Goal: Task Accomplishment & Management: Use online tool/utility

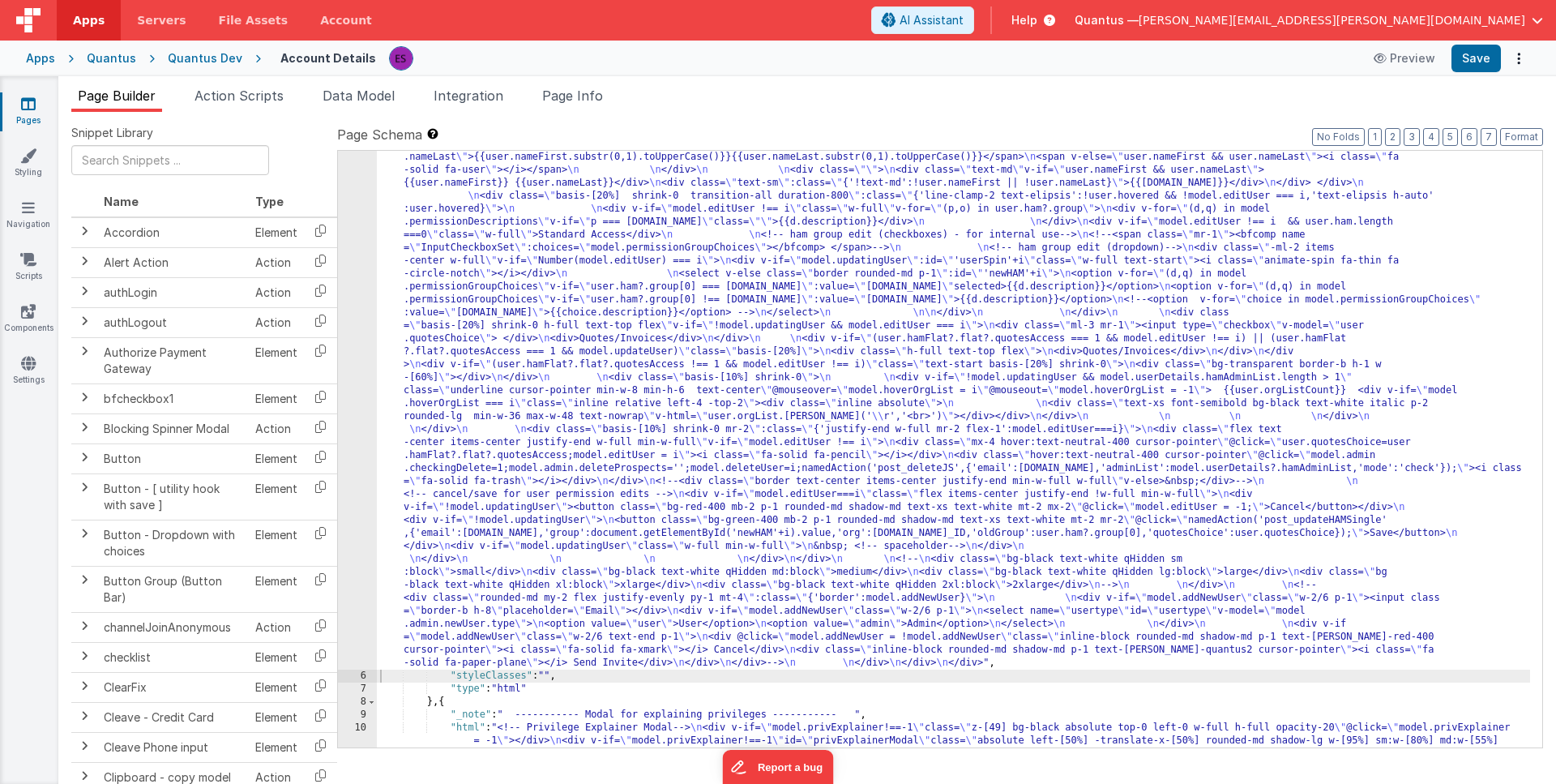
scroll to position [415, 0]
click at [35, 109] on link "Pages" at bounding box center [29, 112] width 59 height 33
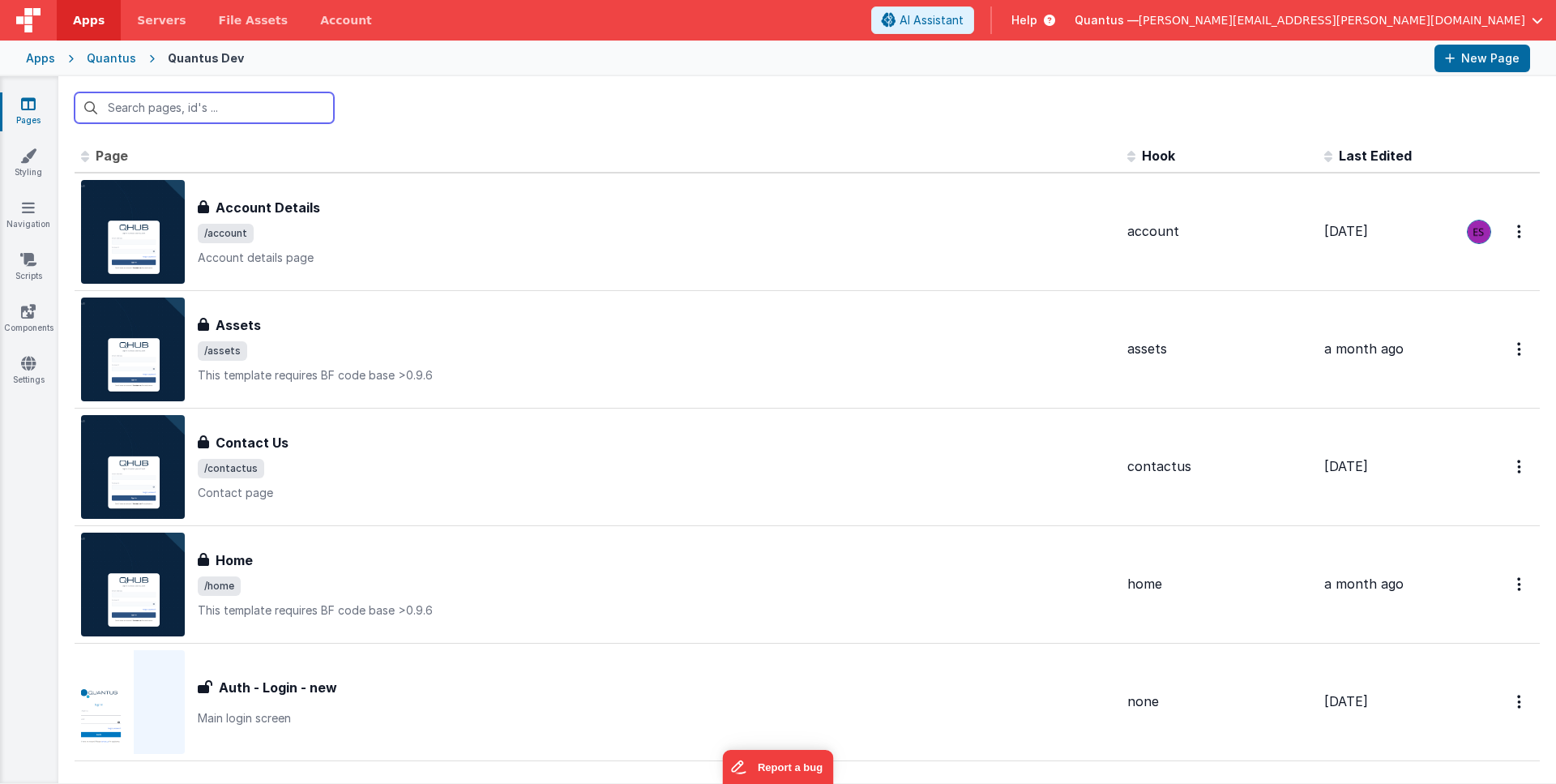
click at [221, 112] on input "text" at bounding box center [204, 108] width 259 height 31
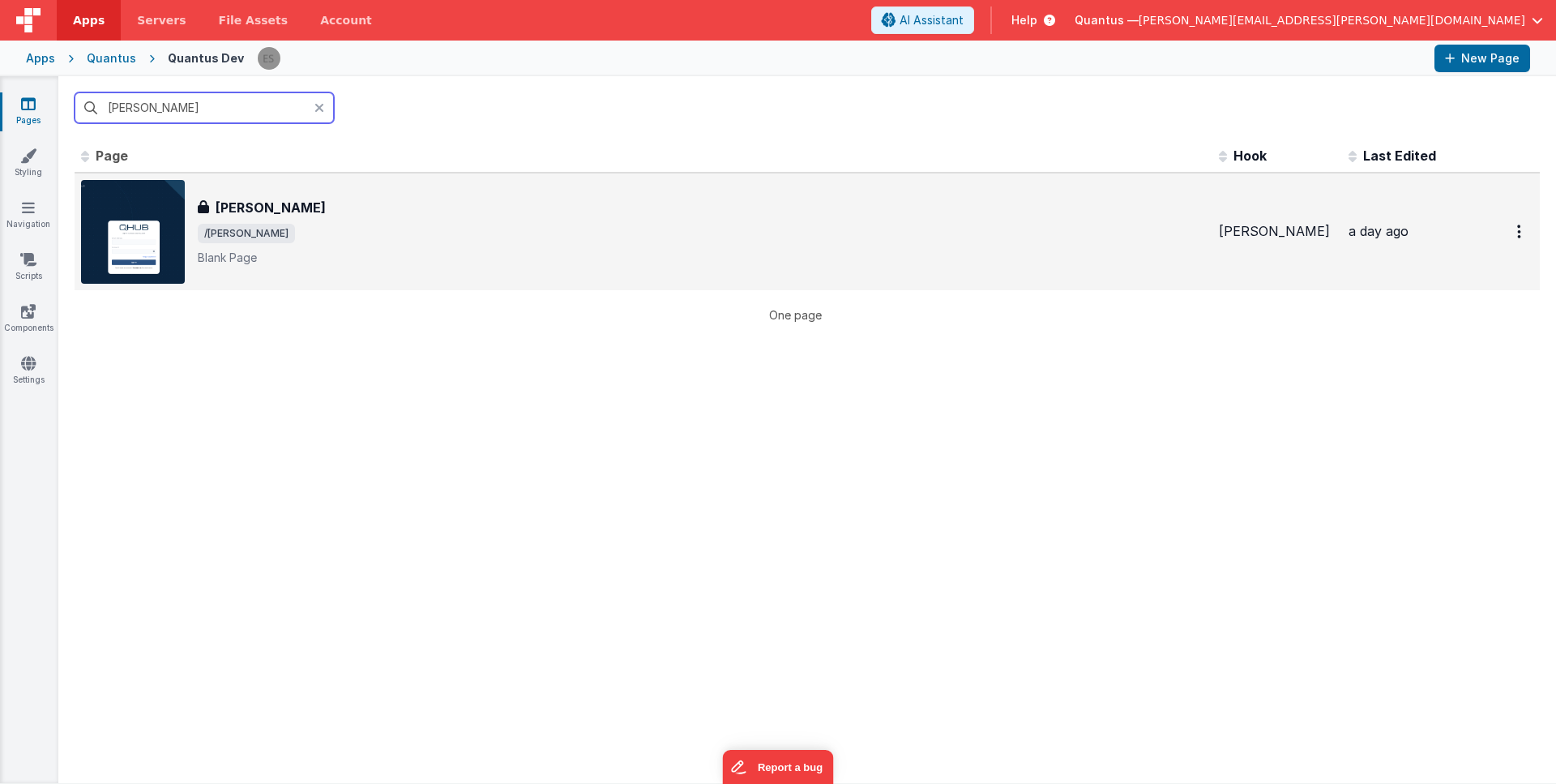
type input "[PERSON_NAME]"
click at [341, 208] on div "[PERSON_NAME]" at bounding box center [702, 207] width 1009 height 20
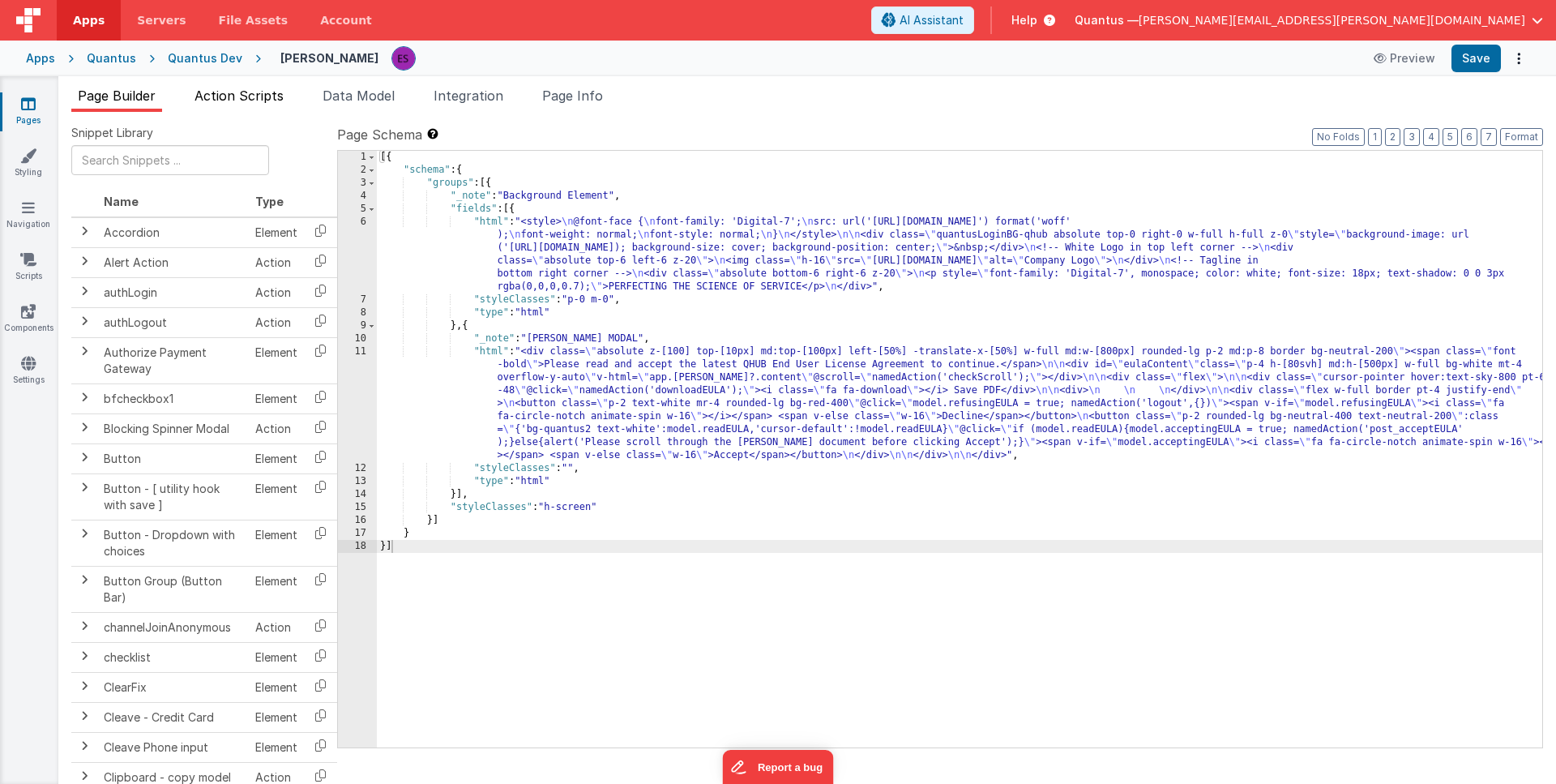
click at [254, 99] on span "Action Scripts" at bounding box center [239, 95] width 89 height 16
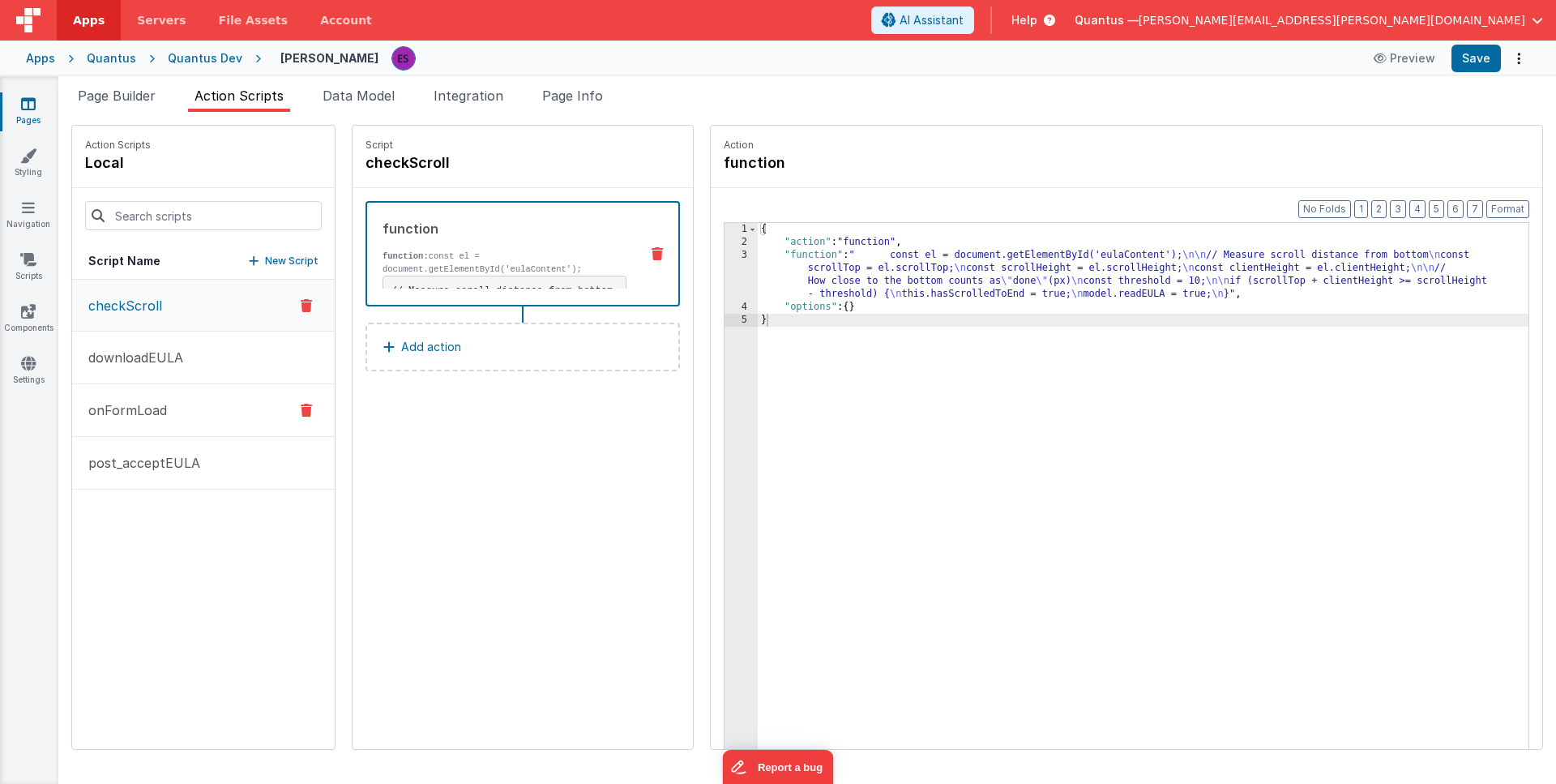
click at [147, 399] on button "onFormLoad" at bounding box center [203, 410] width 263 height 53
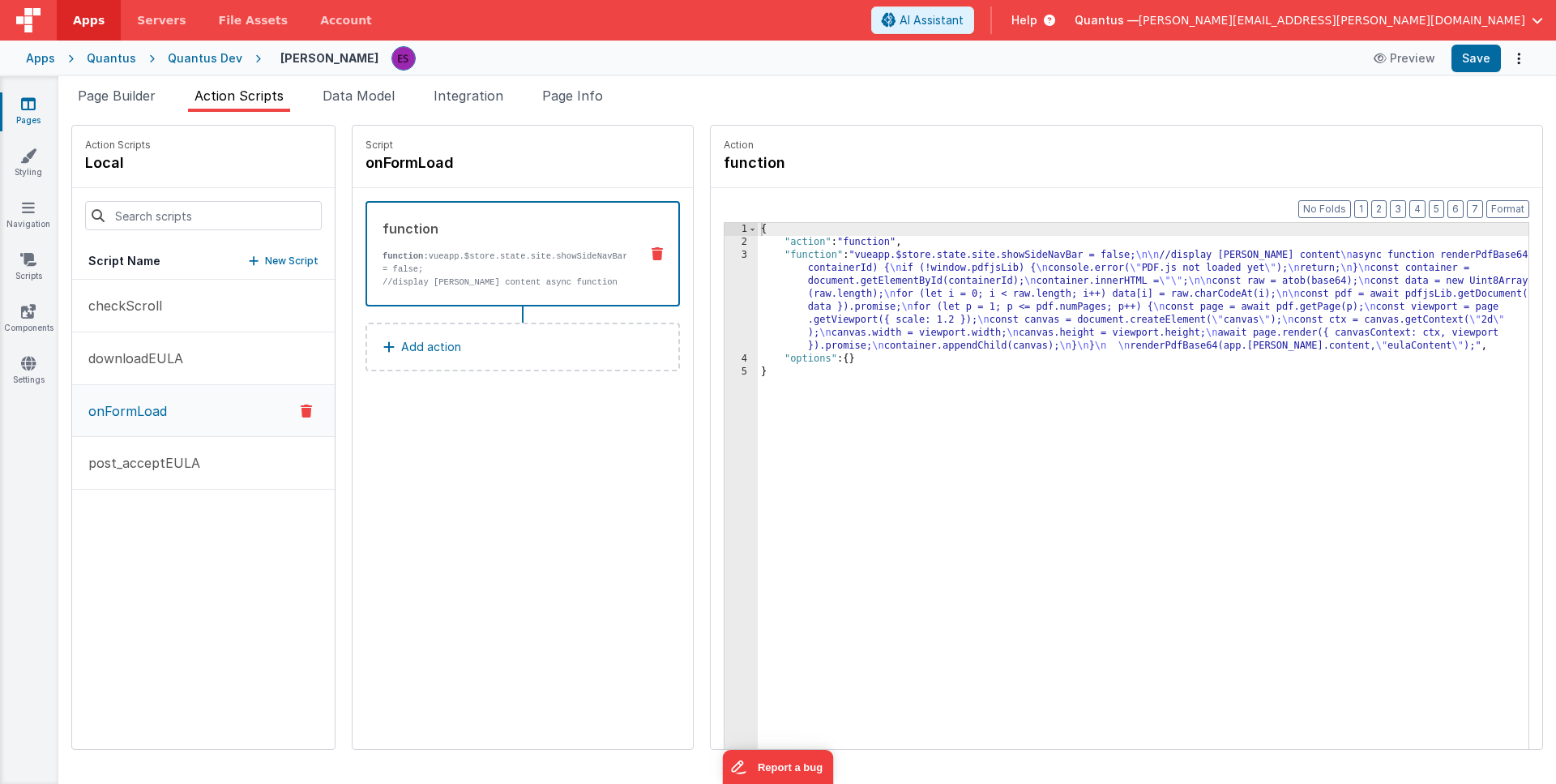
click at [758, 304] on div "{ "action" : "function" , "function" : "vueapp.$store.state.site.showSideNavBar…" at bounding box center [1164, 524] width 813 height 602
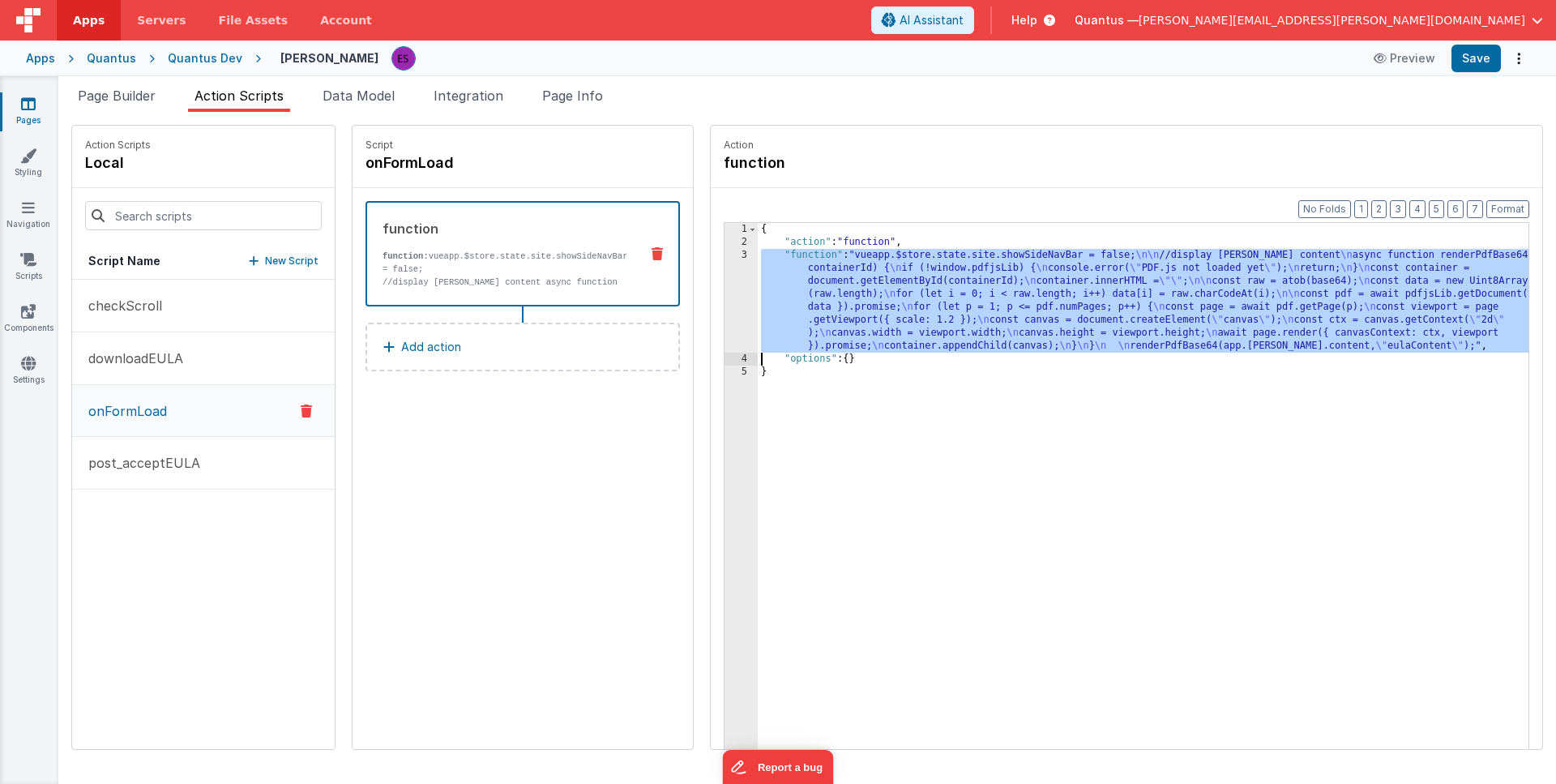
click at [724, 311] on div "3" at bounding box center [741, 301] width 33 height 104
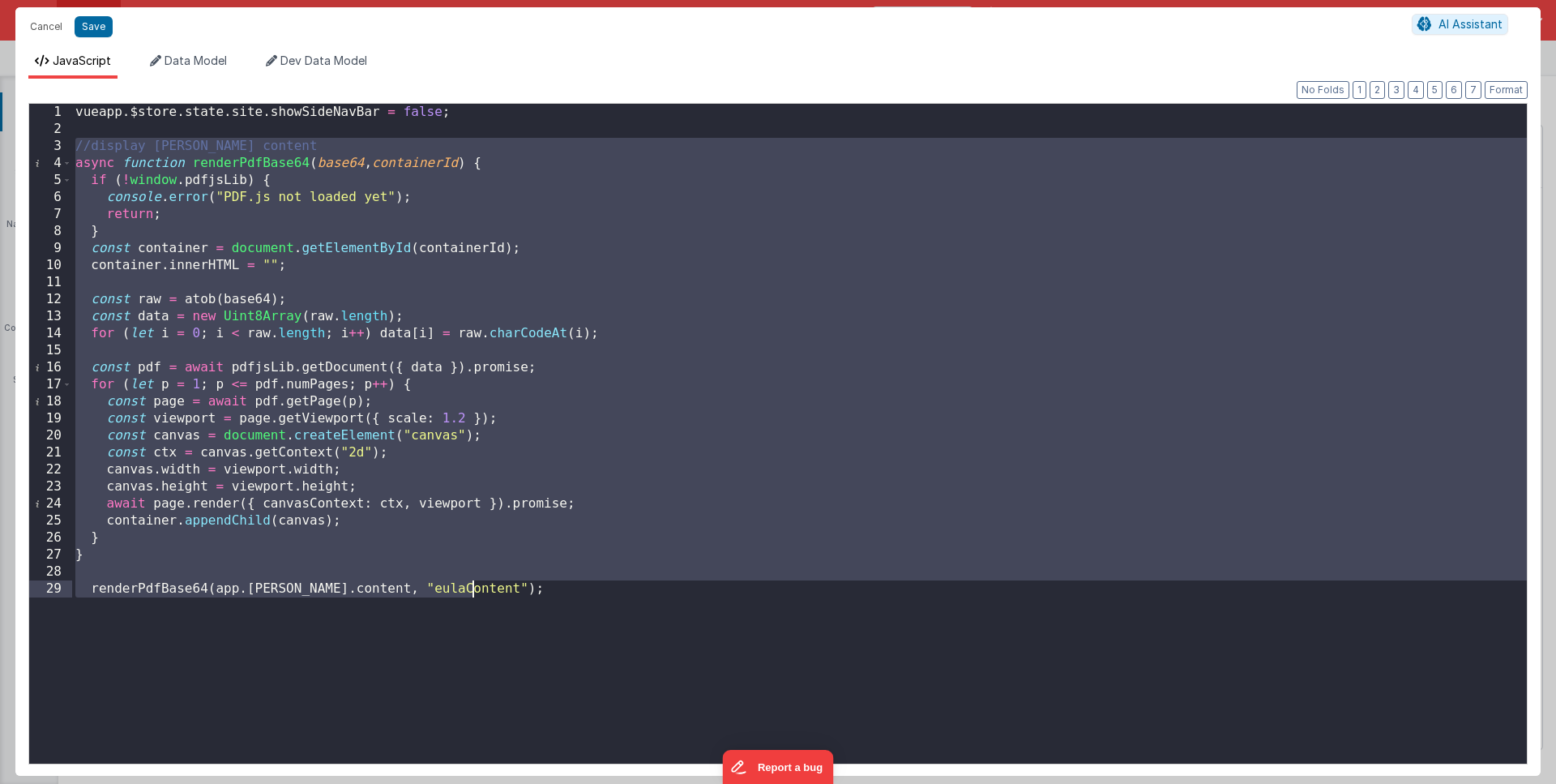
drag, startPoint x: 75, startPoint y: 150, endPoint x: 711, endPoint y: 605, distance: 782.0
click at [711, 605] on div "vueapp . $store . state . site . showSideNavBar = false ; //display [PERSON_NAM…" at bounding box center [799, 450] width 1455 height 694
click at [41, 21] on button "Cancel" at bounding box center [46, 27] width 48 height 22
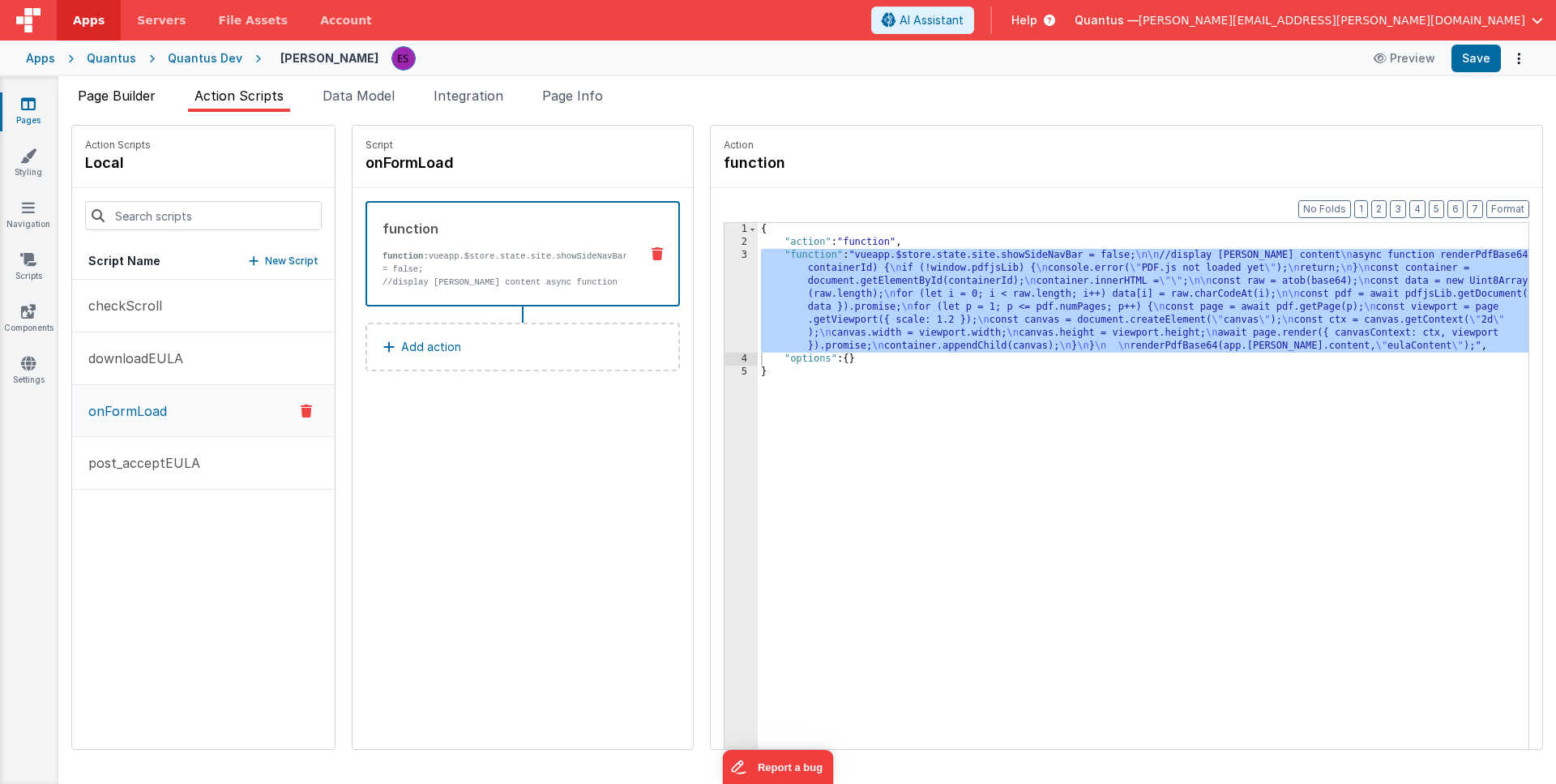
click at [111, 104] on li "Page Builder" at bounding box center [117, 99] width 91 height 26
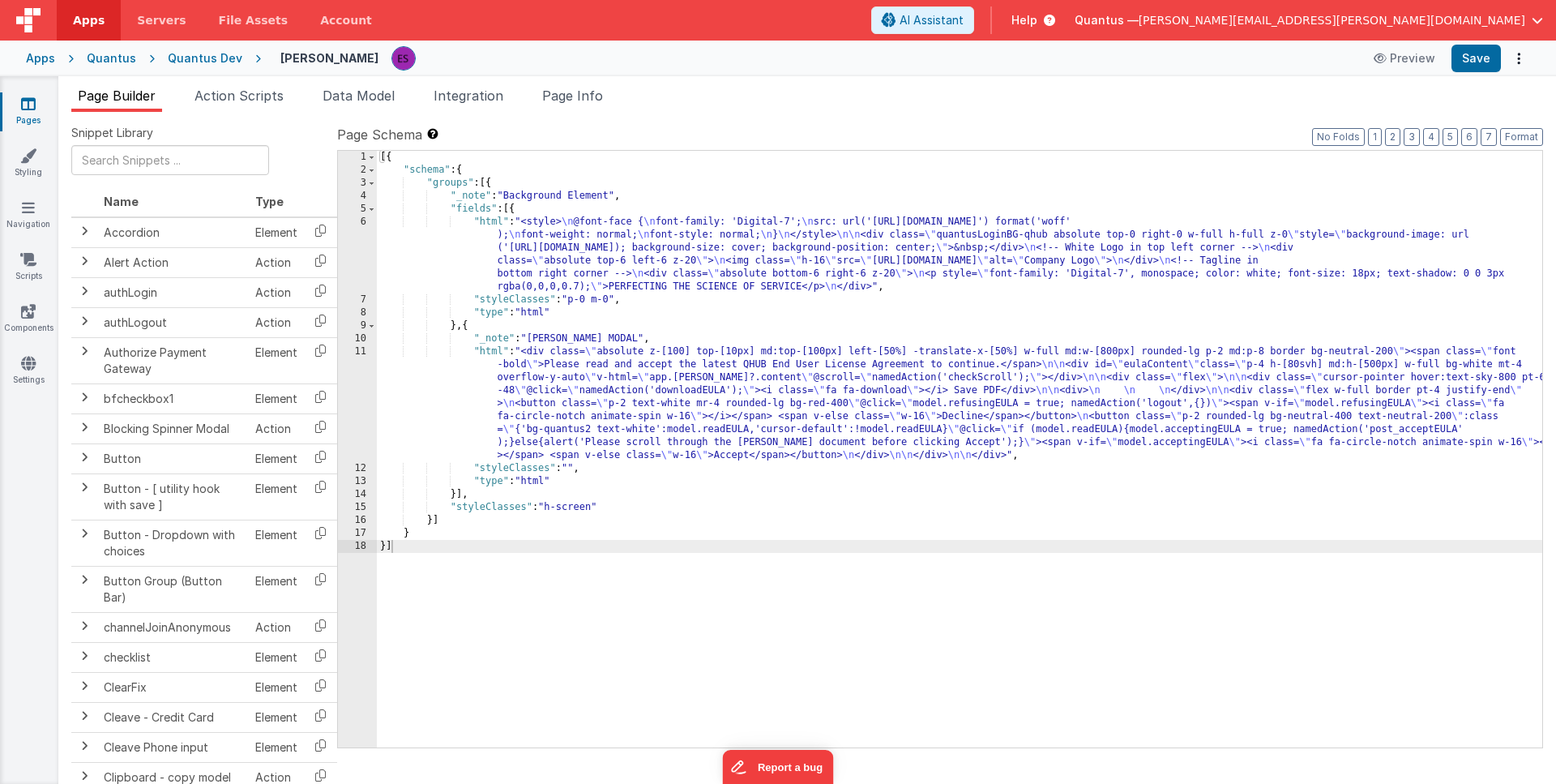
click at [18, 106] on link "Pages" at bounding box center [29, 112] width 59 height 33
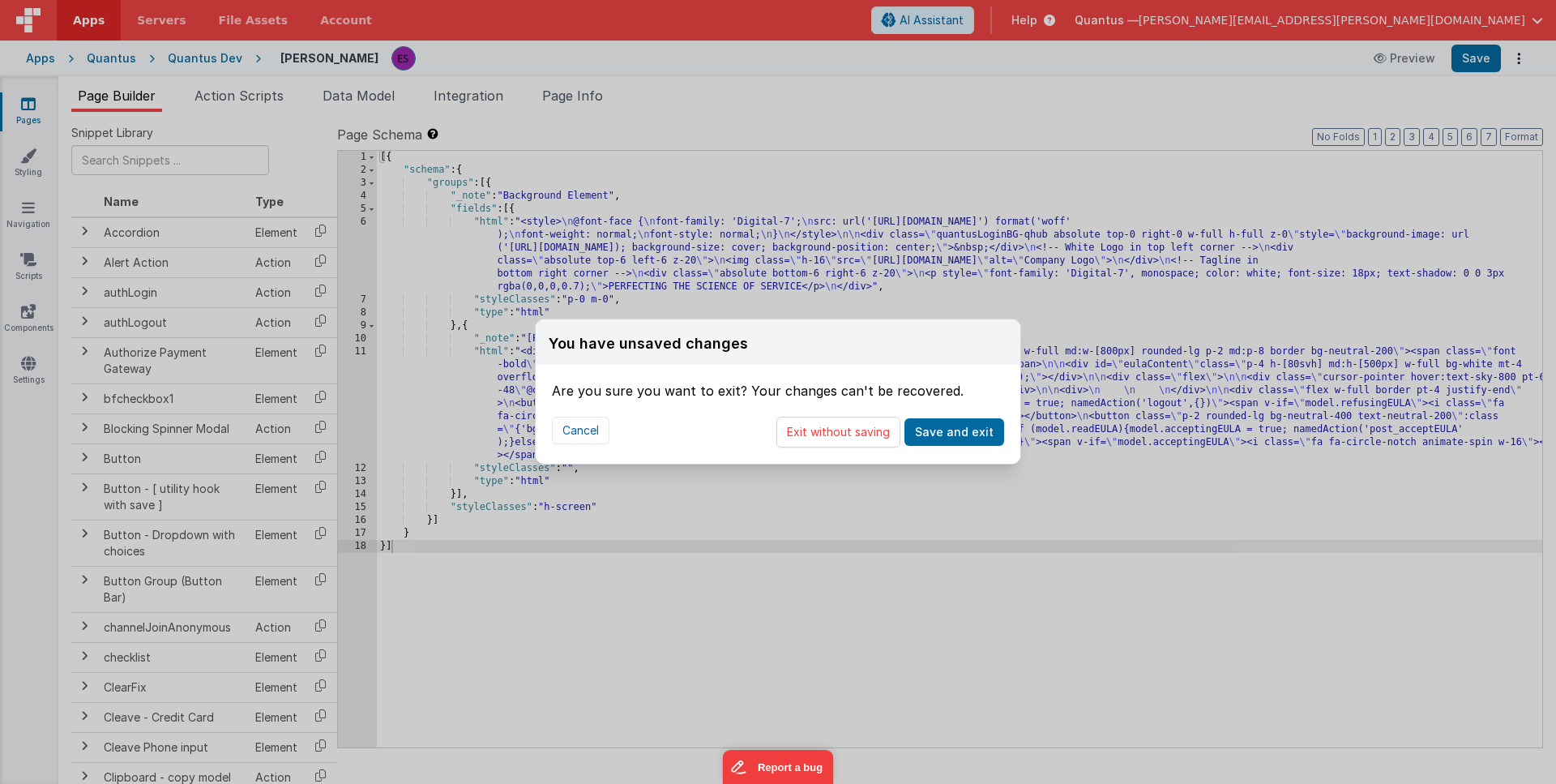
drag, startPoint x: 821, startPoint y: 436, endPoint x: 461, endPoint y: 316, distance: 379.5
click at [821, 435] on button "Exit without saving" at bounding box center [838, 432] width 124 height 31
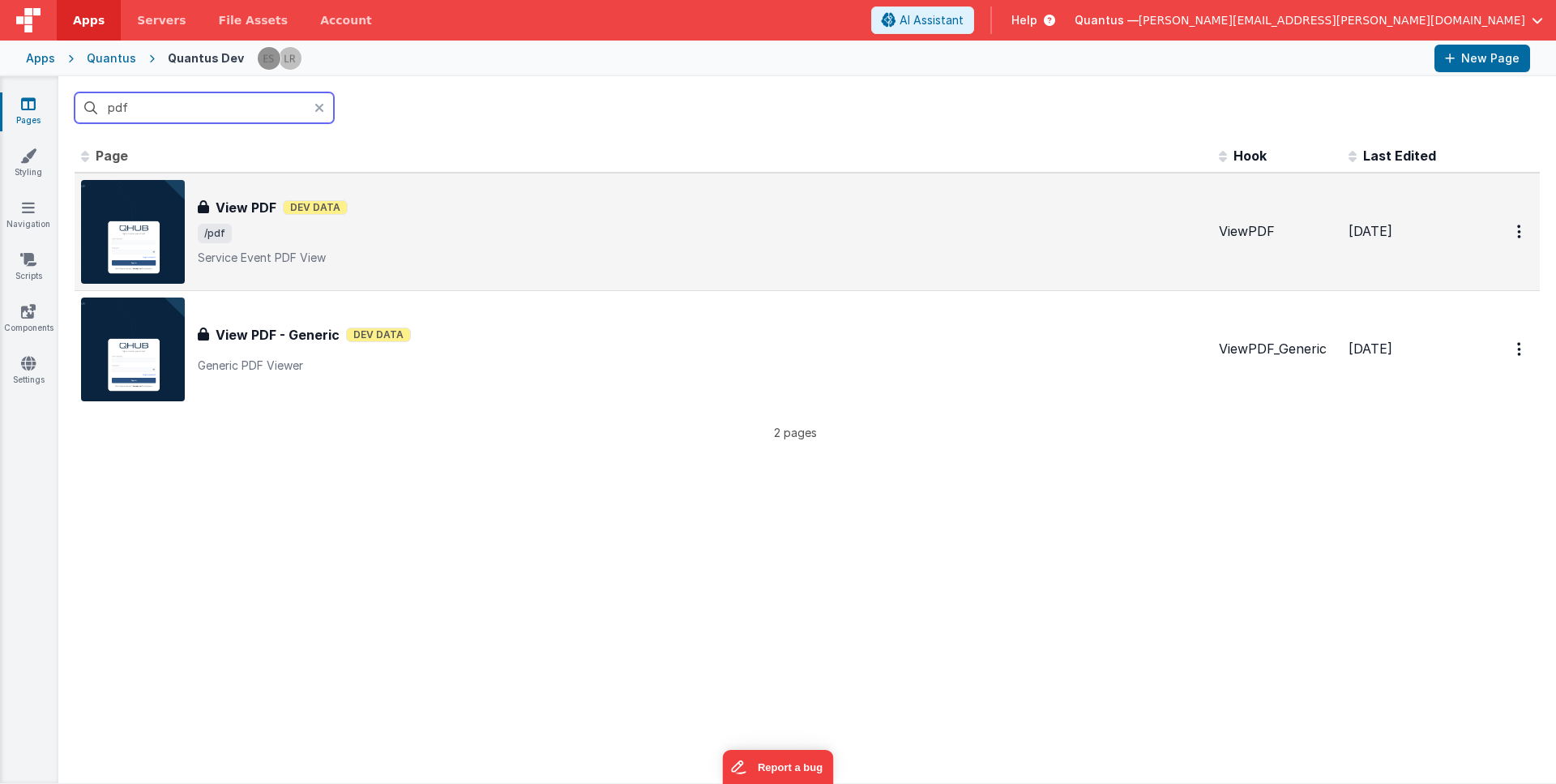
type input "pdf"
click at [144, 223] on img at bounding box center [133, 232] width 104 height 104
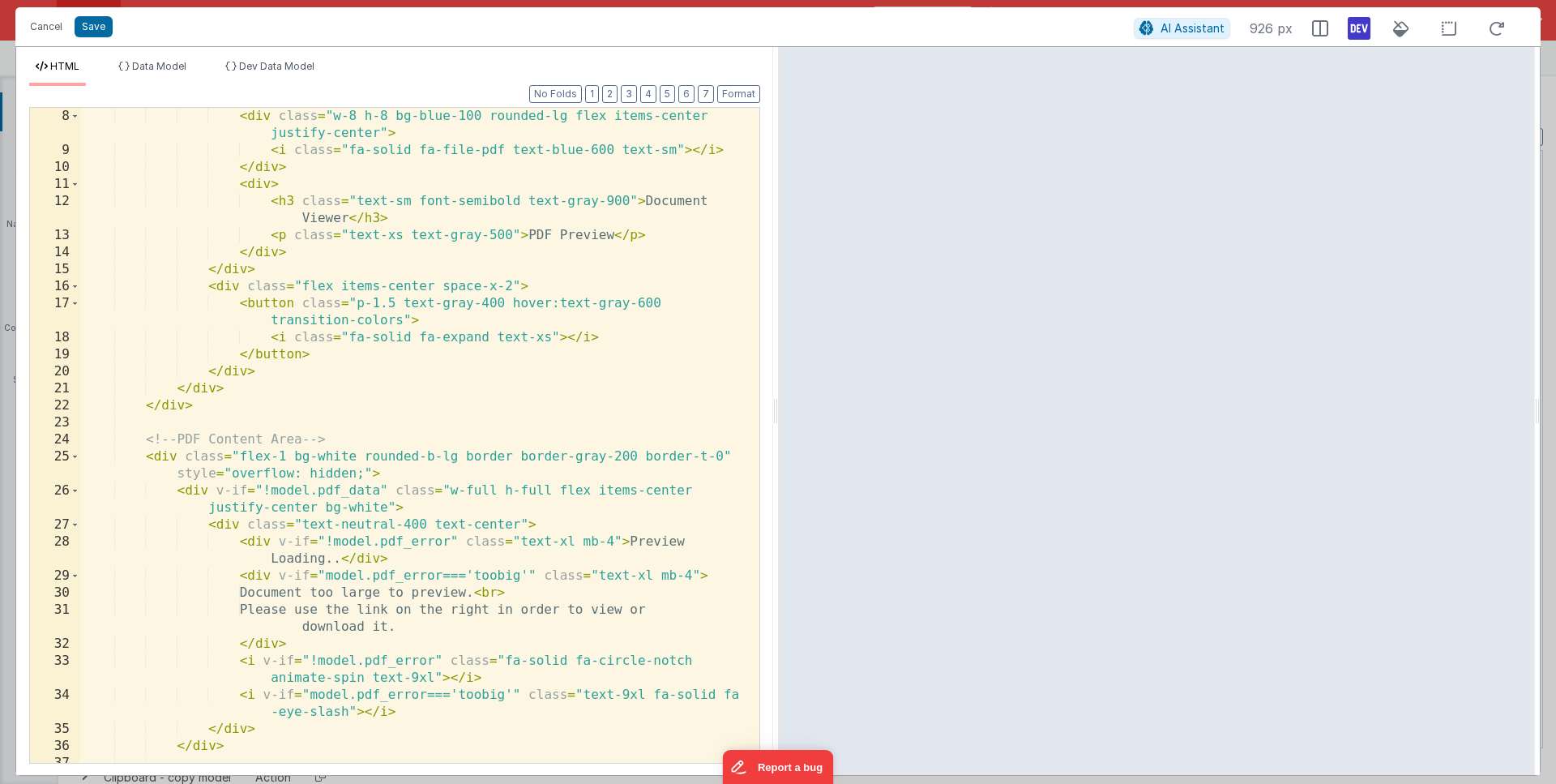
scroll to position [163, 0]
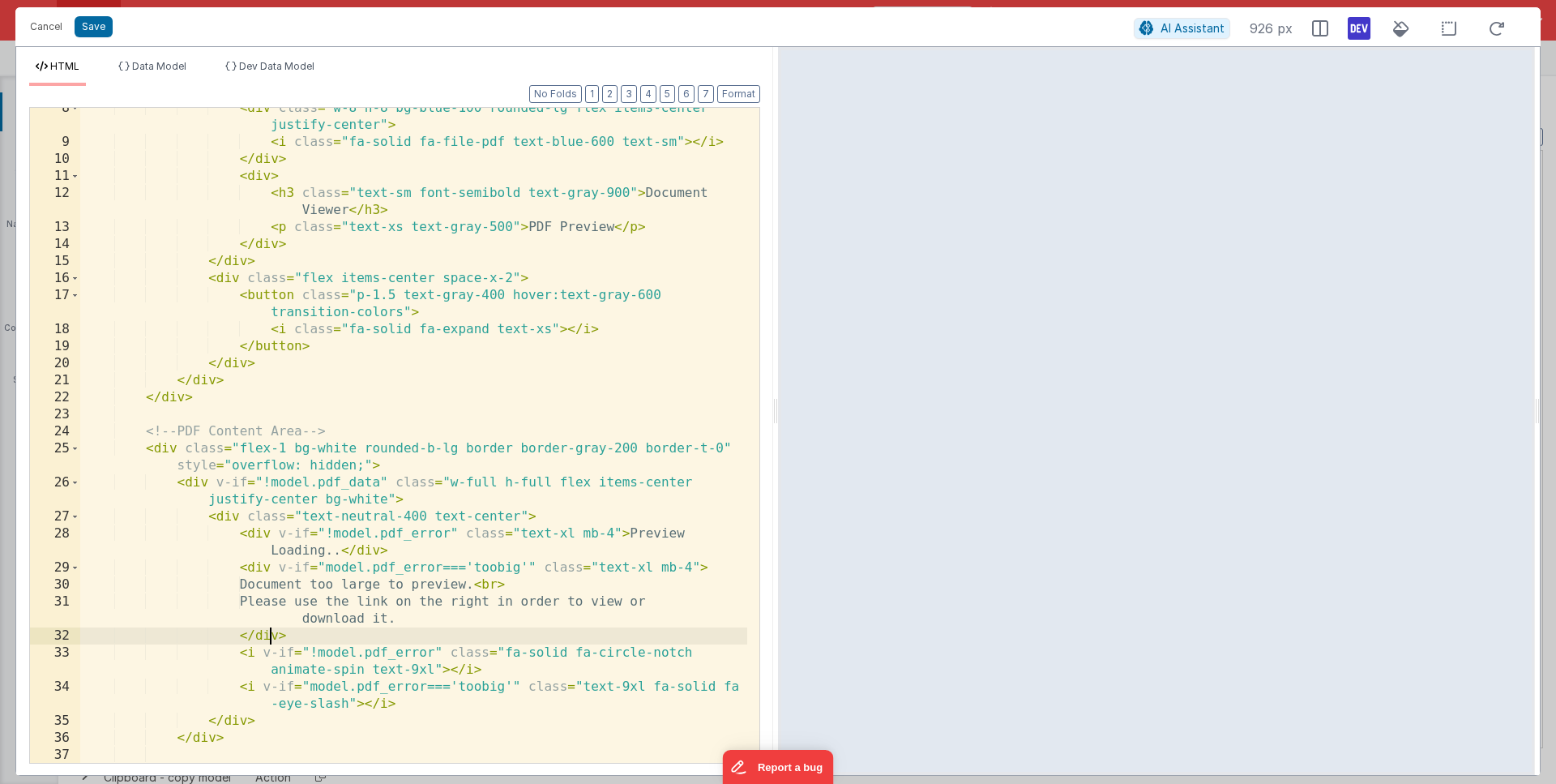
click at [268, 630] on div "< div class = "w-8 h-8 bg-blue-100 rounded-lg flex items-center justify-center"…" at bounding box center [414, 452] width 667 height 706
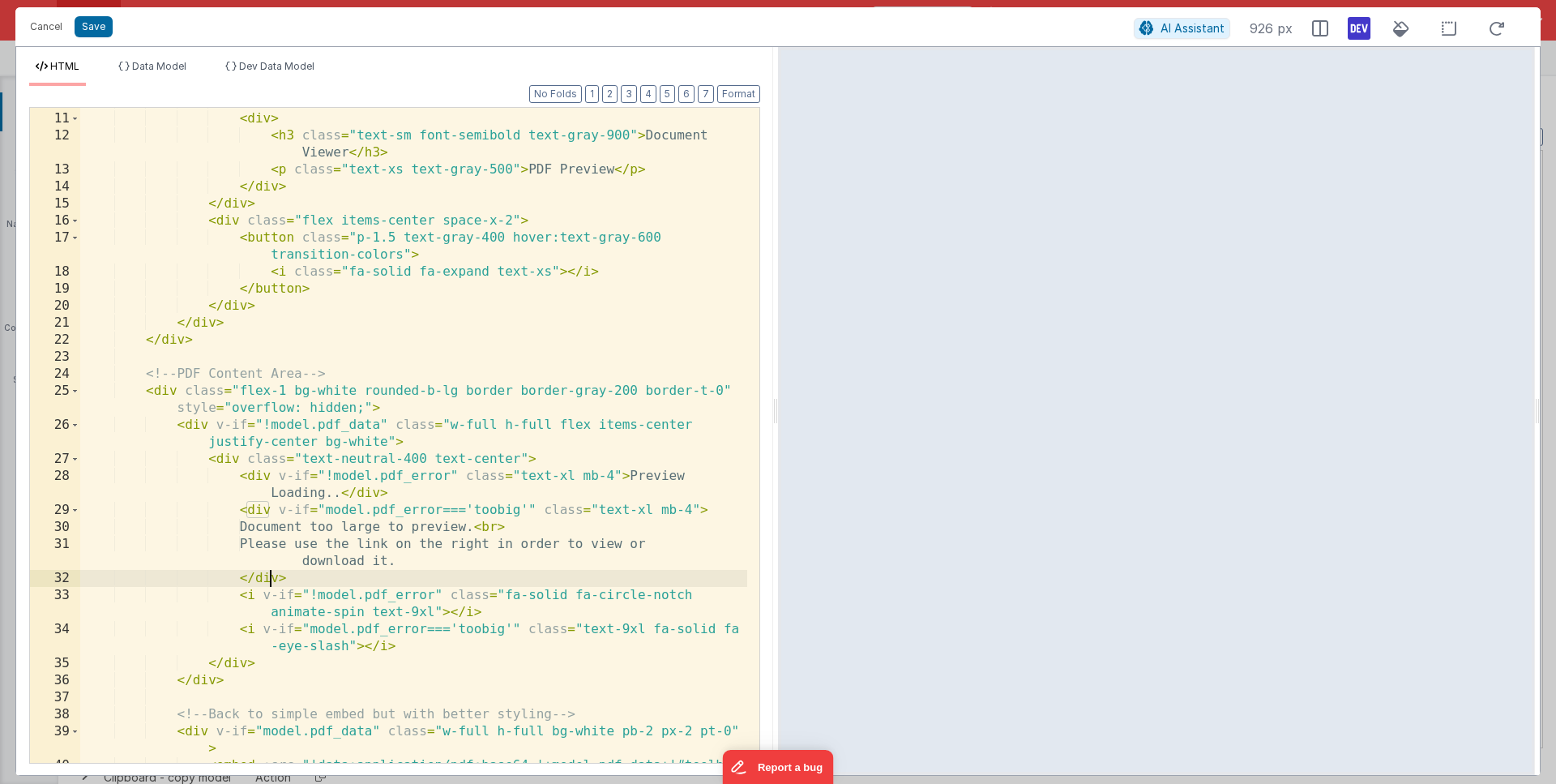
scroll to position [220, 0]
click at [199, 426] on div "</ div > < div > < h3 class = "text-sm font-semibold text-gray-900" > Document …" at bounding box center [414, 445] width 667 height 706
click at [283, 420] on div "</ div > < div > < h3 class = "text-sm font-semibold text-gray-900" > Document …" at bounding box center [414, 445] width 667 height 706
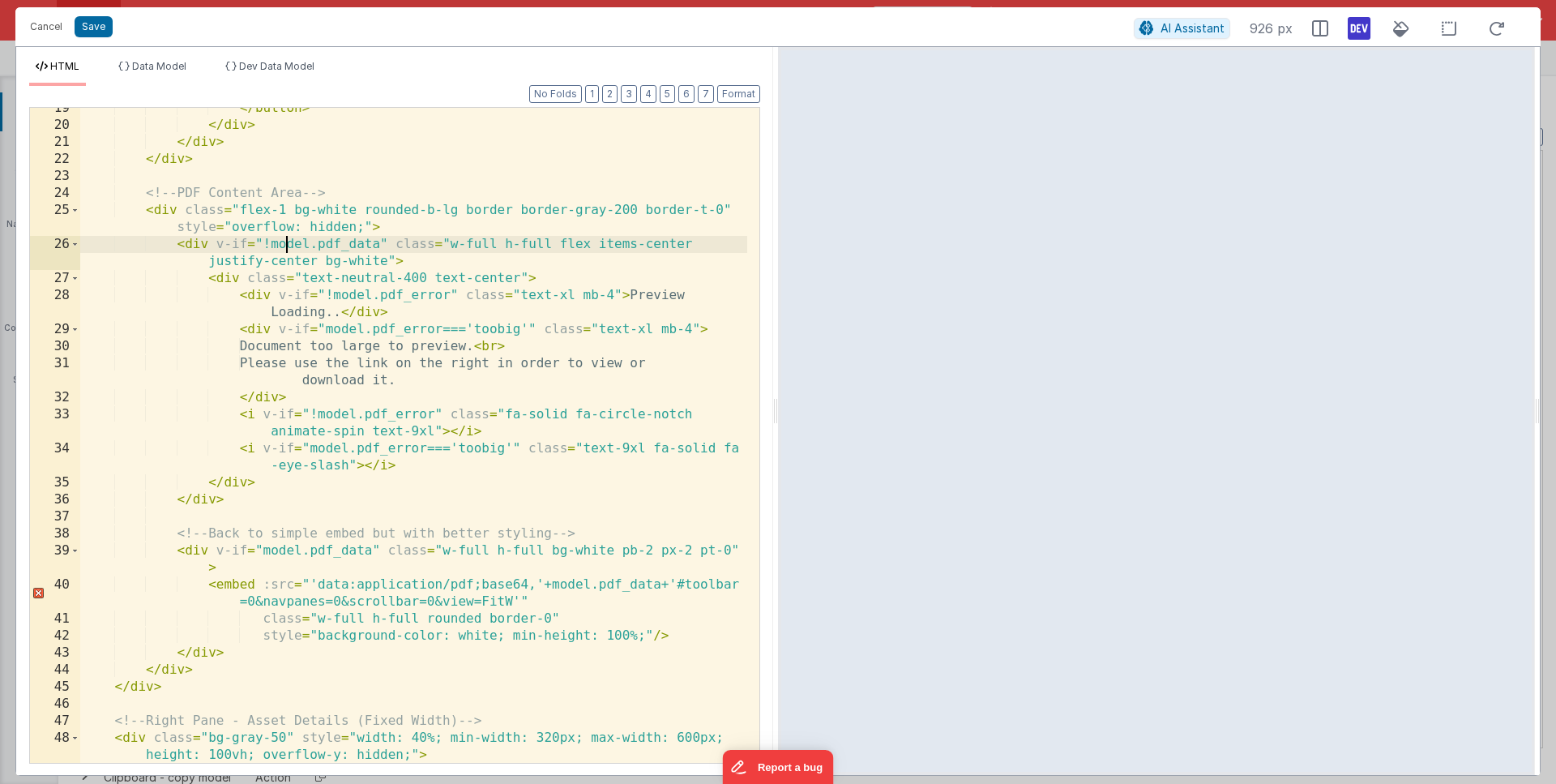
click at [195, 237] on div "</ button > </ div > </ div > </ div > <!-- PDF Content Area --> < div class = …" at bounding box center [414, 443] width 667 height 689
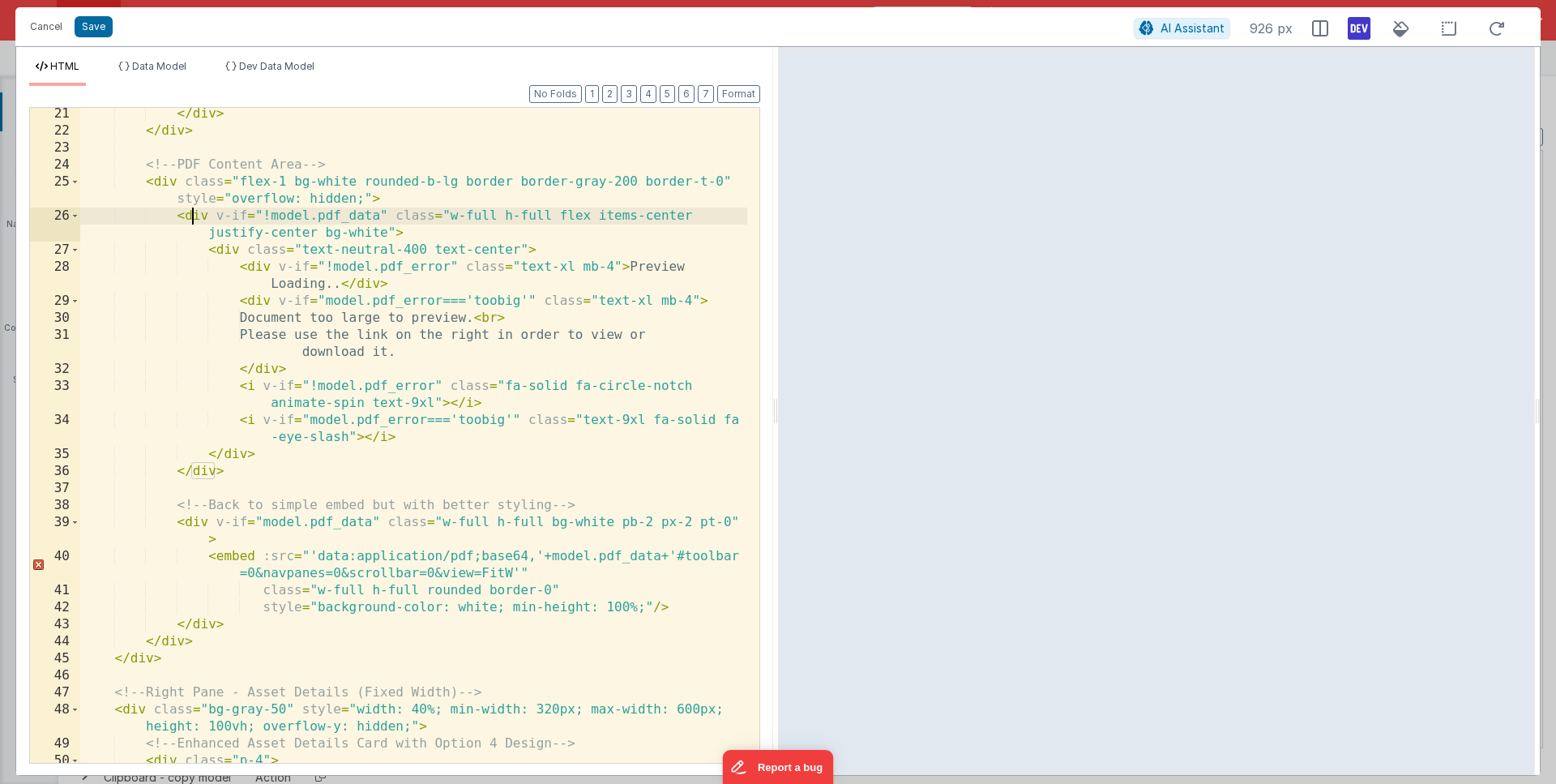
scroll to position [449, 0]
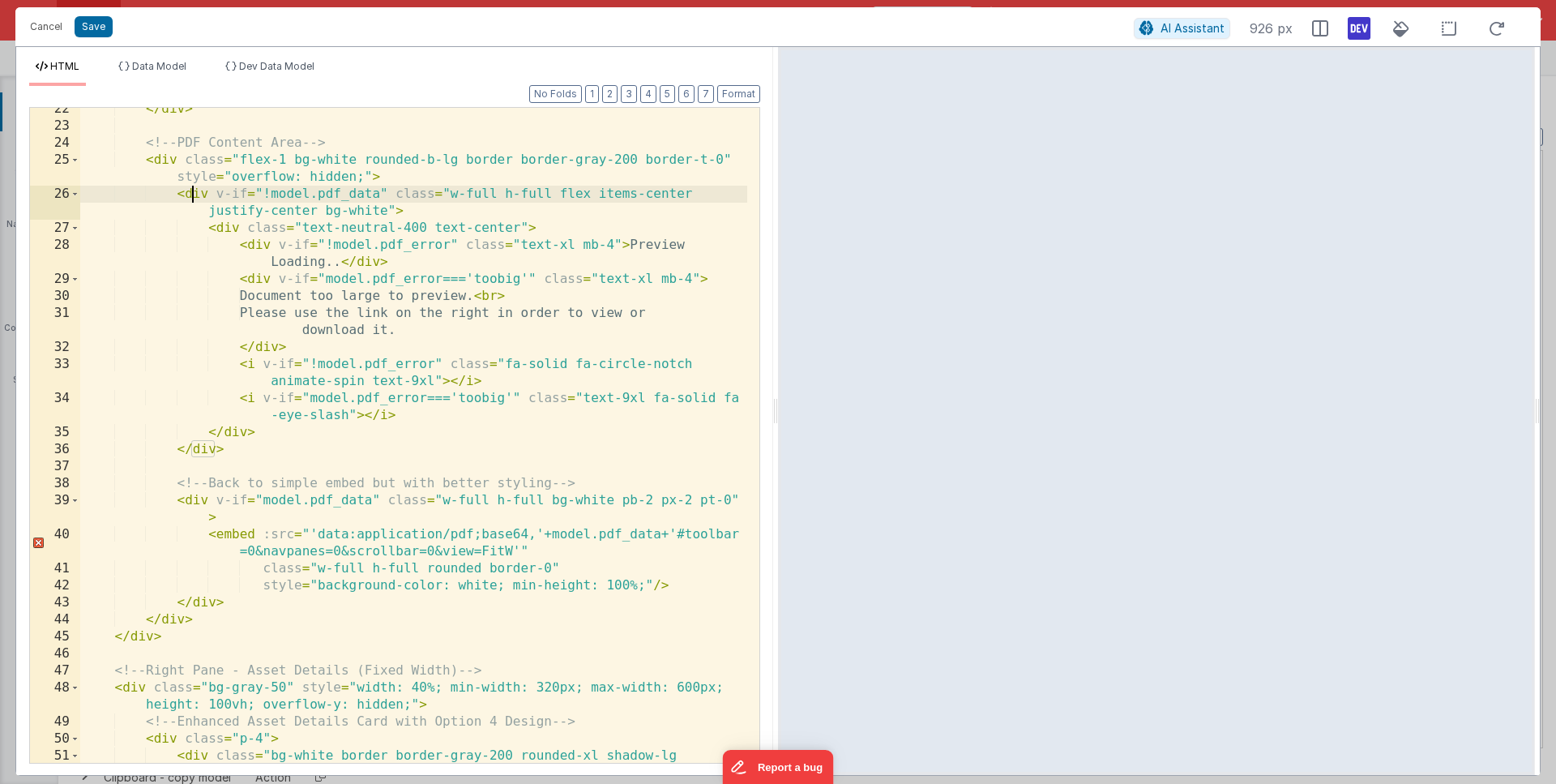
click at [209, 537] on div "</ div > <!-- PDF Content Area --> < div class = "flex-1 bg-white rounded-b-lg …" at bounding box center [414, 453] width 667 height 706
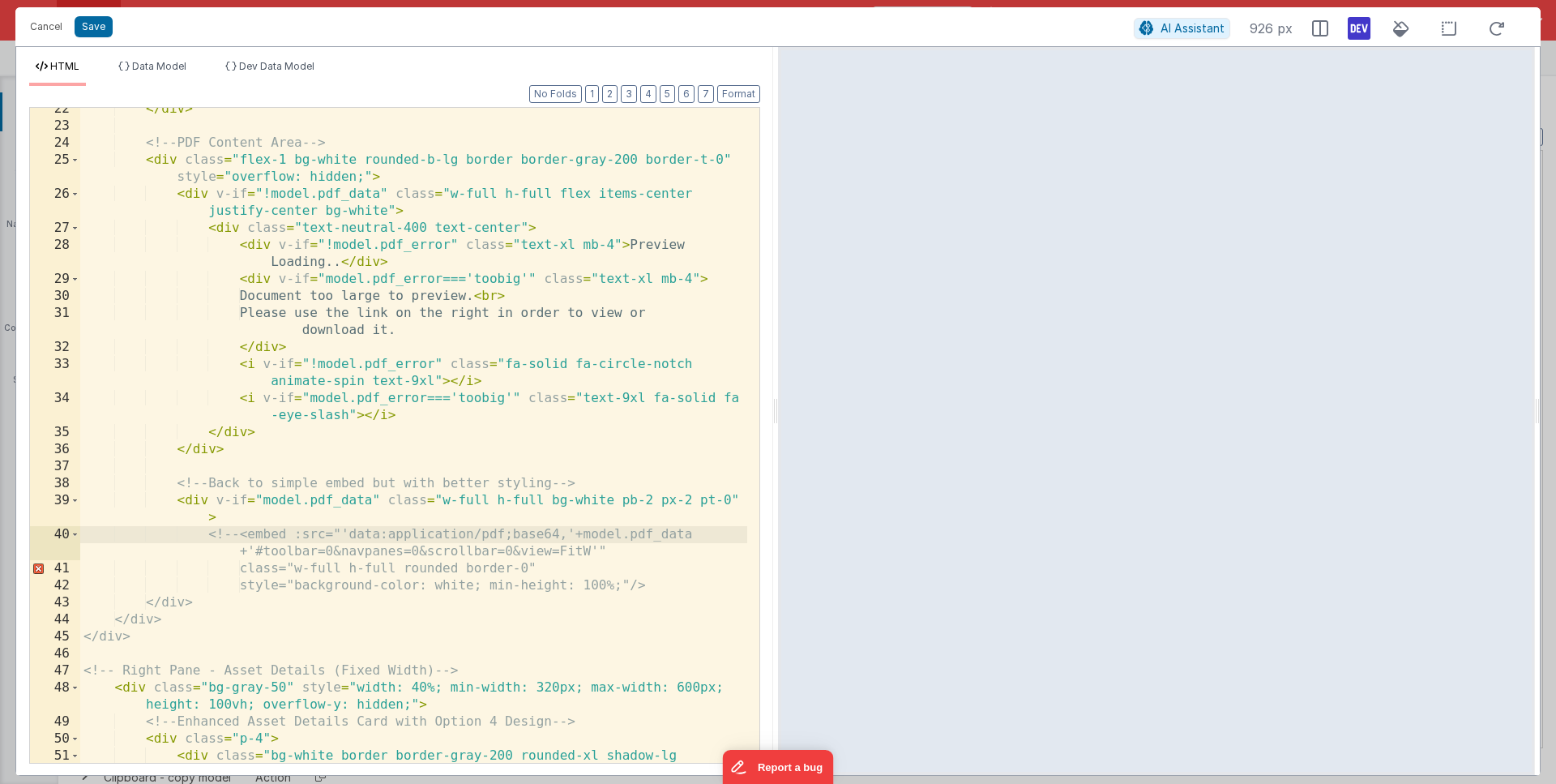
click at [697, 583] on div "</ div > <!-- PDF Content Area --> < div class = "flex-1 bg-white rounded-b-lg …" at bounding box center [414, 453] width 667 height 706
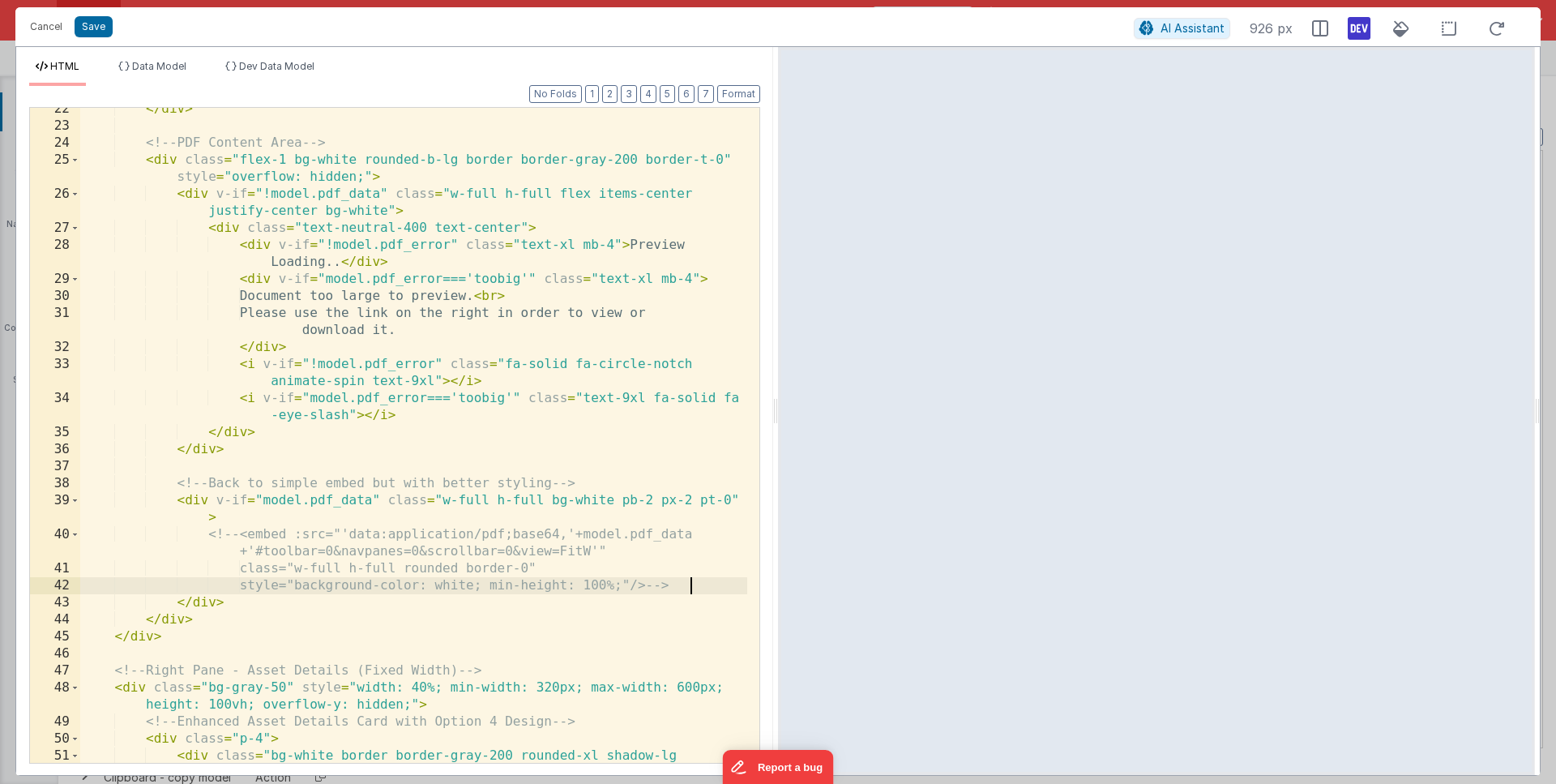
click at [385, 500] on div "</ div > <!-- PDF Content Area --> < div class = "flex-1 bg-white rounded-b-lg …" at bounding box center [414, 453] width 667 height 706
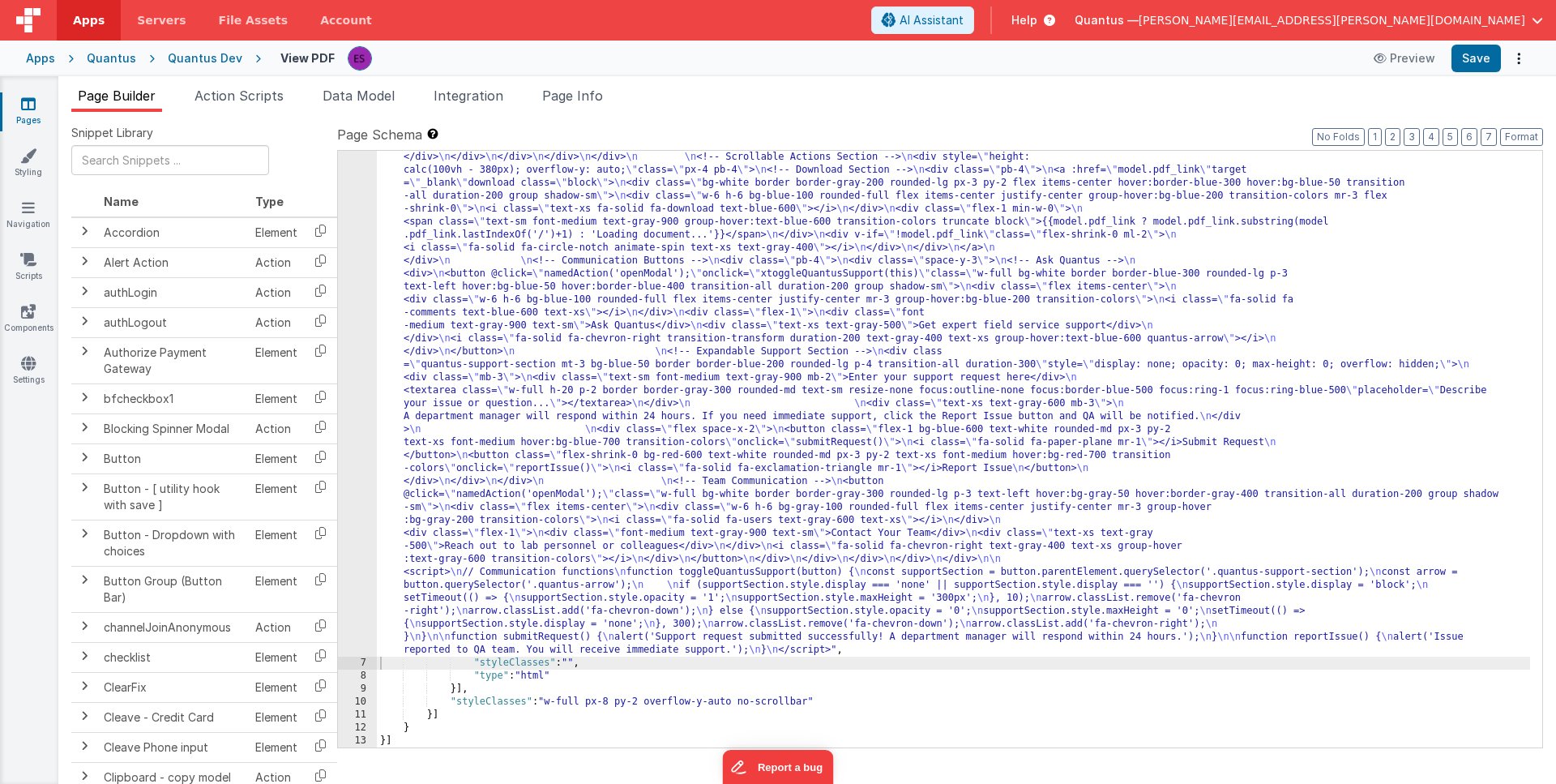
scroll to position [558, 0]
click at [475, 389] on div ""html" : "<div class= \" flex w-full h-full \" > \n <!-- Left Pane - PDF Previe…" at bounding box center [953, 462] width 1153 height 1608
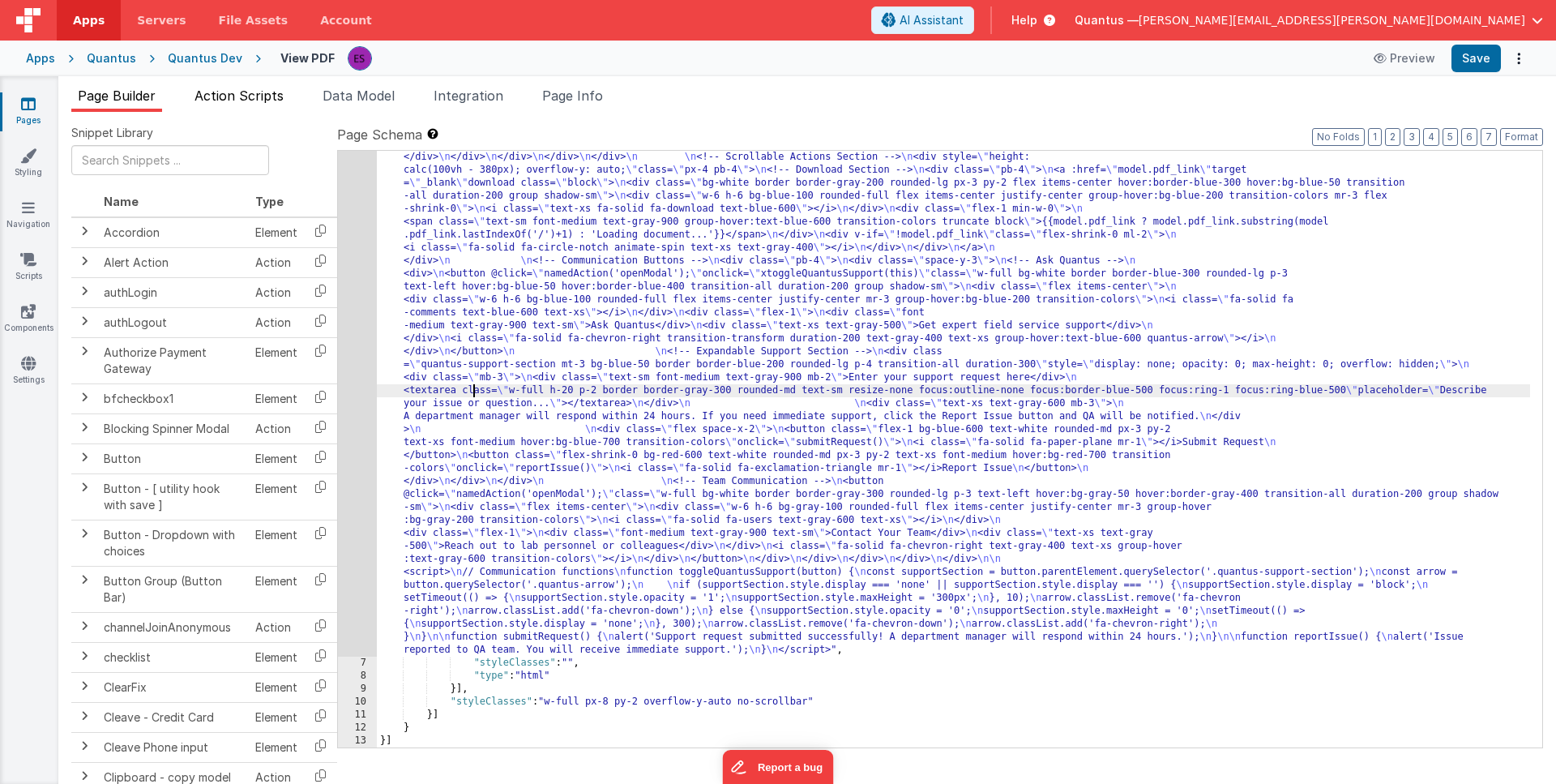
click at [268, 99] on span "Action Scripts" at bounding box center [239, 95] width 89 height 16
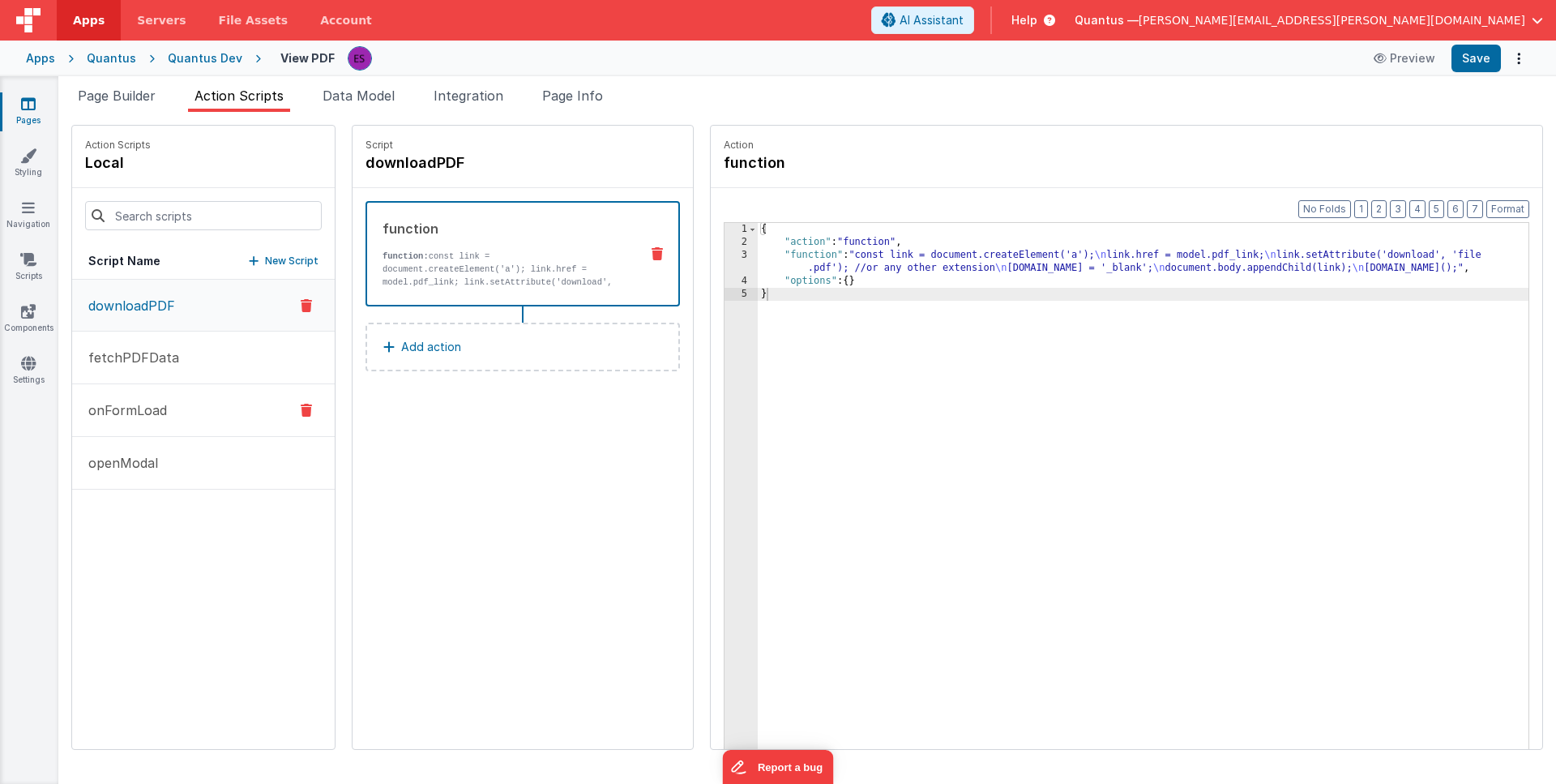
click at [140, 395] on button "onFormLoad" at bounding box center [203, 410] width 263 height 53
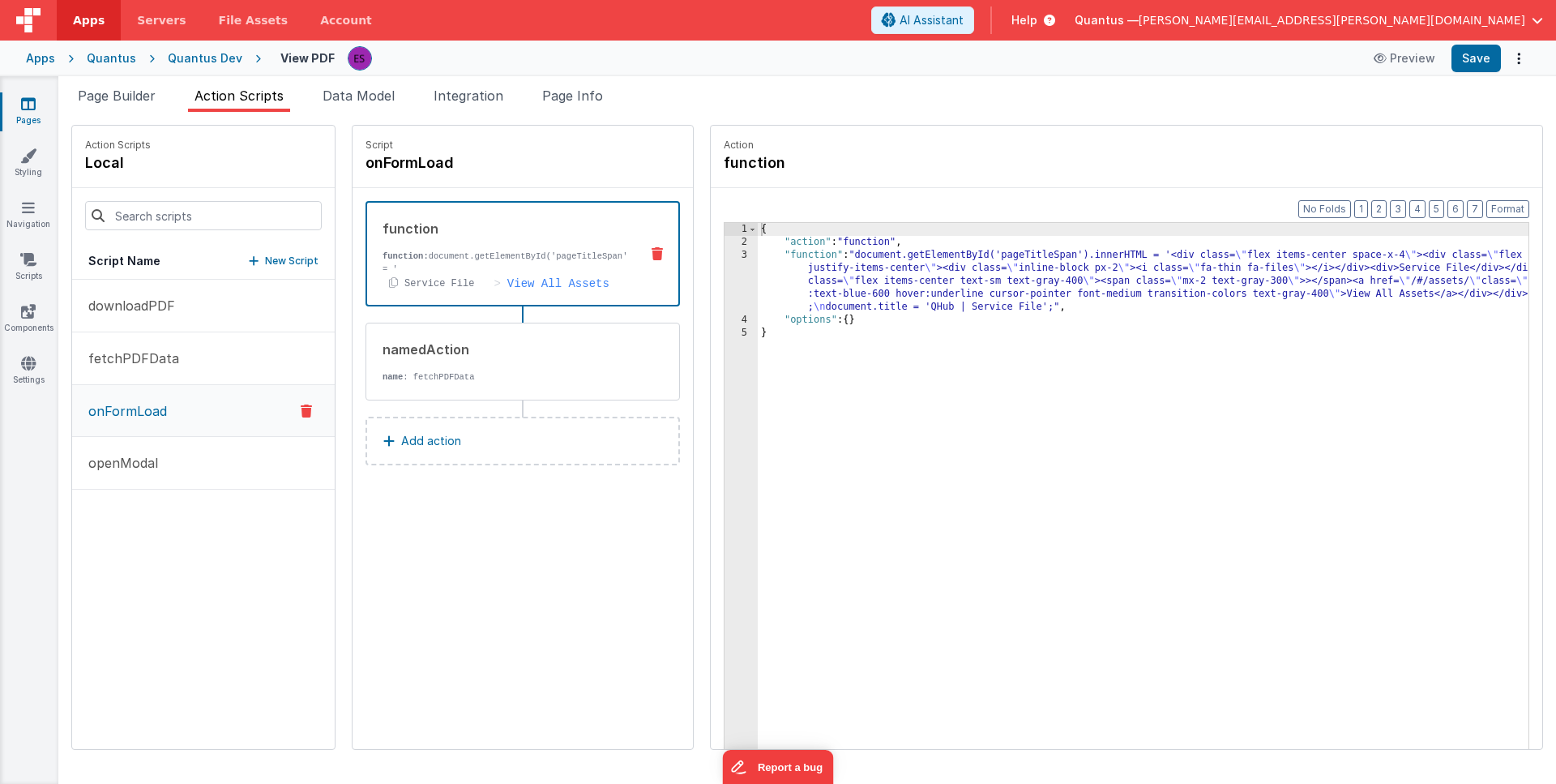
click at [799, 281] on div "{ "action" : "function" , "function" : "document.getElementById('pageTitleSpan'…" at bounding box center [1164, 524] width 813 height 602
click at [724, 289] on div "3" at bounding box center [741, 281] width 33 height 65
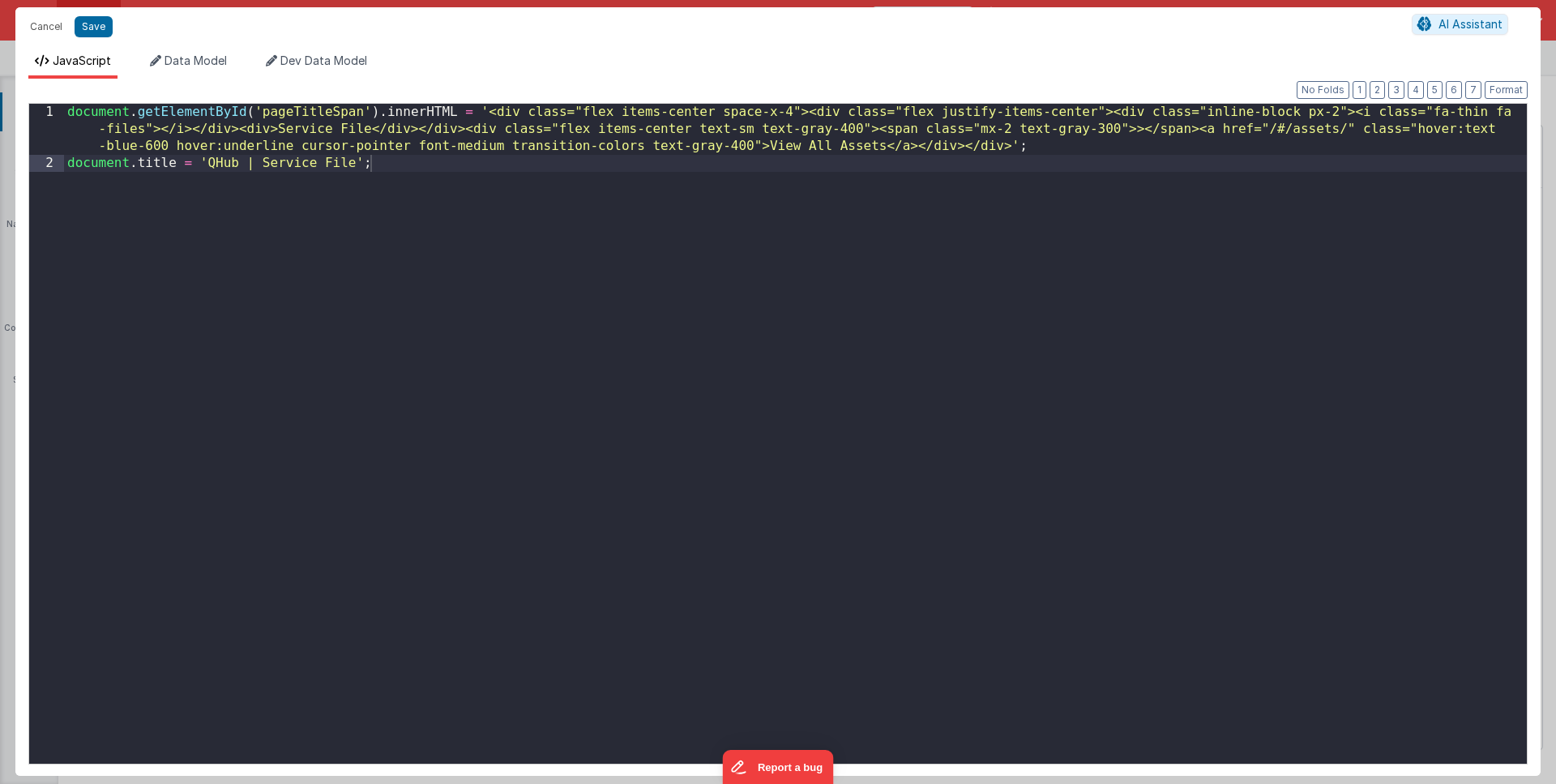
click at [596, 291] on div "document . getElementById ( 'pageTitleSpan' ) . innerHTML = '<div class="flex i…" at bounding box center [795, 468] width 1464 height 728
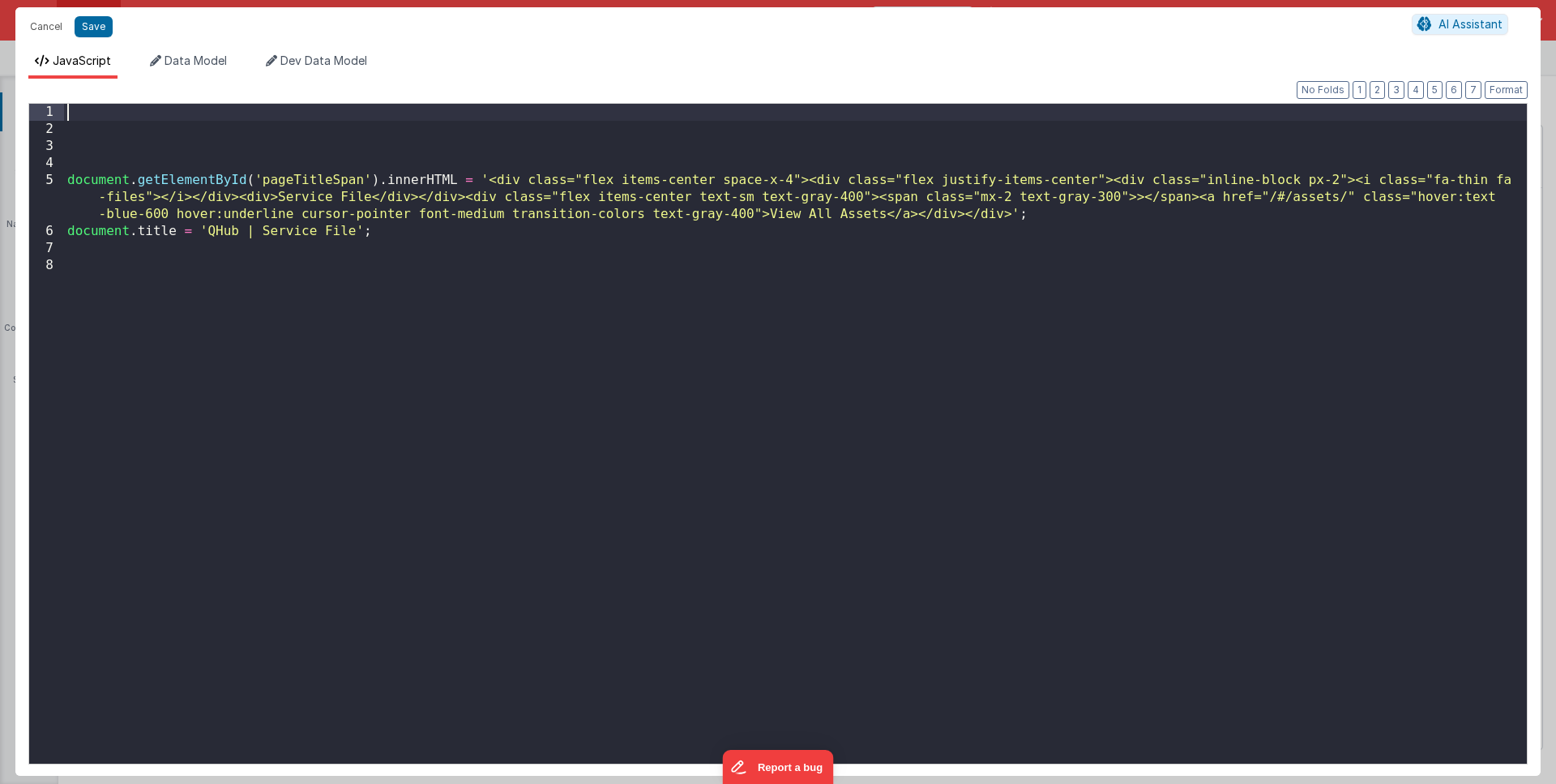
paste textarea
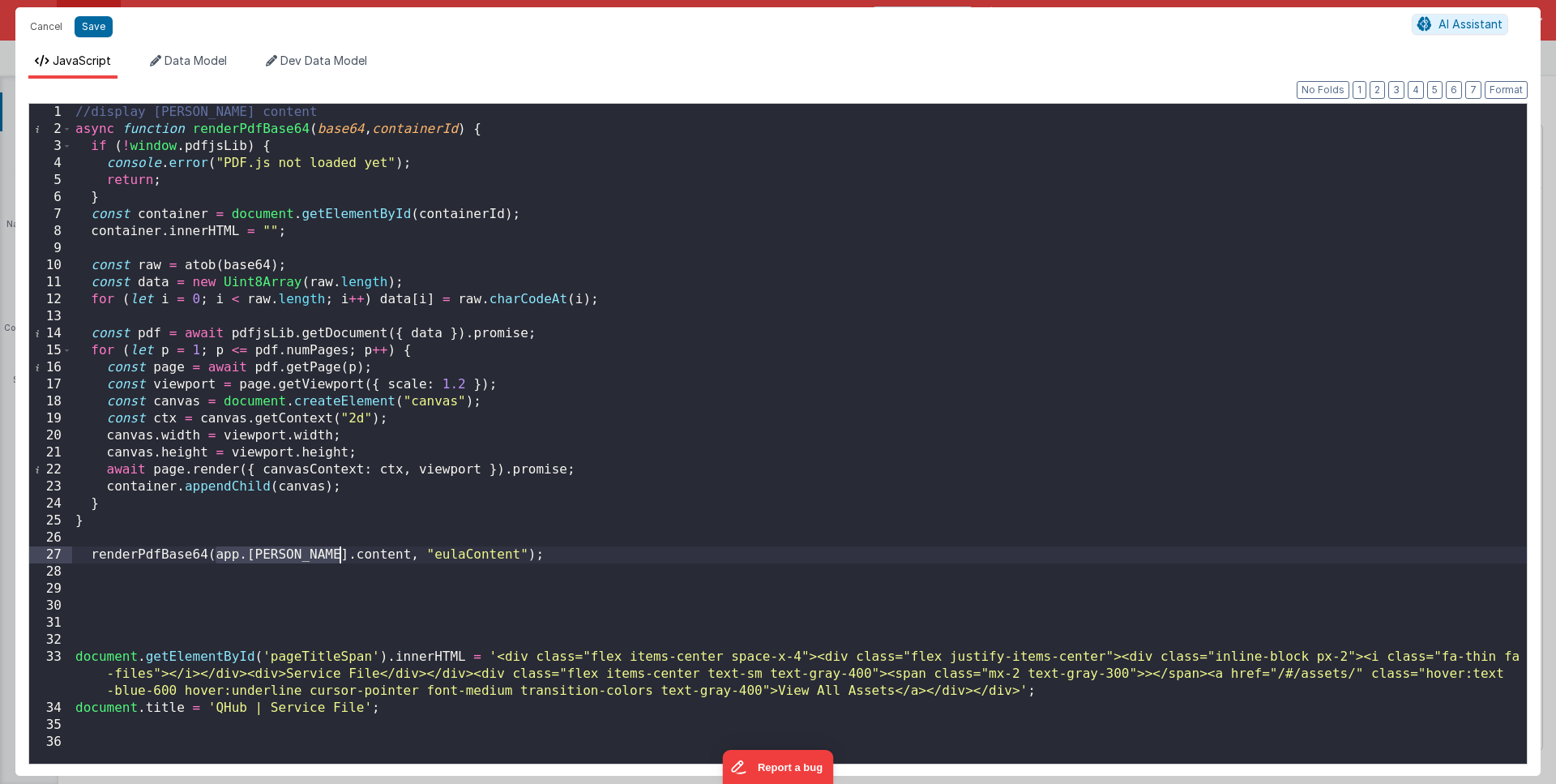
drag, startPoint x: 214, startPoint y: 552, endPoint x: 338, endPoint y: 549, distance: 124.0
click at [338, 549] on div "//display [PERSON_NAME] content async function renderPdfBase64 ( base64 , conta…" at bounding box center [799, 450] width 1455 height 694
drag, startPoint x: 405, startPoint y: 553, endPoint x: 373, endPoint y: 558, distance: 32.4
click at [373, 558] on div "//display [PERSON_NAME] content async function renderPdfBase64 ( base64 , conta…" at bounding box center [799, 450] width 1455 height 694
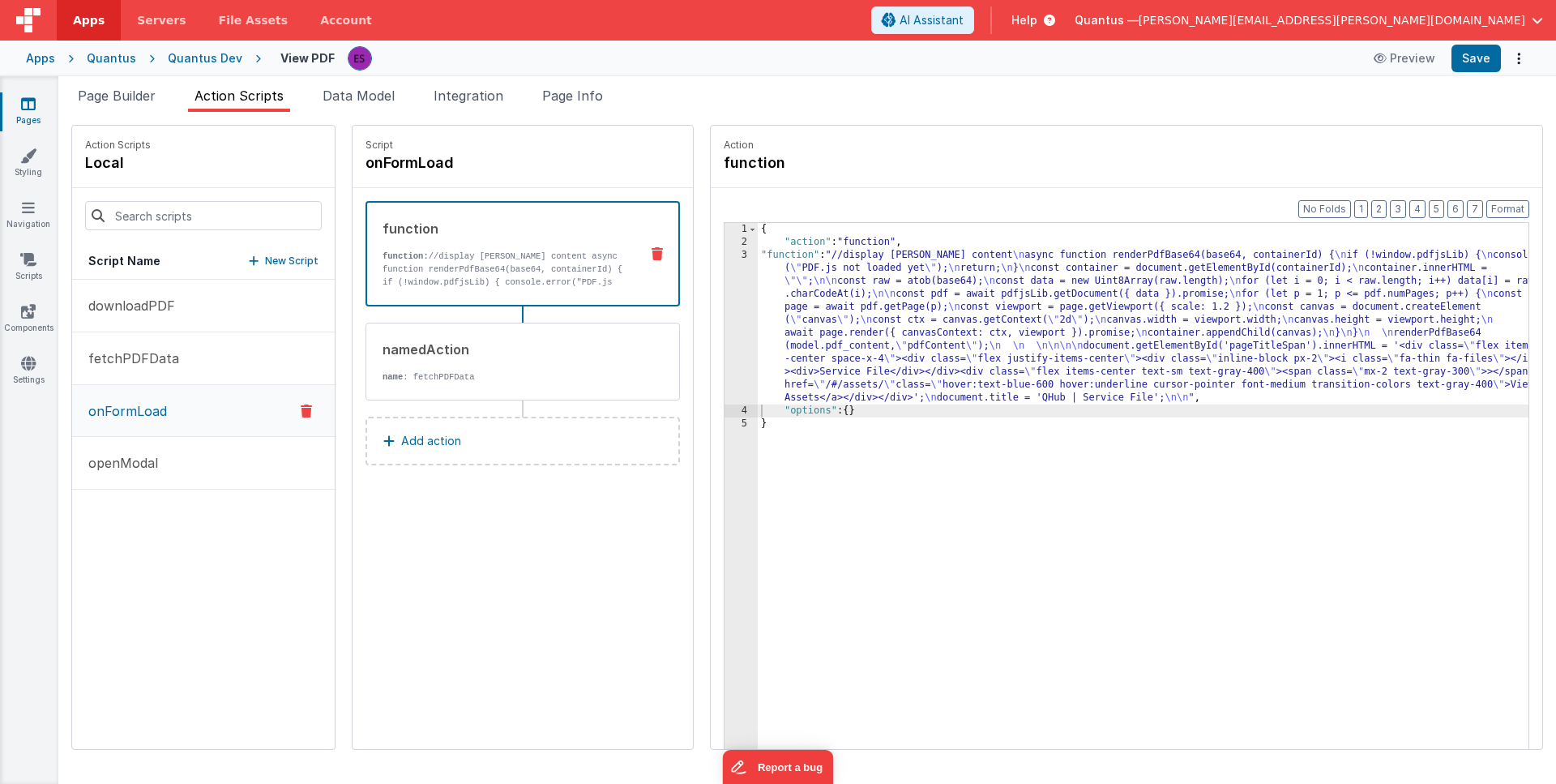
click at [758, 284] on div "{ "action" : "function" , "function" : "//display [PERSON_NAME] content \n asyn…" at bounding box center [1164, 524] width 813 height 602
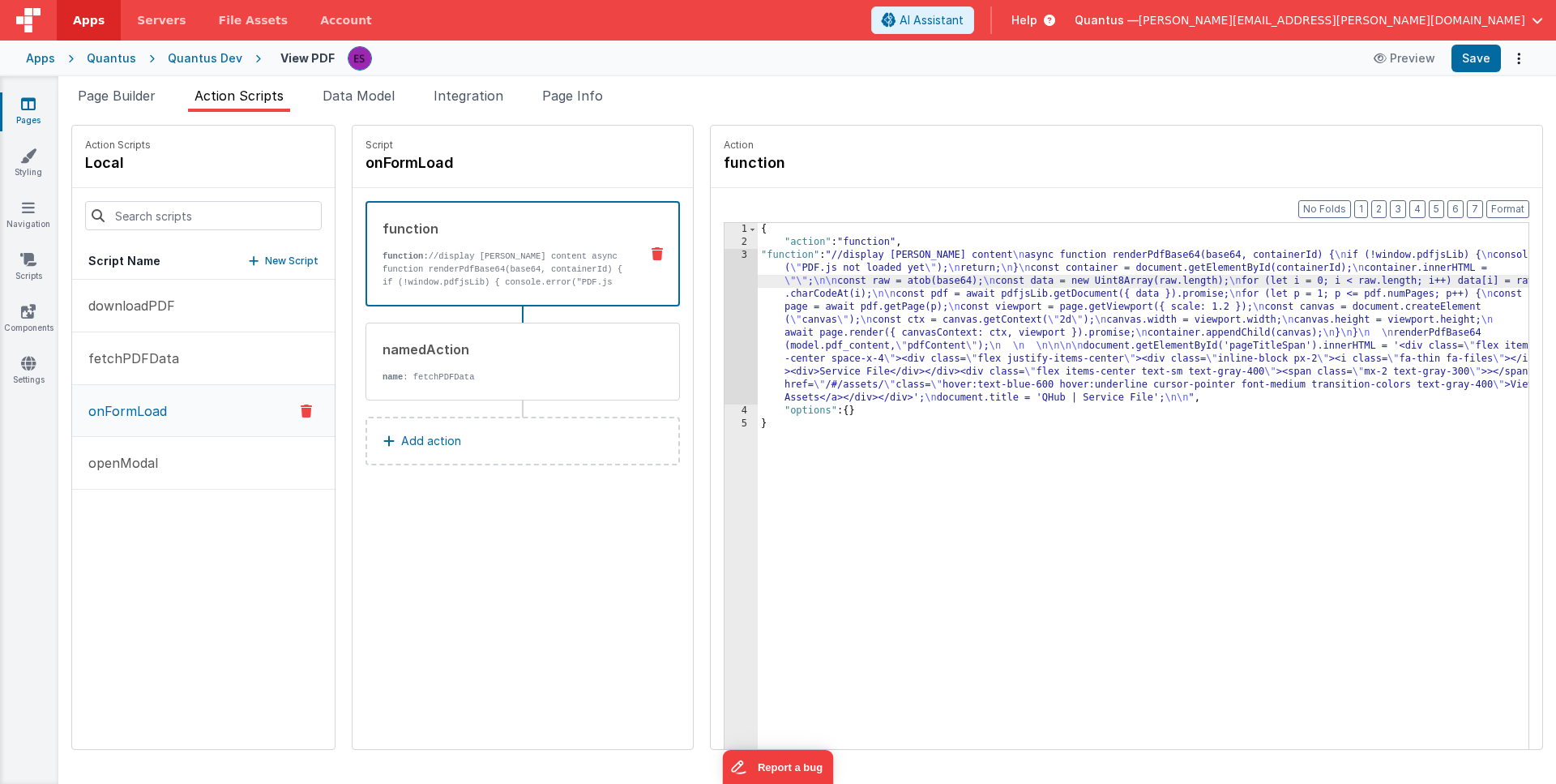
click at [758, 306] on div "{ "action" : "function" , "function" : "//display [PERSON_NAME] content \n asyn…" at bounding box center [1164, 524] width 813 height 602
click at [724, 310] on div "3" at bounding box center [741, 327] width 33 height 156
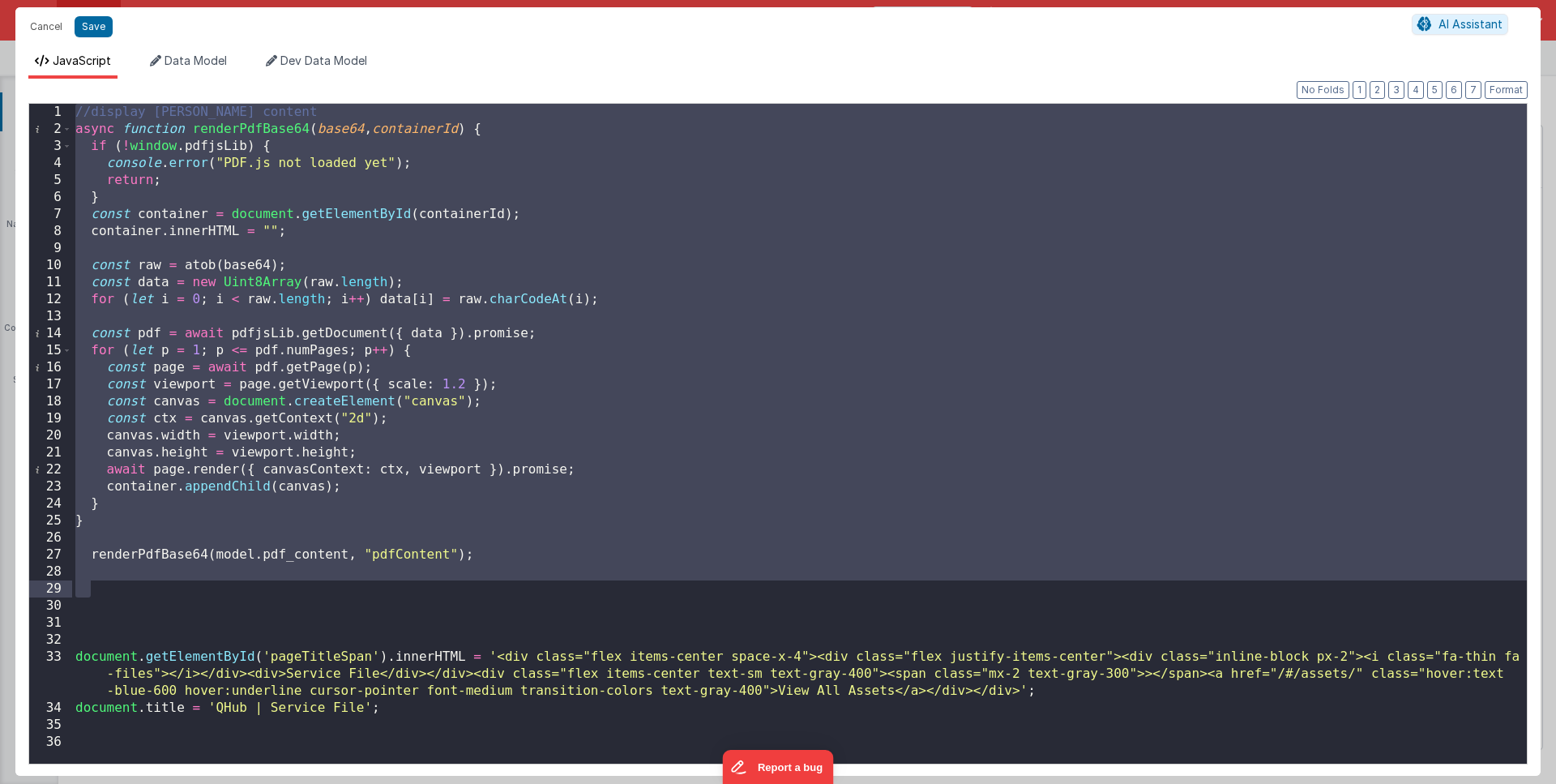
drag, startPoint x: 74, startPoint y: 114, endPoint x: 572, endPoint y: 588, distance: 687.5
click at [572, 588] on div "//display [PERSON_NAME] content async function renderPdfBase64 ( base64 , conta…" at bounding box center [799, 450] width 1455 height 694
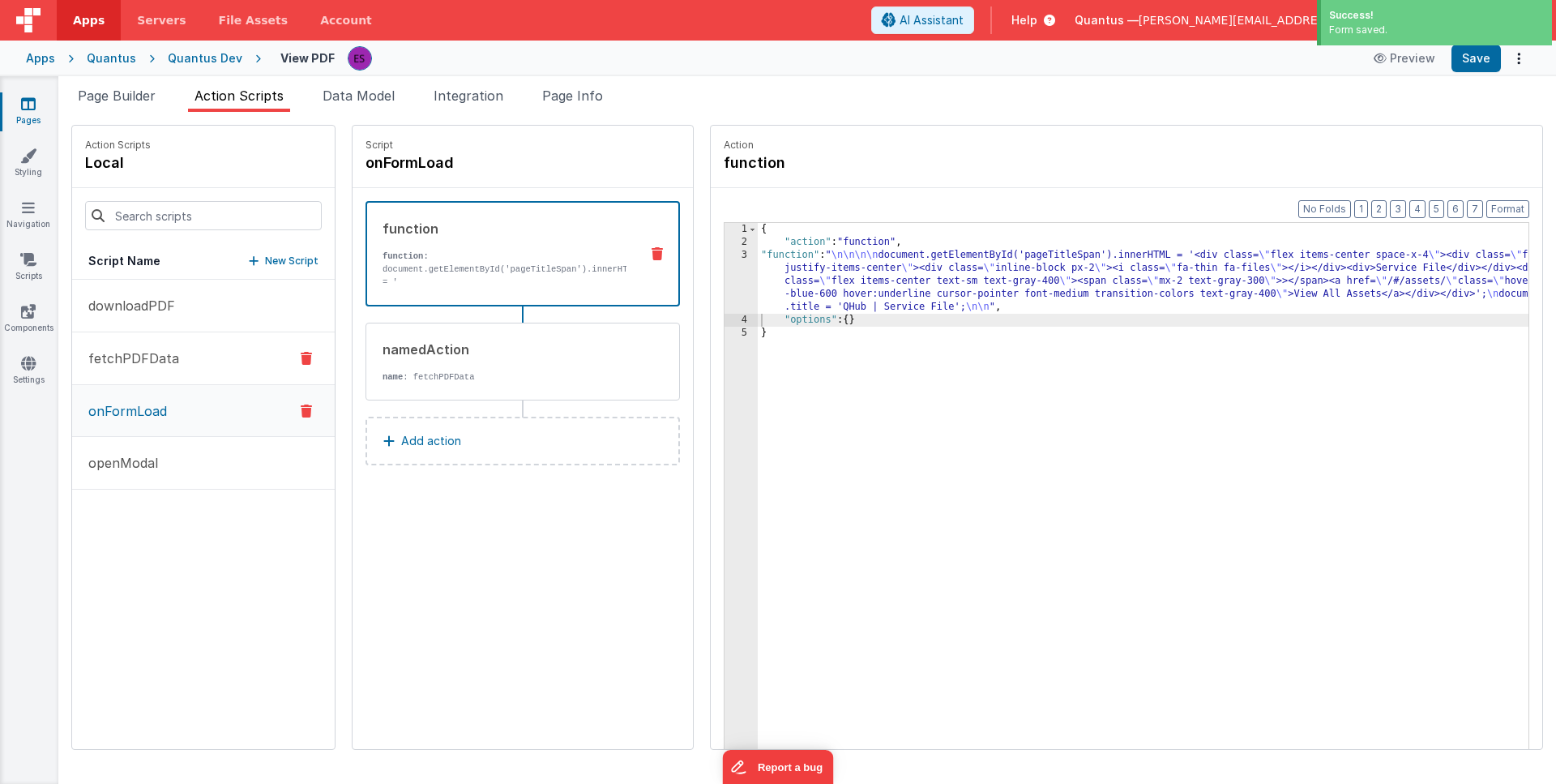
click at [191, 358] on button "fetchPDFData" at bounding box center [203, 358] width 263 height 53
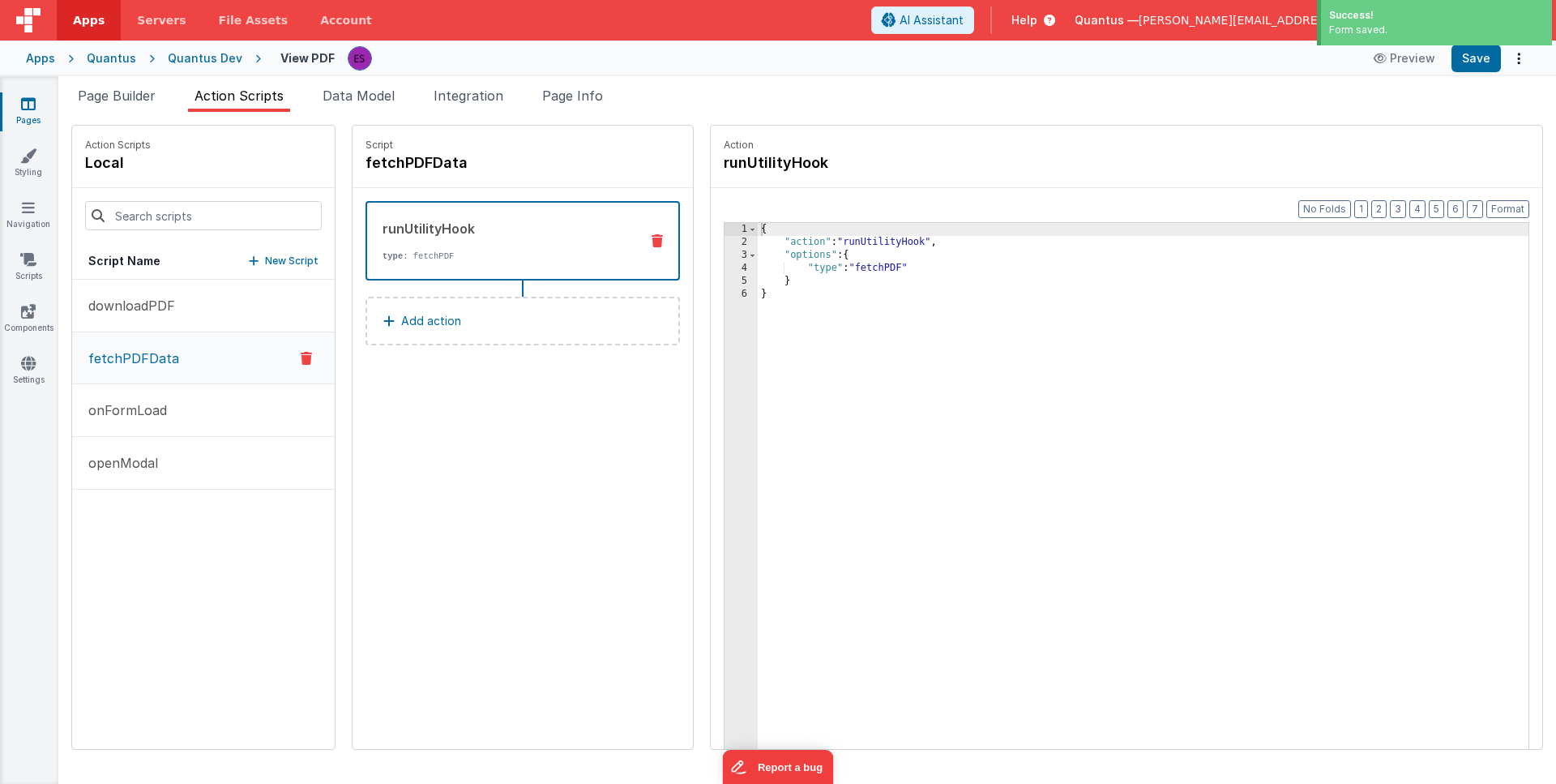
click at [801, 345] on div "{ "action" : "runUtilityHook" , "options" : { "type" : "fetchPDF" } }" at bounding box center [1164, 524] width 813 height 602
click at [397, 332] on button "Add action" at bounding box center [523, 321] width 315 height 48
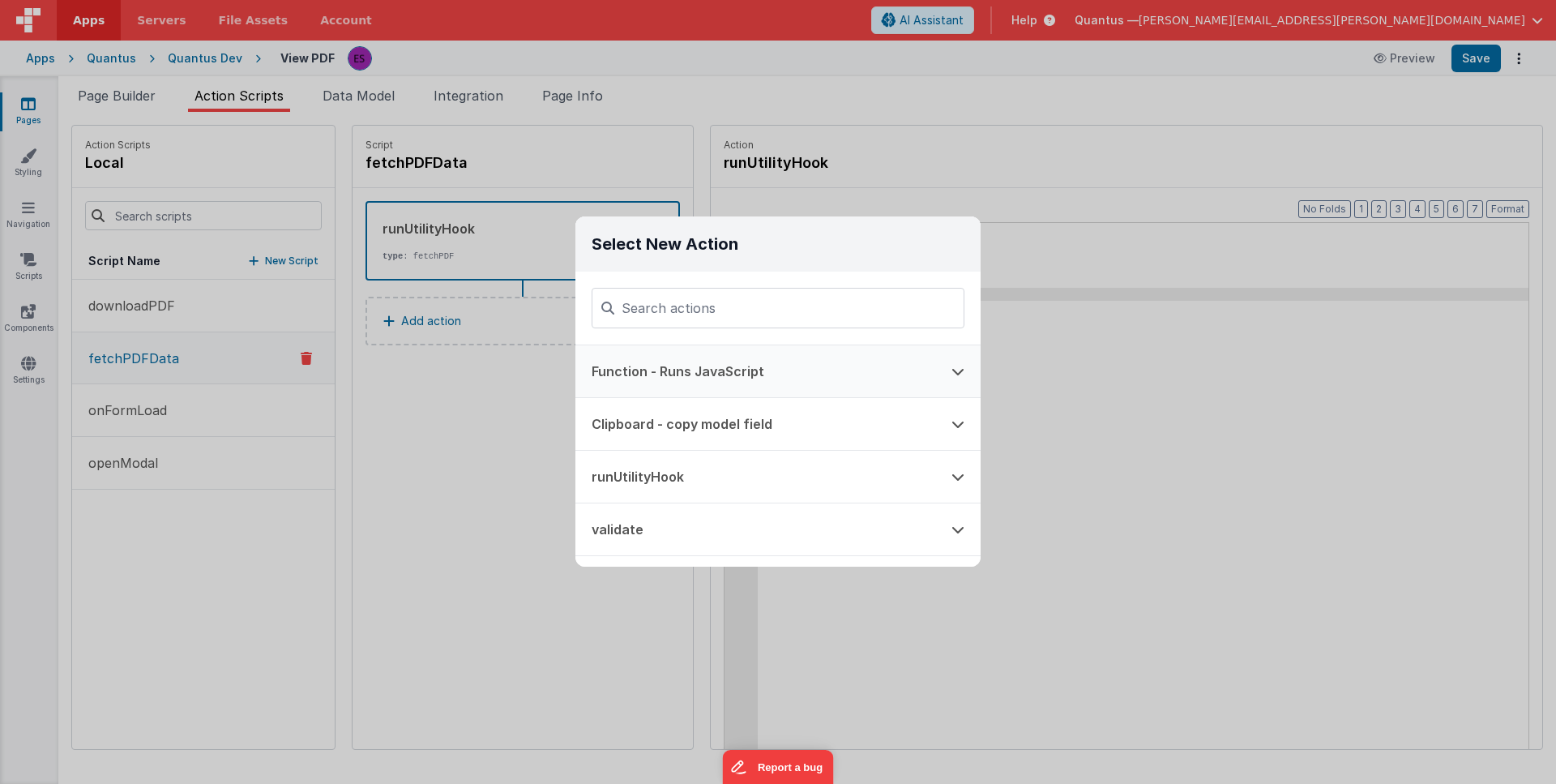
click at [688, 366] on button "Function - Runs JavaScript" at bounding box center [756, 371] width 360 height 52
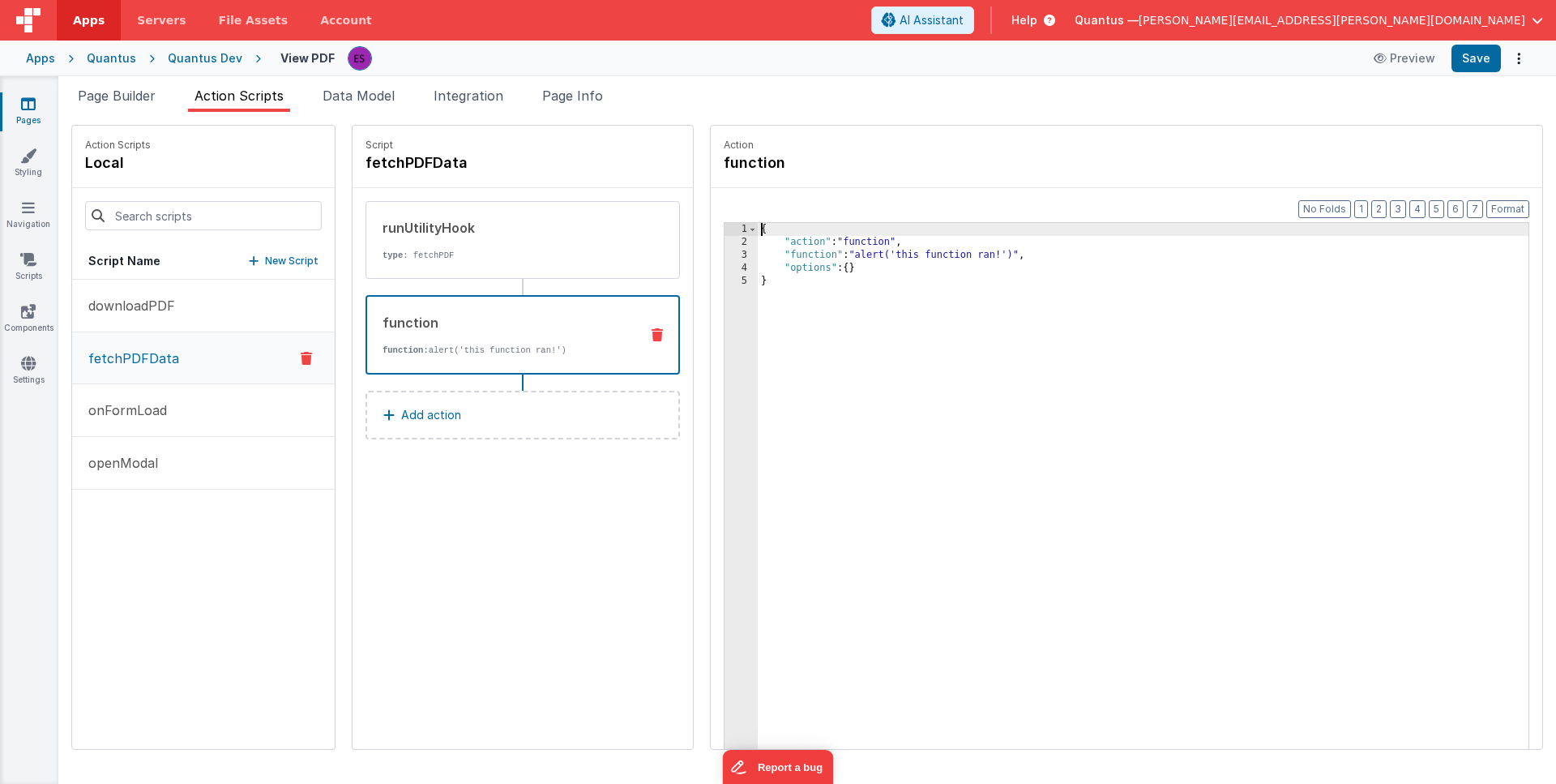
click at [724, 252] on div "3" at bounding box center [741, 255] width 33 height 13
click at [724, 252] on div "3" at bounding box center [741, 255] width 33 height 13
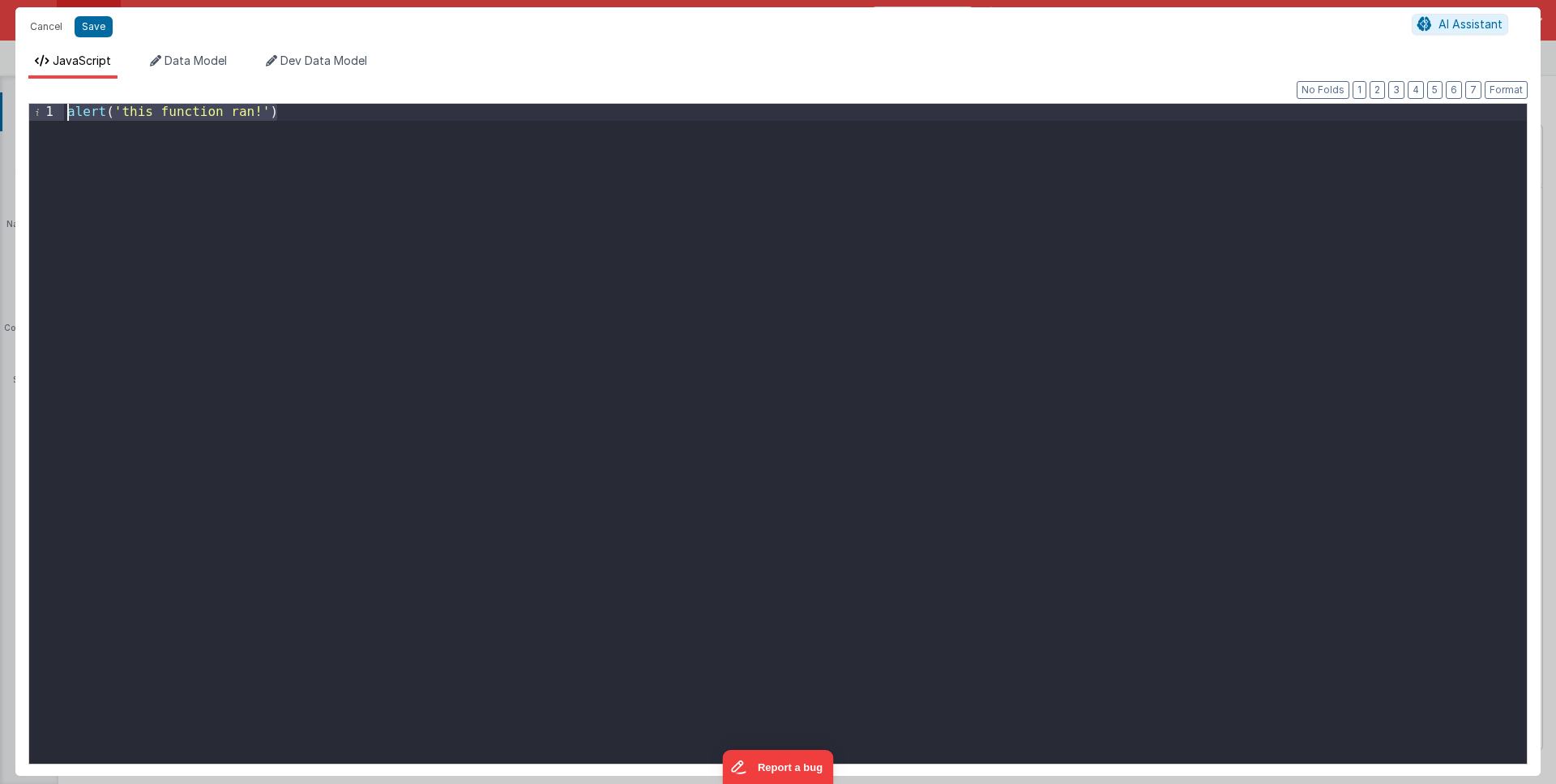
drag, startPoint x: 763, startPoint y: 373, endPoint x: 10, endPoint y: 10, distance: 835.9
click at [10, 10] on div "Cancel Save AI Assistant JavaScript Data Model Dev Data Model Format 7 6 5 4 3 …" at bounding box center [778, 392] width 1556 height 784
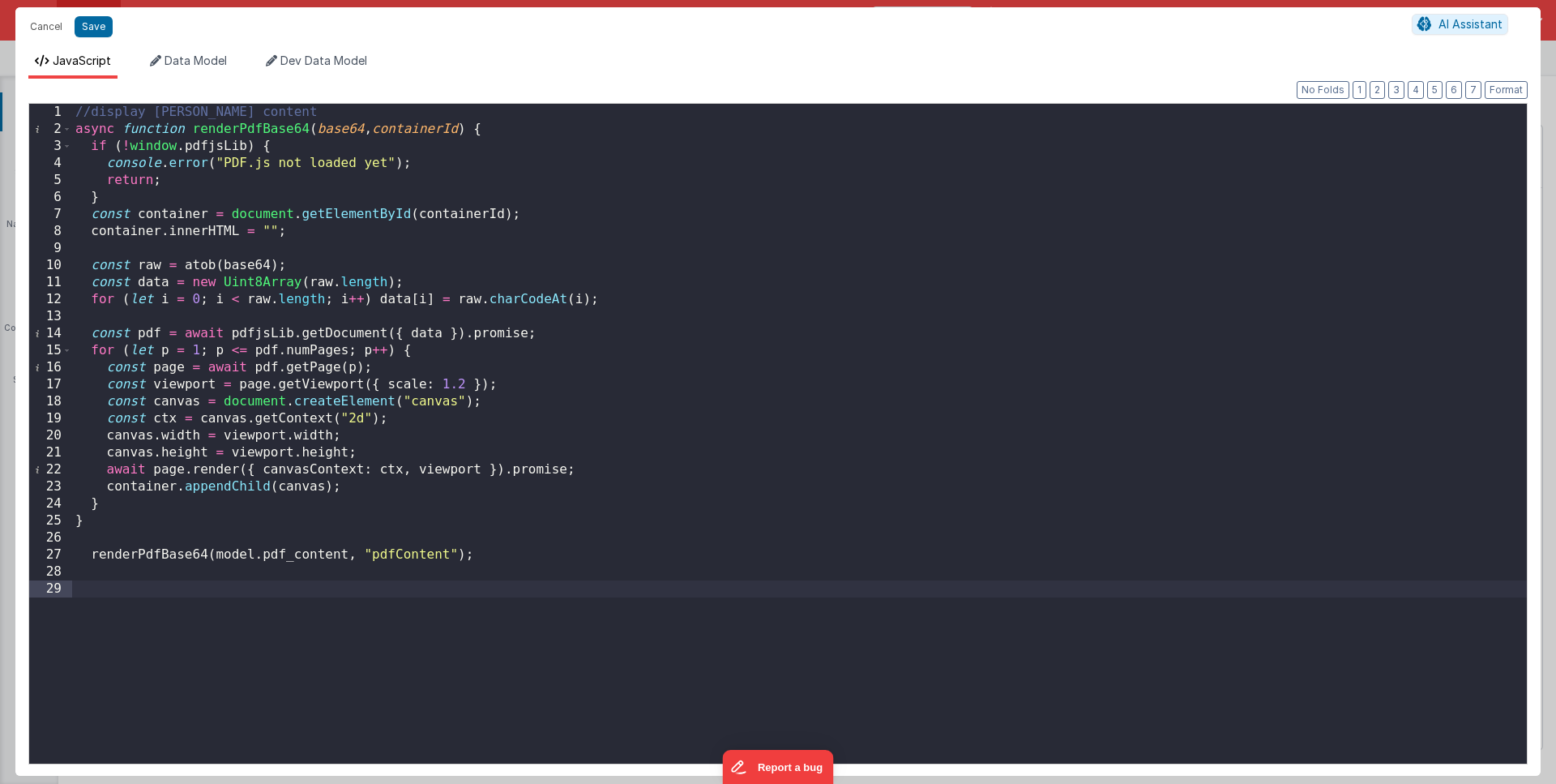
click at [481, 646] on div "//display [PERSON_NAME] content async function renderPdfBase64 ( base64 , conta…" at bounding box center [799, 450] width 1455 height 694
click at [98, 26] on button "Save" at bounding box center [93, 27] width 38 height 21
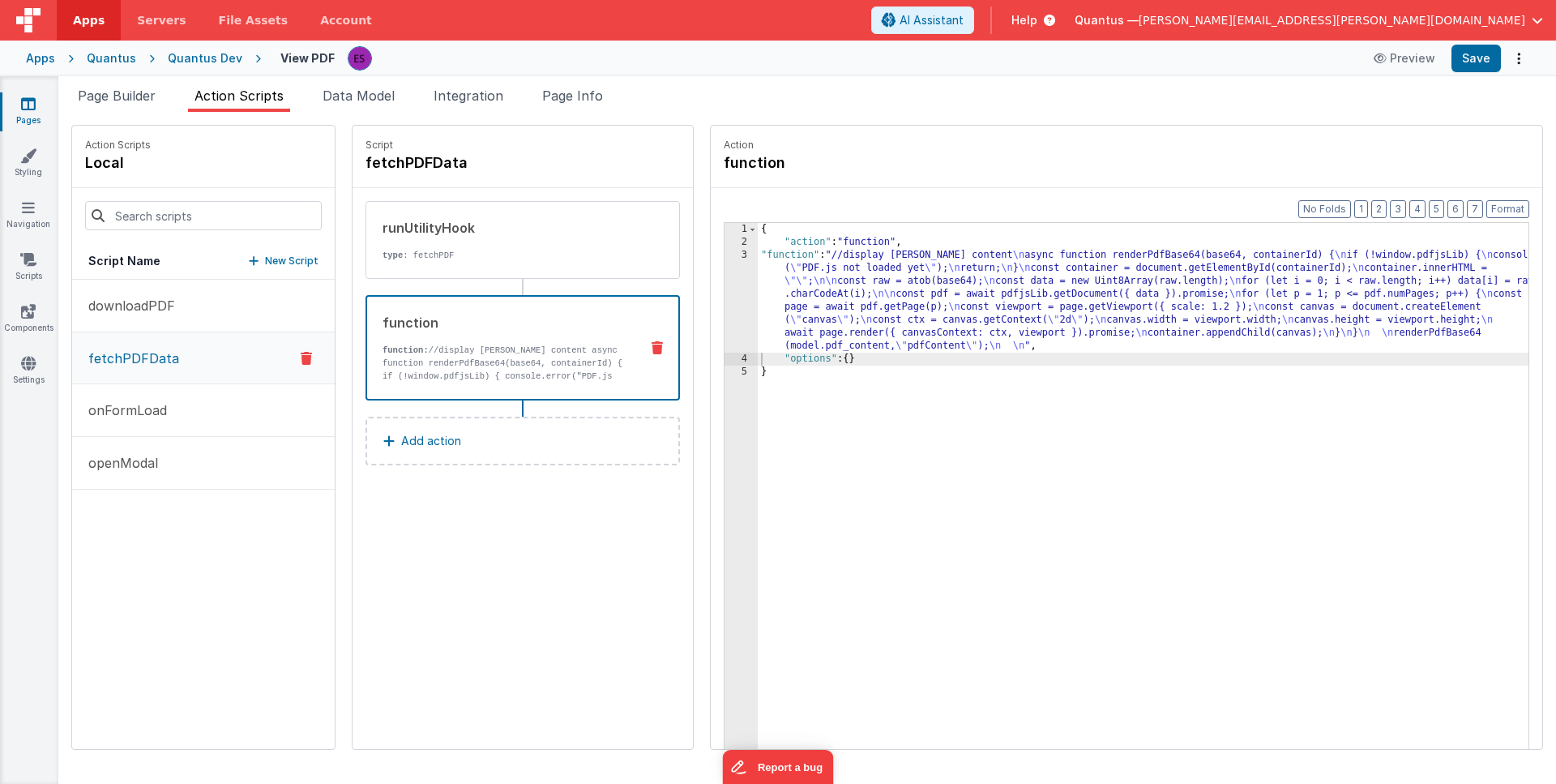
click at [765, 309] on div "{ "action" : "function" , "function" : "//display [PERSON_NAME] content \n asyn…" at bounding box center [1164, 524] width 813 height 602
click at [724, 303] on div "3" at bounding box center [741, 301] width 33 height 104
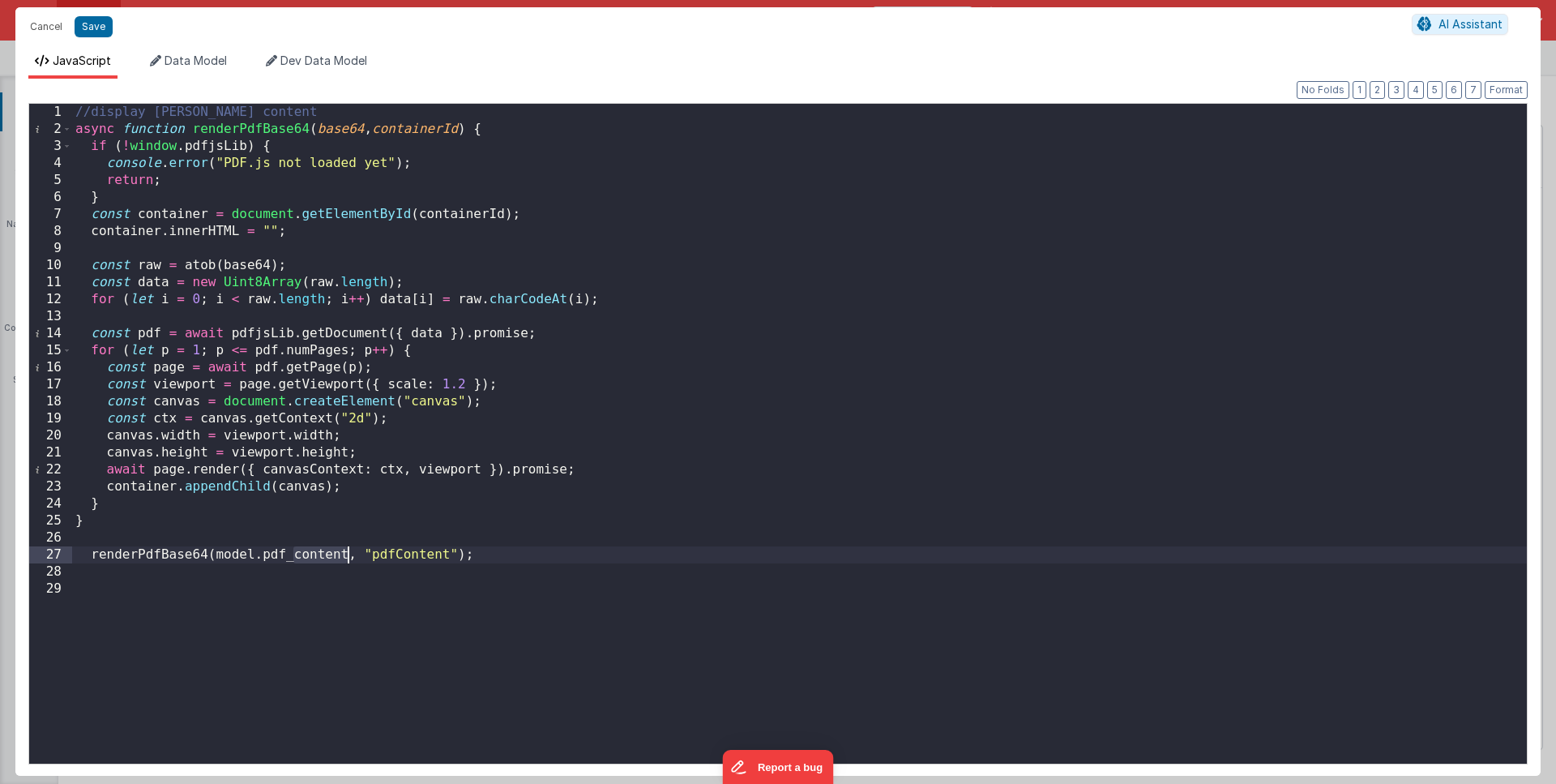
drag, startPoint x: 293, startPoint y: 556, endPoint x: 346, endPoint y: 555, distance: 53.0
click at [346, 555] on div "//display [PERSON_NAME] content async function renderPdfBase64 ( base64 , conta…" at bounding box center [799, 450] width 1455 height 694
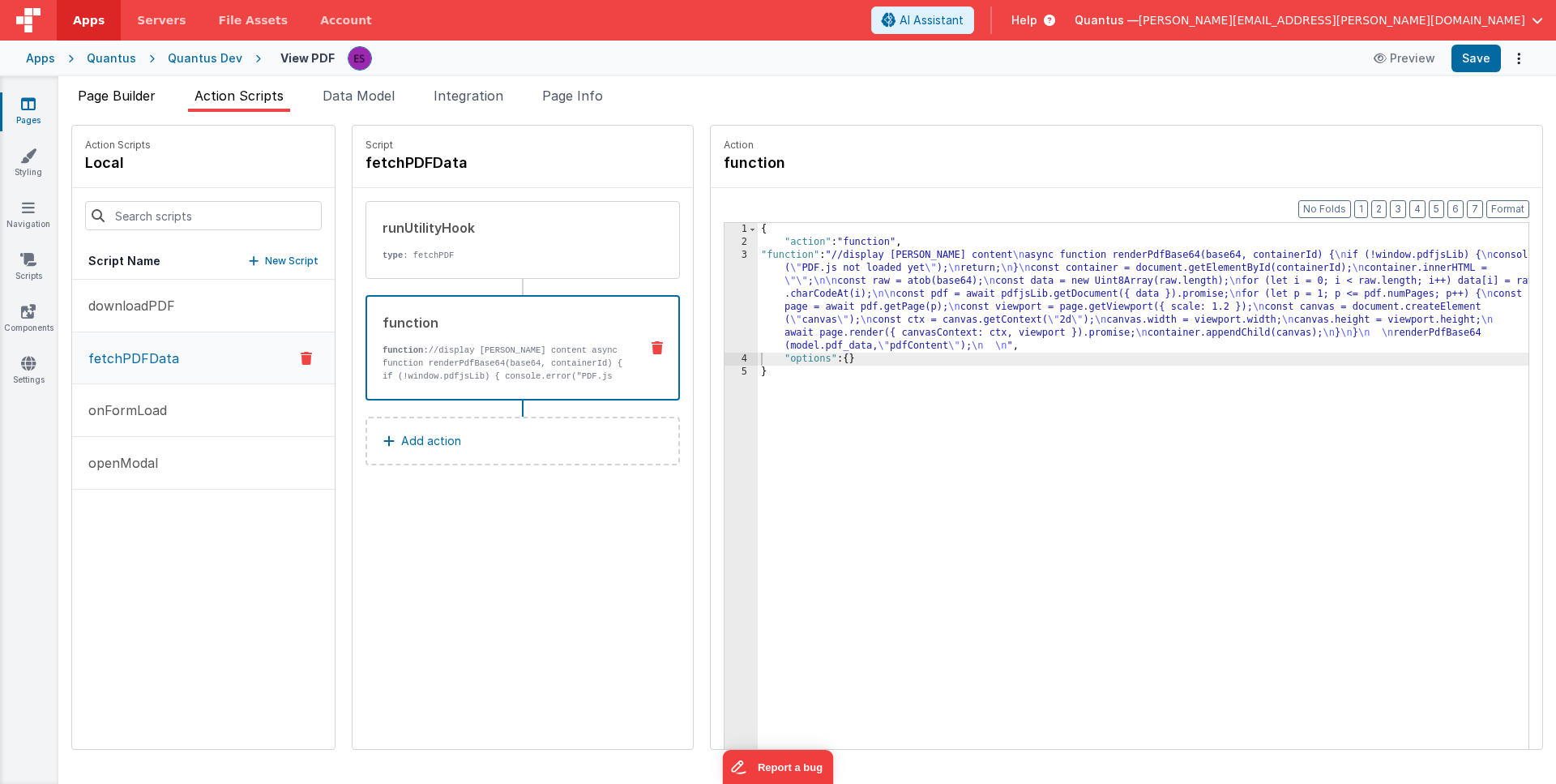
click at [96, 91] on span "Page Builder" at bounding box center [117, 95] width 78 height 16
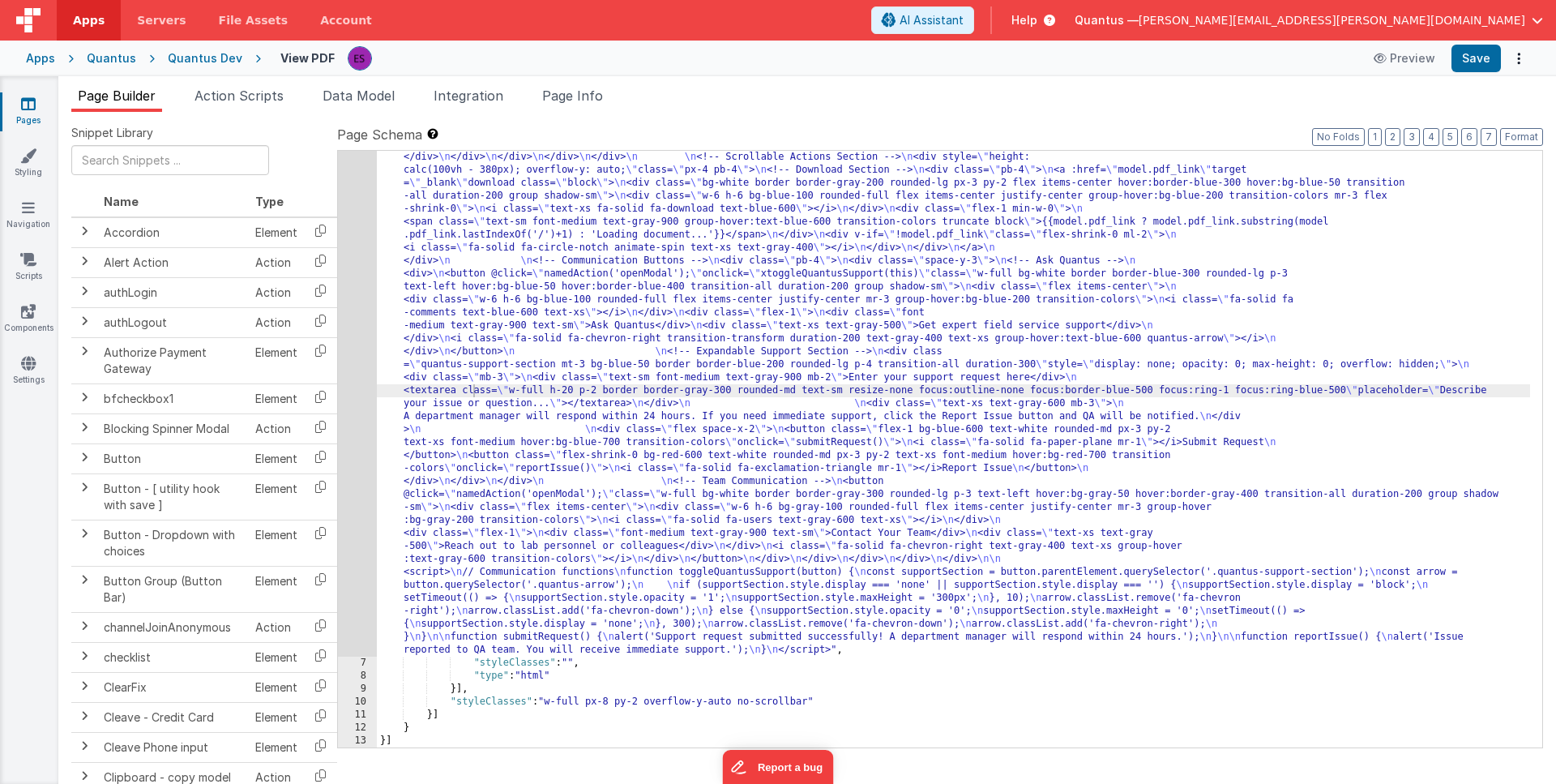
click at [697, 294] on div ""html" : "<div class= \" flex w-full h-full \" > \n <!-- Left Pane - PDF Previe…" at bounding box center [953, 462] width 1153 height 1608
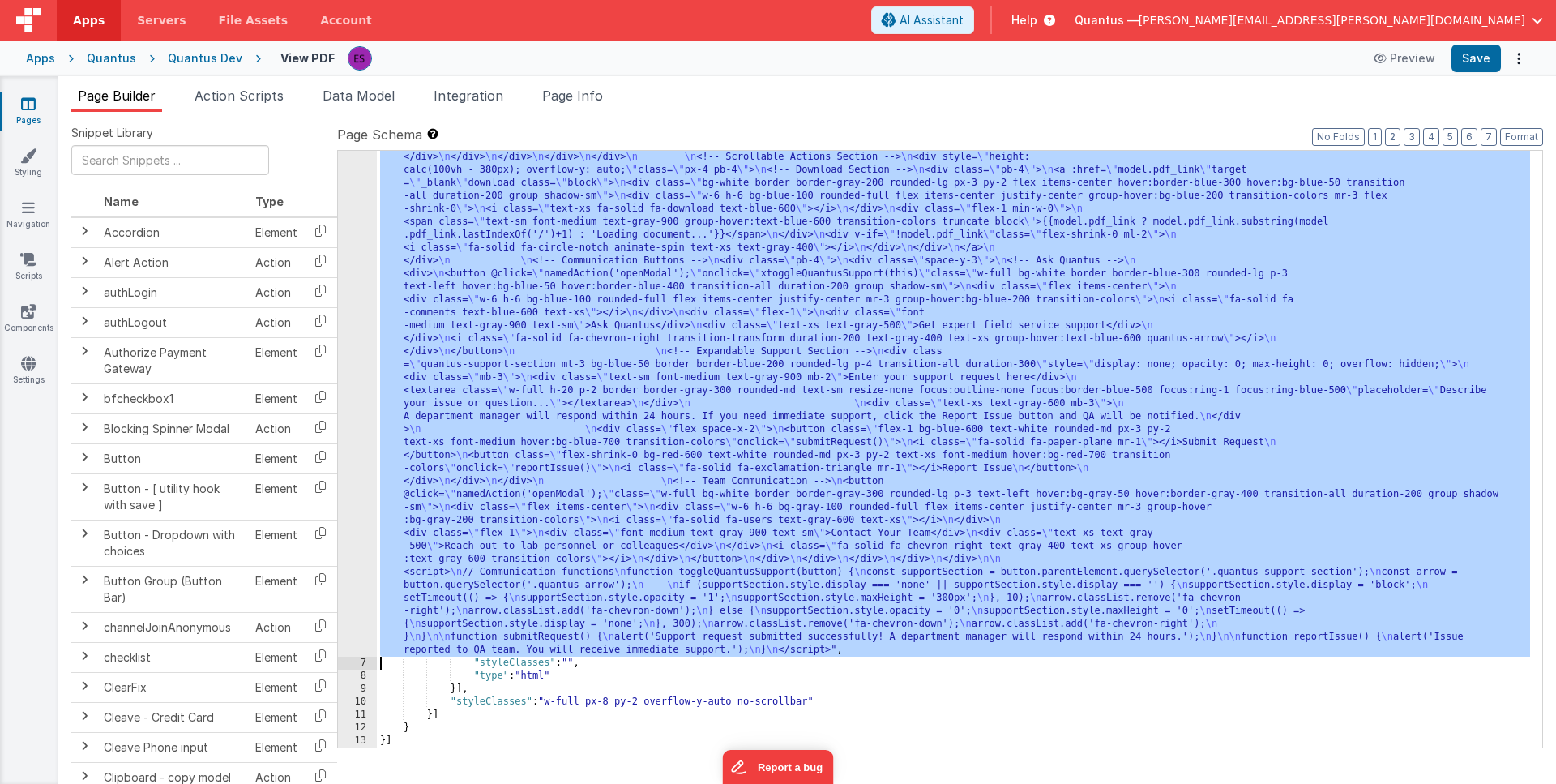
click at [365, 325] on div "6" at bounding box center [357, 156] width 39 height 998
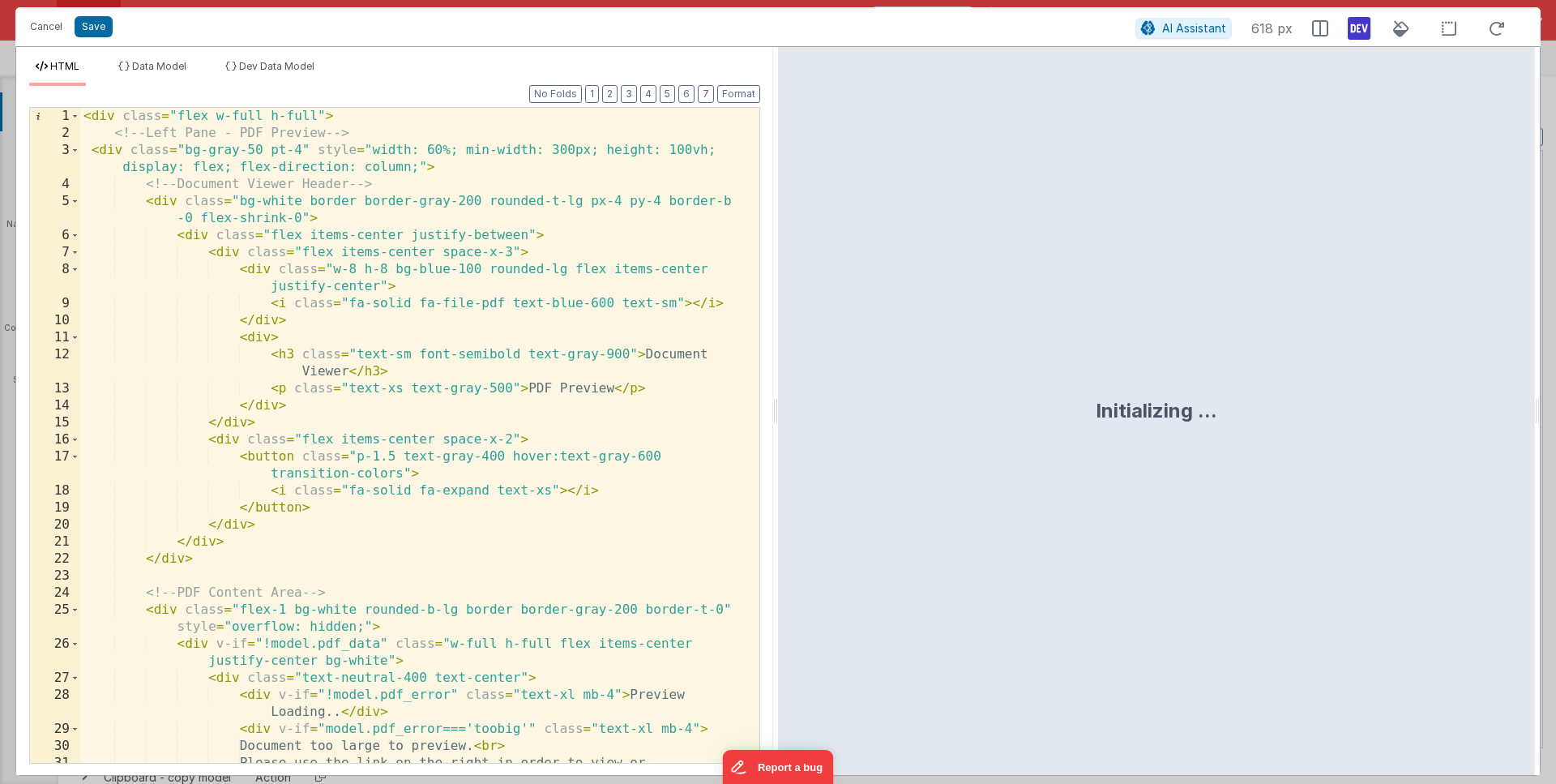
click at [367, 327] on div "< div class = "flex w-full h-full" > <!-- Left Pane - PDF Preview --> < div cla…" at bounding box center [414, 461] width 667 height 706
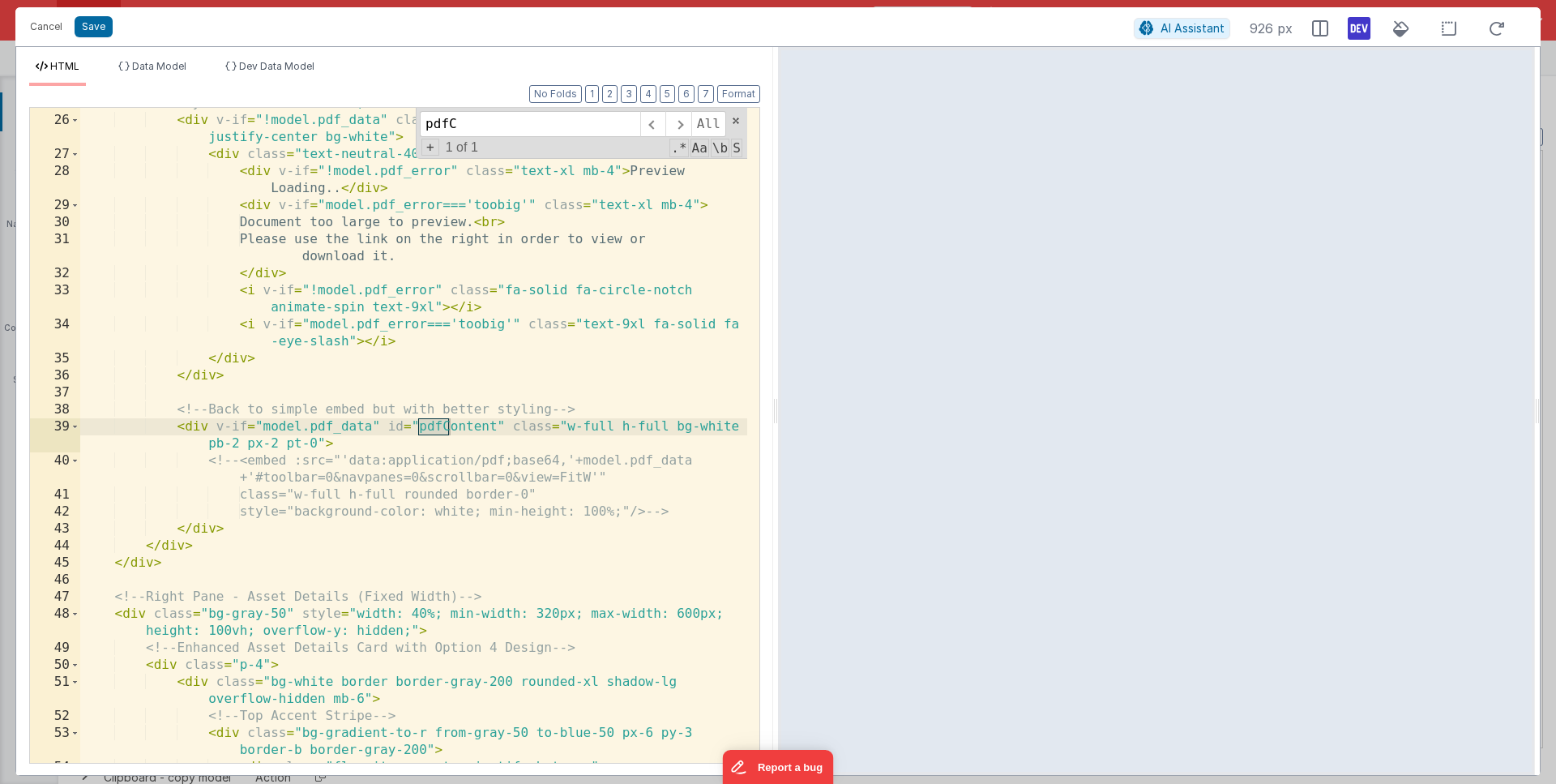
scroll to position [524, 0]
type input "pdfContent"
click at [310, 438] on div "< div class = "flex-1 bg-white rounded-b-lg border border-gray-200 border-t-0" …" at bounding box center [414, 430] width 667 height 706
click at [615, 410] on div "< div class = "flex-1 bg-white rounded-b-lg border border-gray-200 border-t-0" …" at bounding box center [414, 430] width 667 height 706
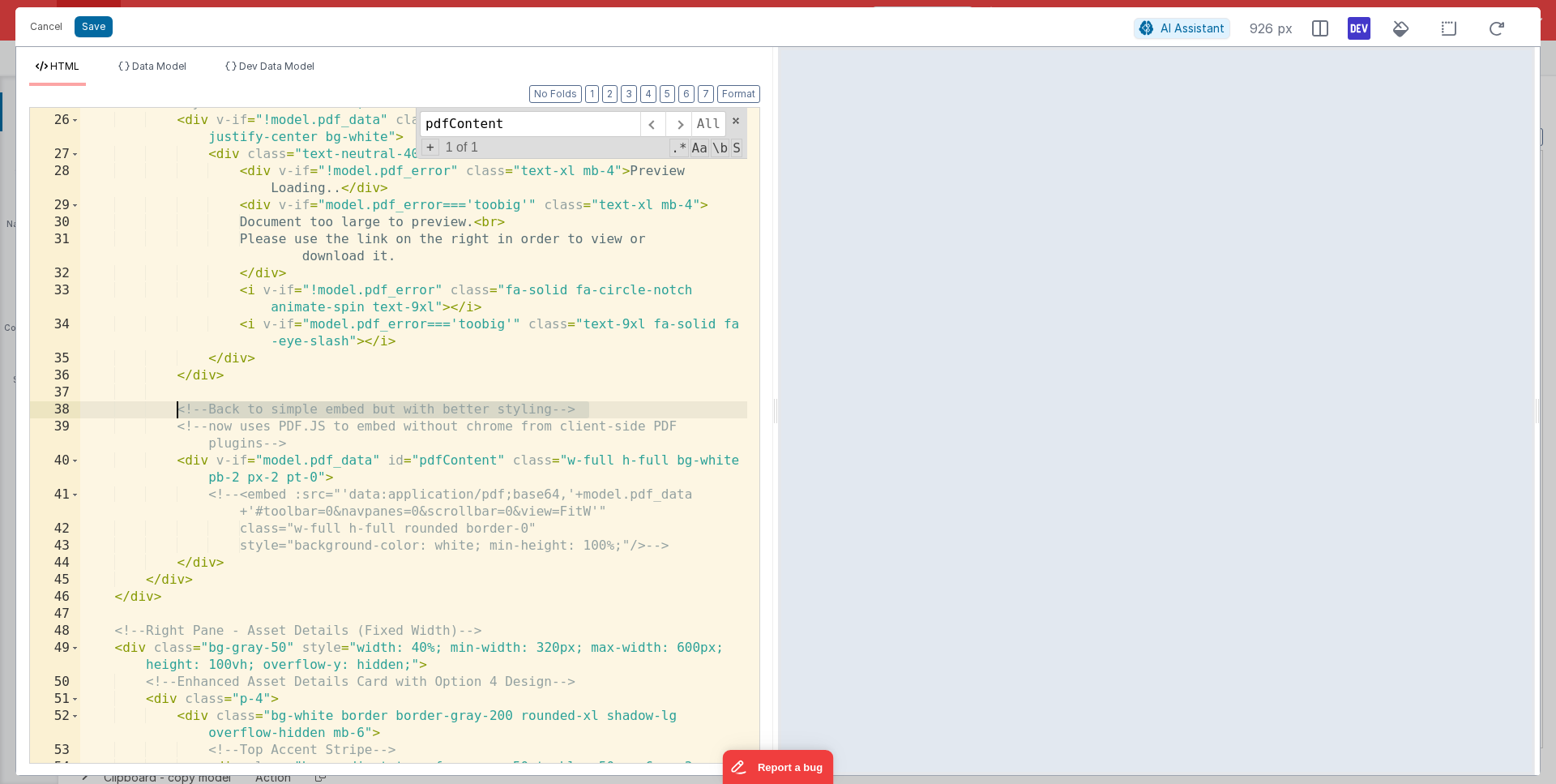
drag, startPoint x: 593, startPoint y: 410, endPoint x: 176, endPoint y: 409, distance: 417.0
click at [176, 409] on div "< div class = "flex-1 bg-white rounded-b-lg border border-gray-200 border-t-0" …" at bounding box center [414, 439] width 667 height 723
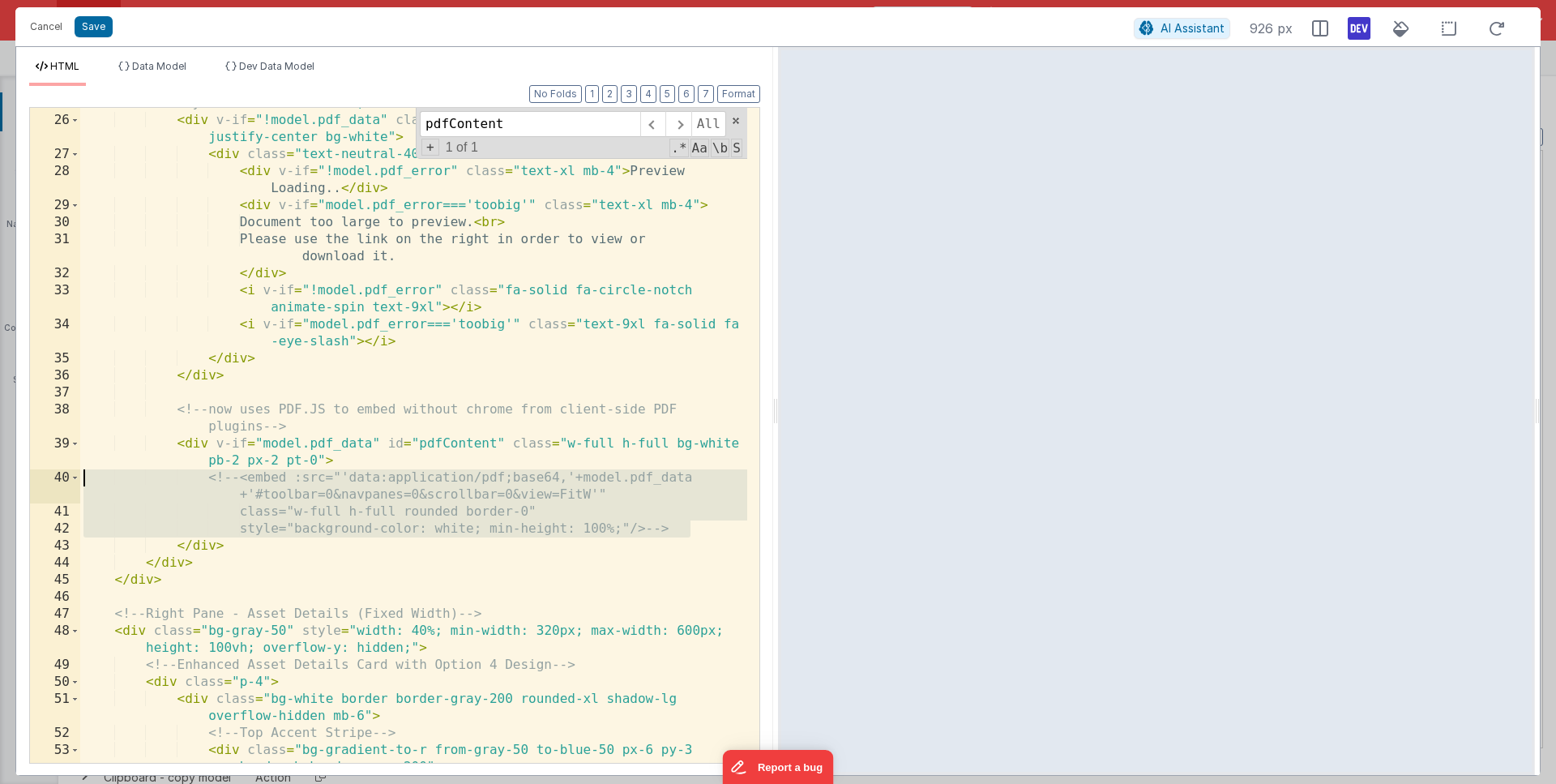
drag, startPoint x: 694, startPoint y: 527, endPoint x: 32, endPoint y: 473, distance: 664.2
click at [32, 473] on div "25 26 27 28 29 30 31 32 33 34 35 36 37 38 39 40 41 42 43 44 45 46 47 48 49 50 5…" at bounding box center [395, 436] width 731 height 657
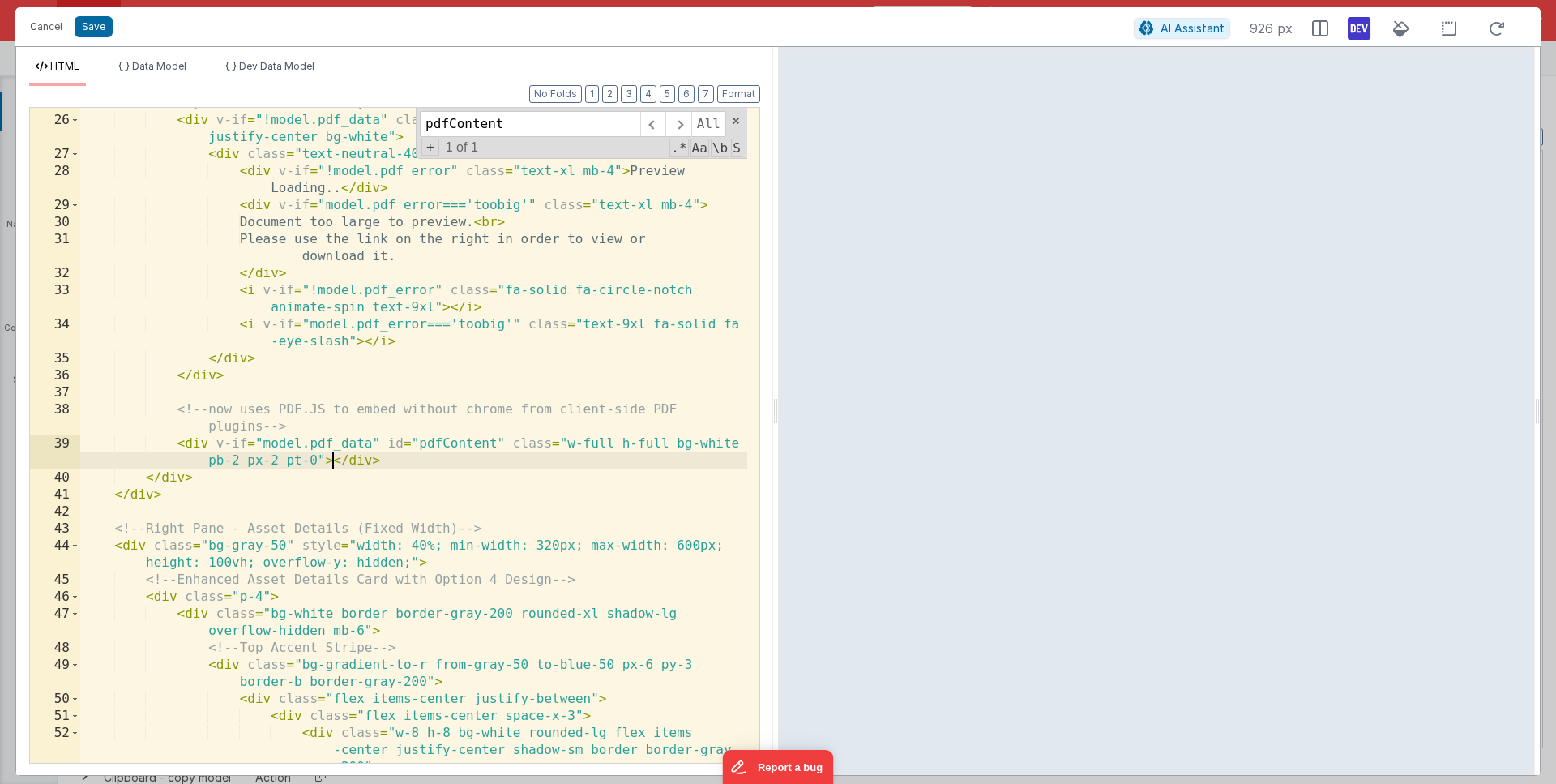
click at [399, 462] on div "< div class = "flex-1 bg-white rounded-b-lg border border-gray-200 border-t-0" …" at bounding box center [414, 448] width 667 height 740
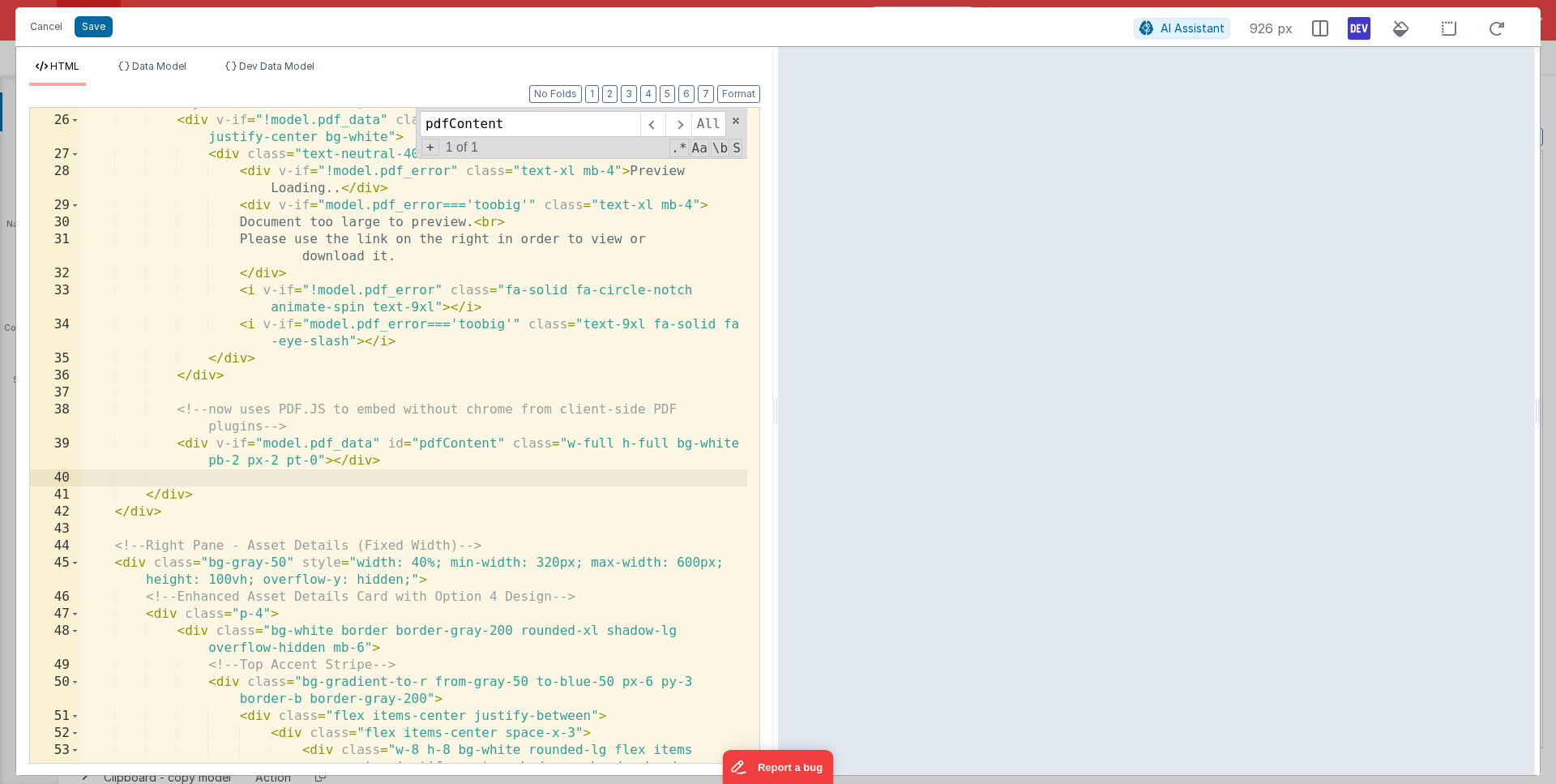
click at [260, 423] on div "< div class = "flex-1 bg-white rounded-b-lg border border-gray-200 border-t-0" …" at bounding box center [414, 448] width 667 height 740
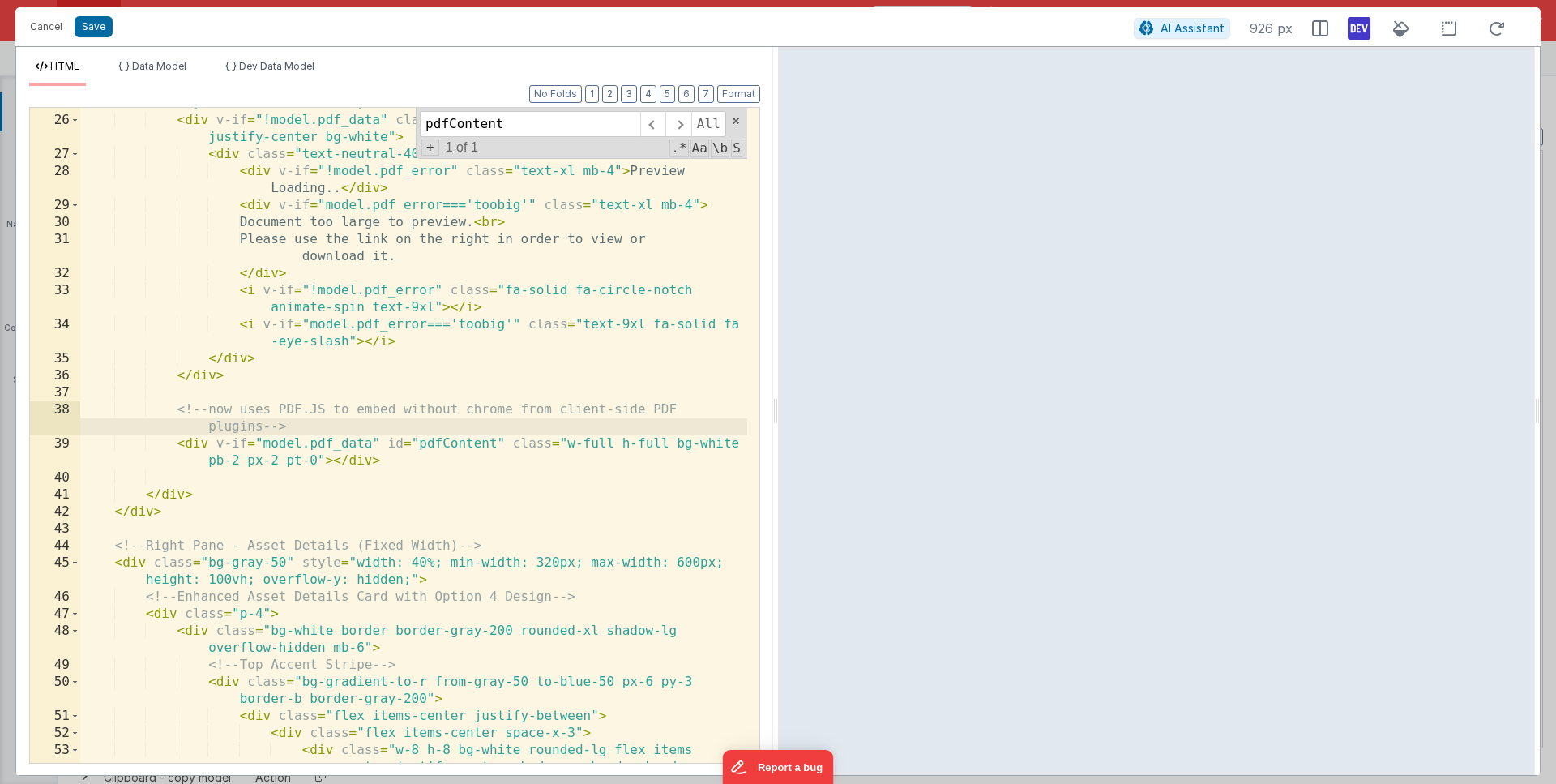
click at [449, 373] on div "< div class = "flex-1 bg-white rounded-b-lg border border-gray-200 border-t-0" …" at bounding box center [414, 448] width 667 height 740
drag, startPoint x: 636, startPoint y: 442, endPoint x: 669, endPoint y: 446, distance: 33.2
click at [669, 446] on div "< div class = "flex-1 bg-white rounded-b-lg border border-gray-200 border-t-0" …" at bounding box center [414, 448] width 667 height 740
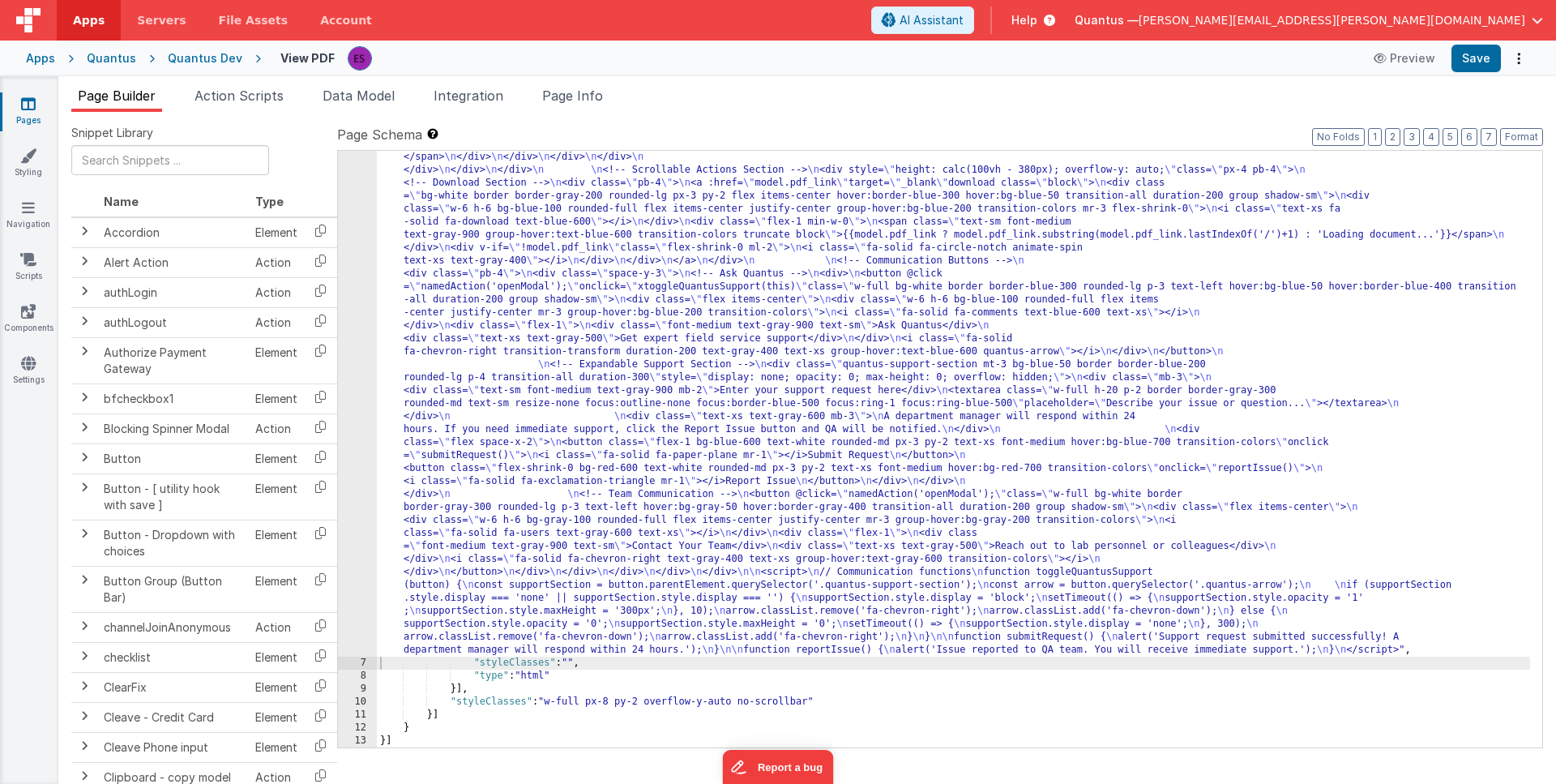
scroll to position [532, 0]
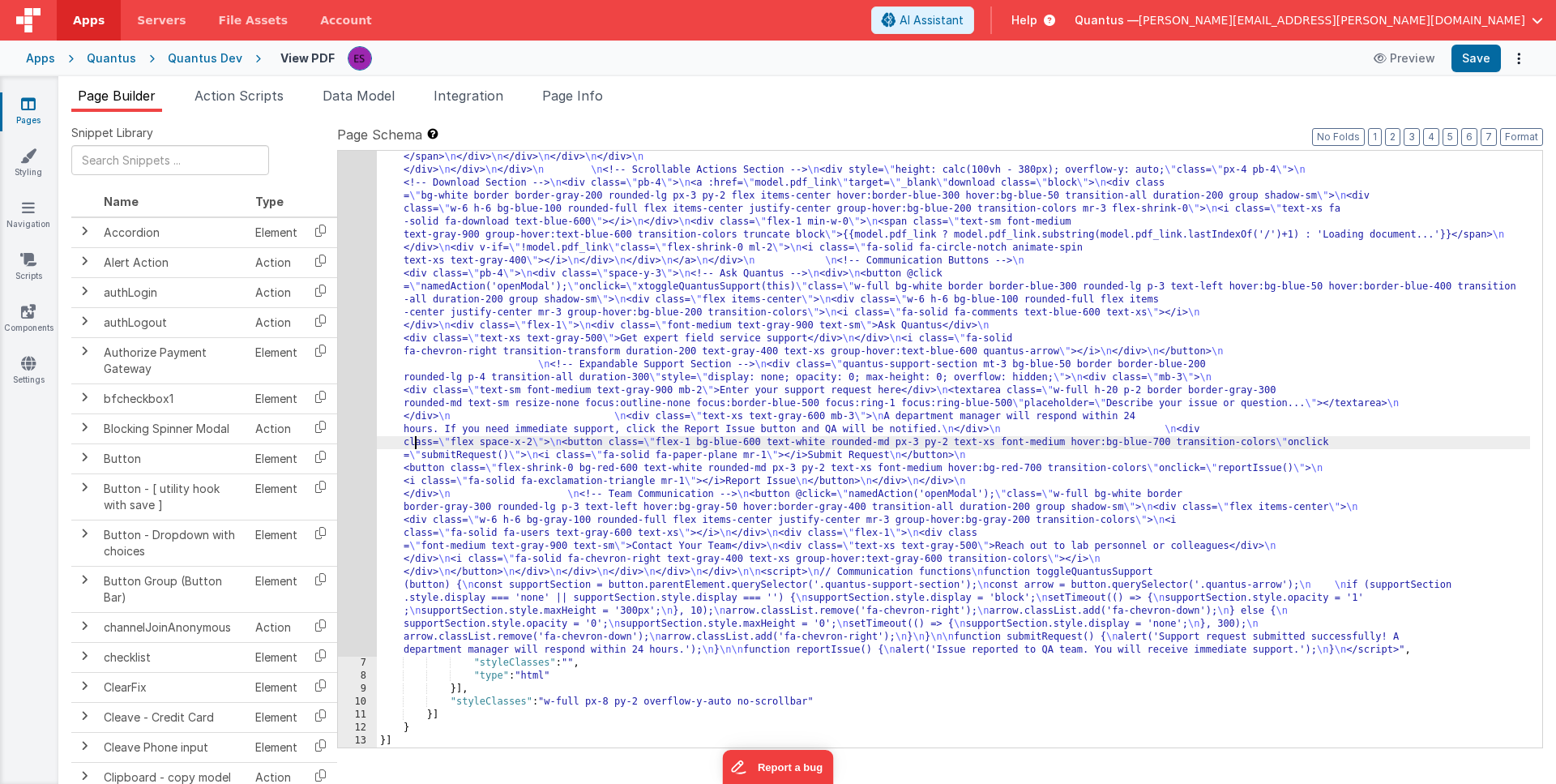
click at [414, 437] on div ""html" : "<div class= \" flex w-full h-full \" > \n <!-- Left Pane - PDF Previe…" at bounding box center [953, 475] width 1153 height 1582
click at [350, 451] on div "6" at bounding box center [357, 169] width 39 height 972
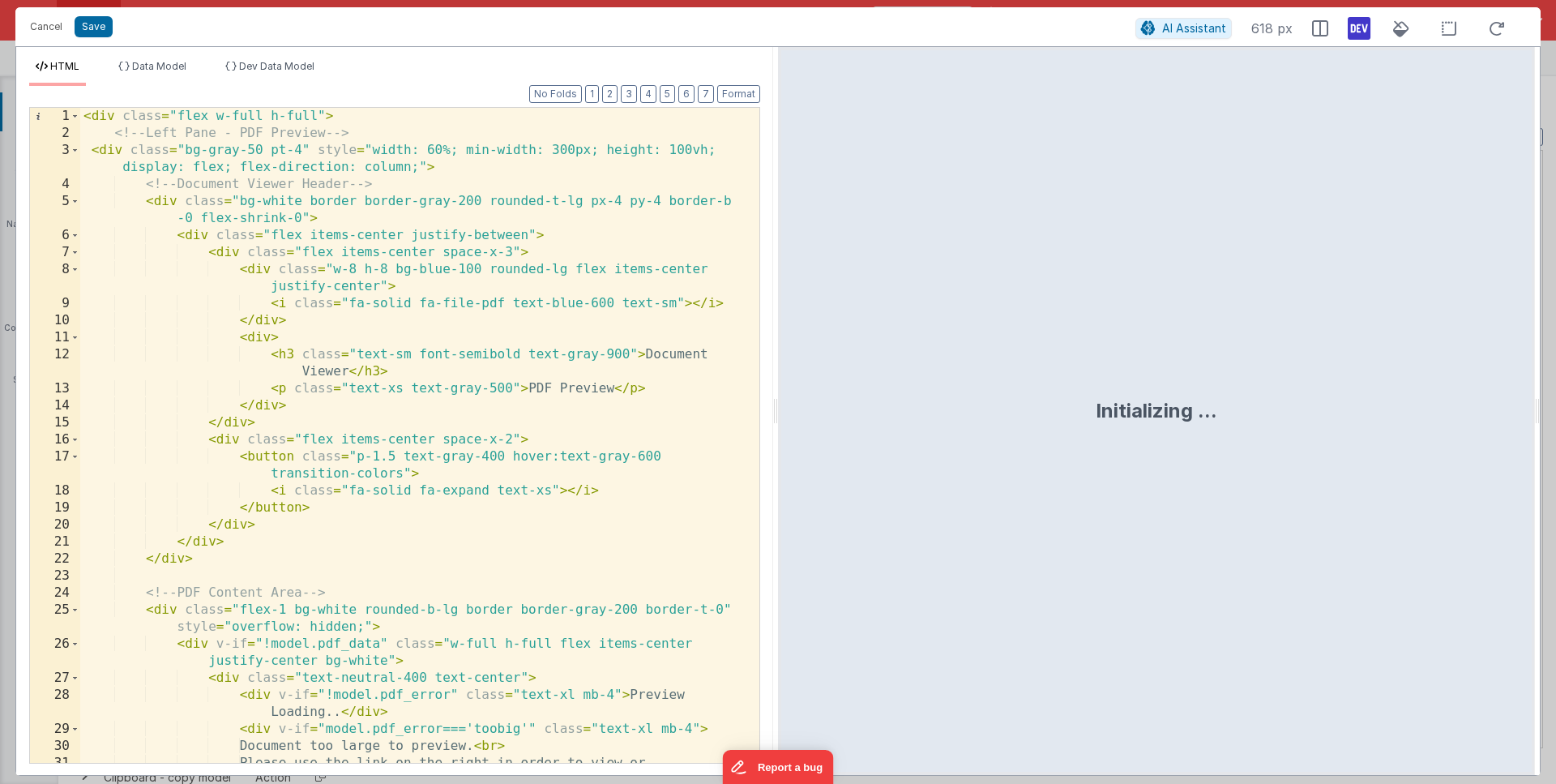
click at [277, 456] on div "< div class = "flex w-full h-full" > <!-- Left Pane - PDF Preview --> < div cla…" at bounding box center [414, 461] width 667 height 706
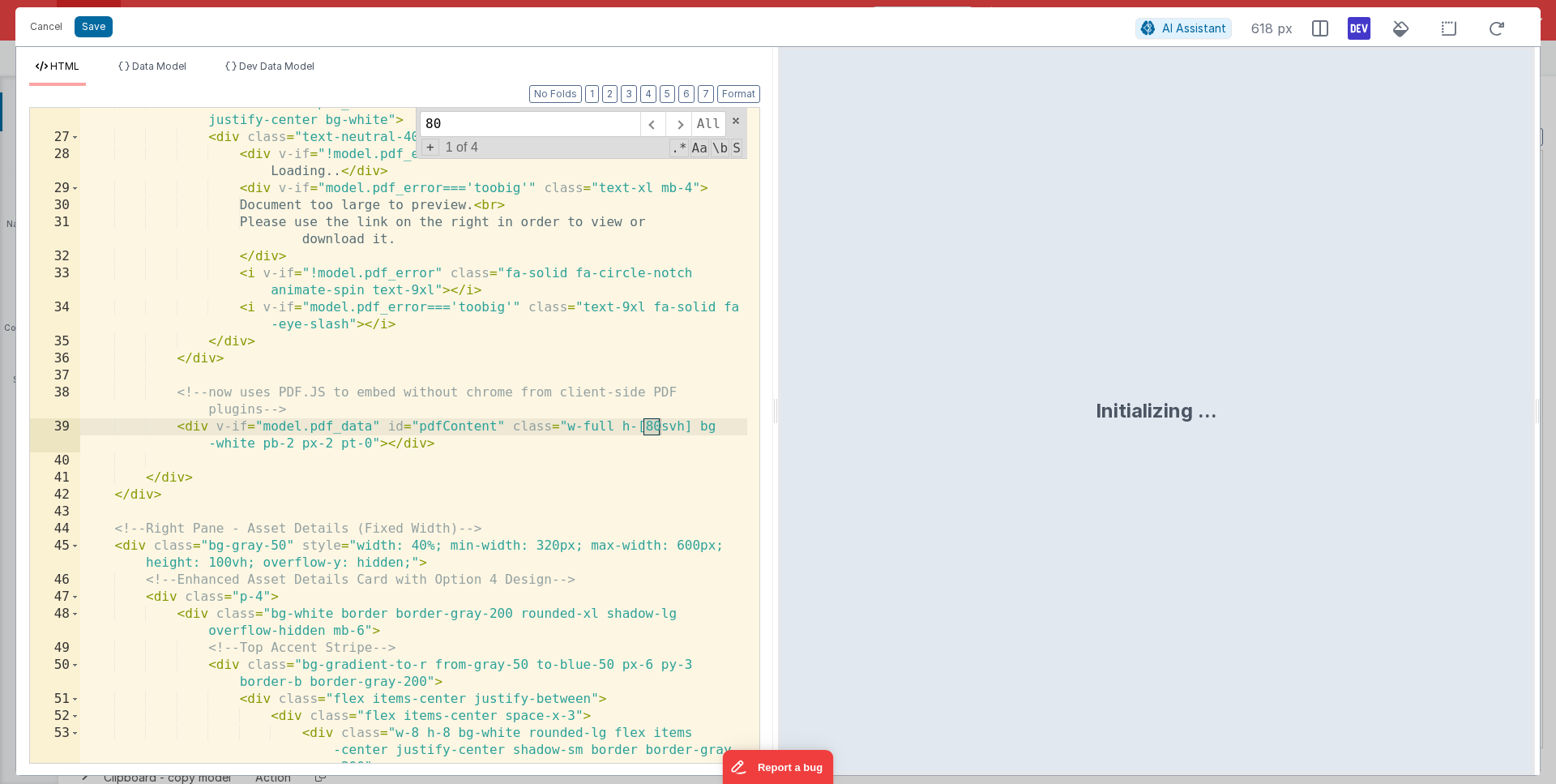
scroll to position [540, 0]
type input "80svh"
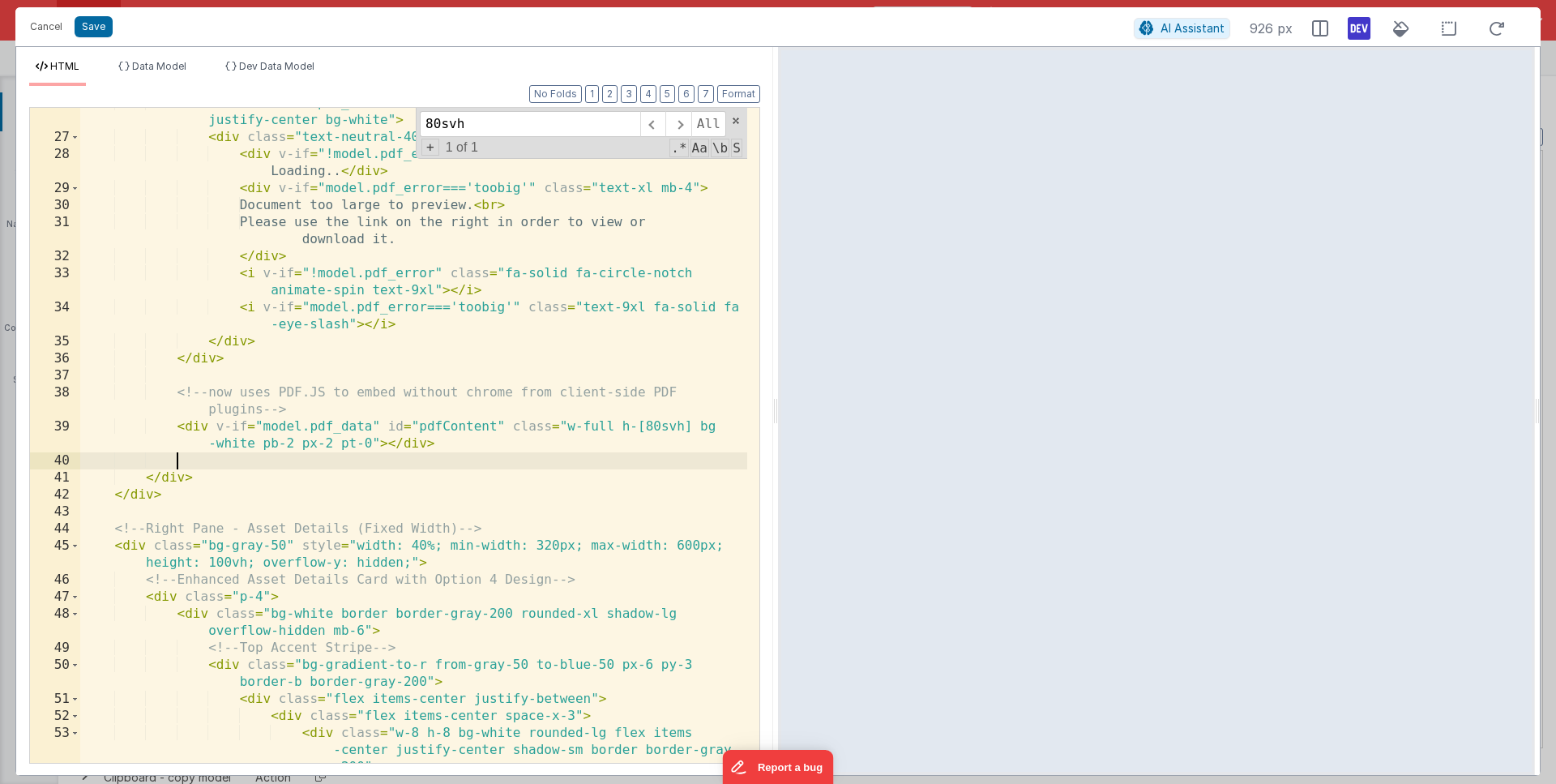
click at [606, 453] on div "< div v-if = "!model.pdf_data" class = "w-full h-full flex items-center justify…" at bounding box center [414, 465] width 667 height 740
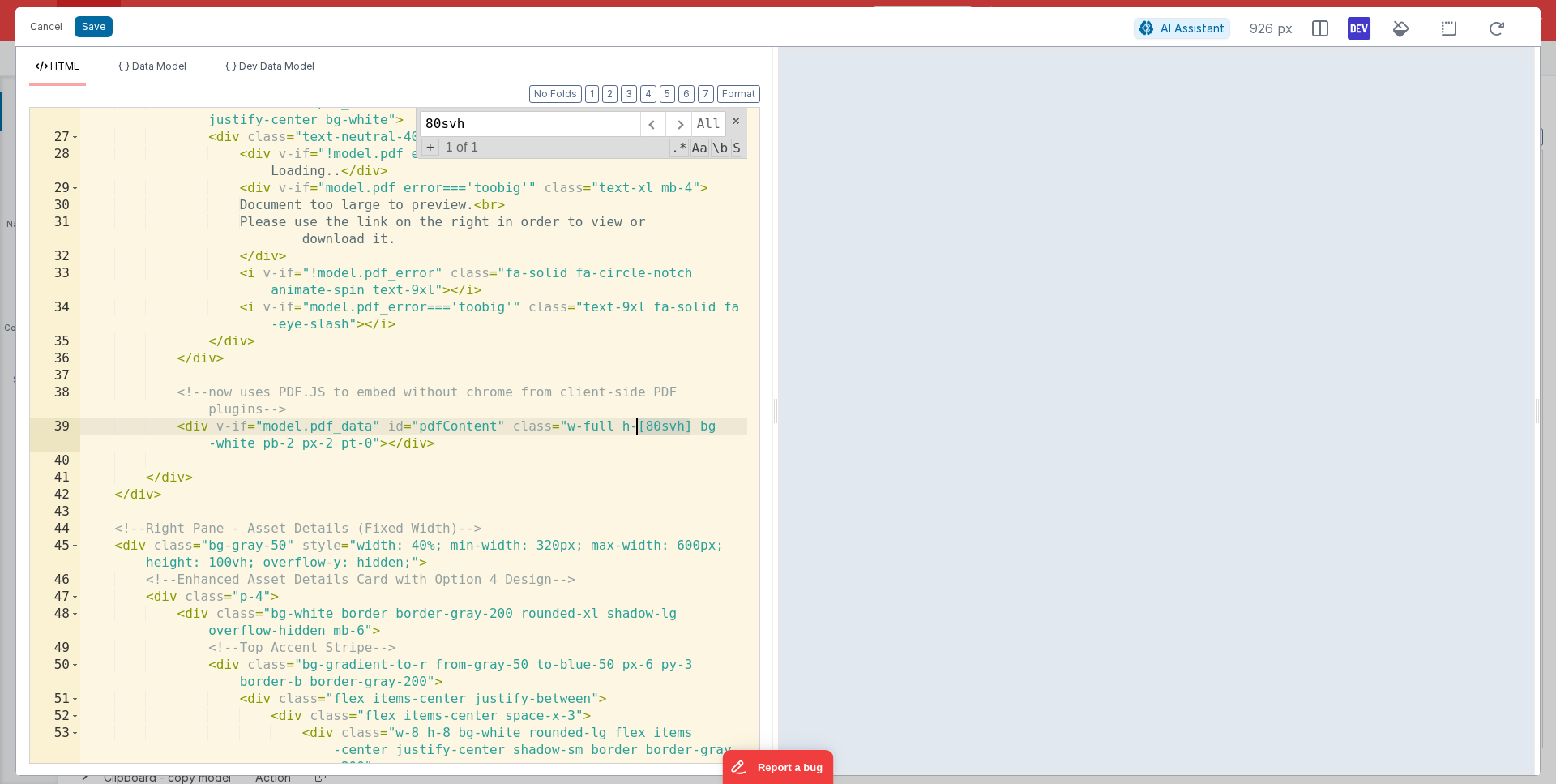
drag, startPoint x: 693, startPoint y: 424, endPoint x: 634, endPoint y: 426, distance: 59.0
click at [634, 426] on div "< div v-if = "!model.pdf_data" class = "w-full h-full flex items-center justify…" at bounding box center [414, 465] width 667 height 740
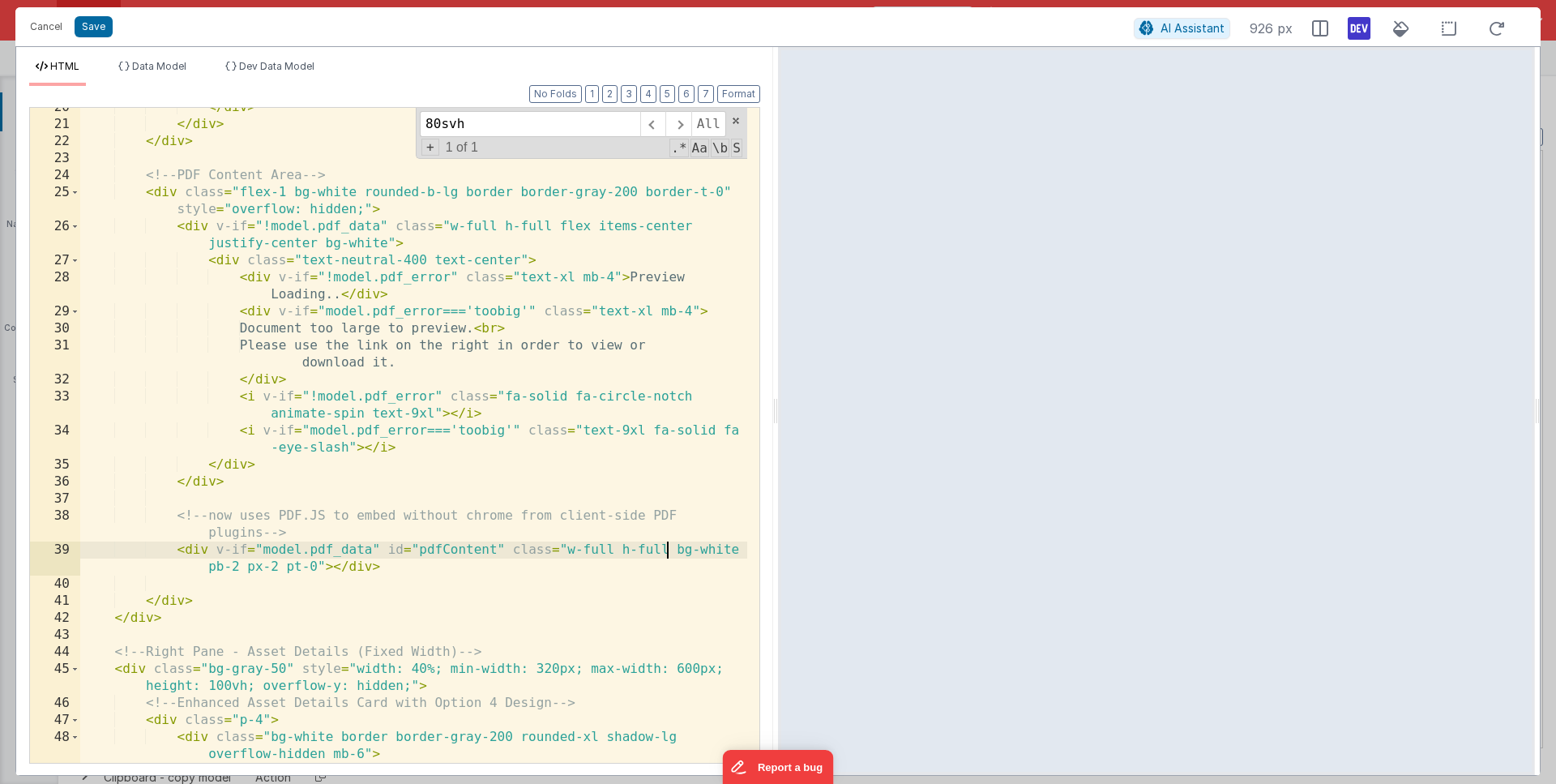
scroll to position [368, 0]
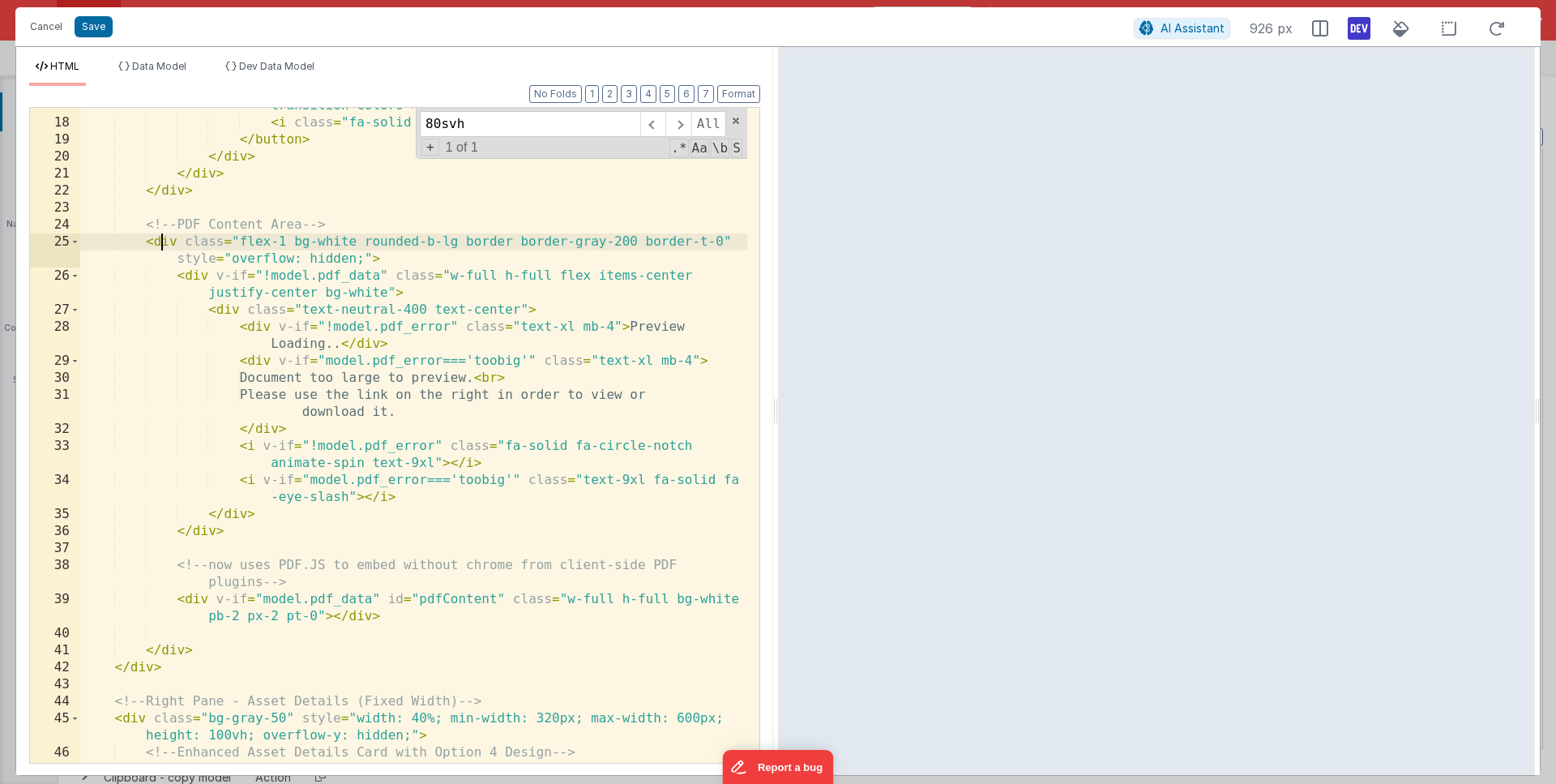
click at [163, 234] on div "< button class = "p-1.5 text-gray-400 hover:text-gray-600 transition-colors" > …" at bounding box center [414, 433] width 667 height 706
click at [726, 241] on div "< button class = "p-1.5 text-gray-400 hover:text-gray-600 transition-colors" > …" at bounding box center [414, 435] width 667 height 706
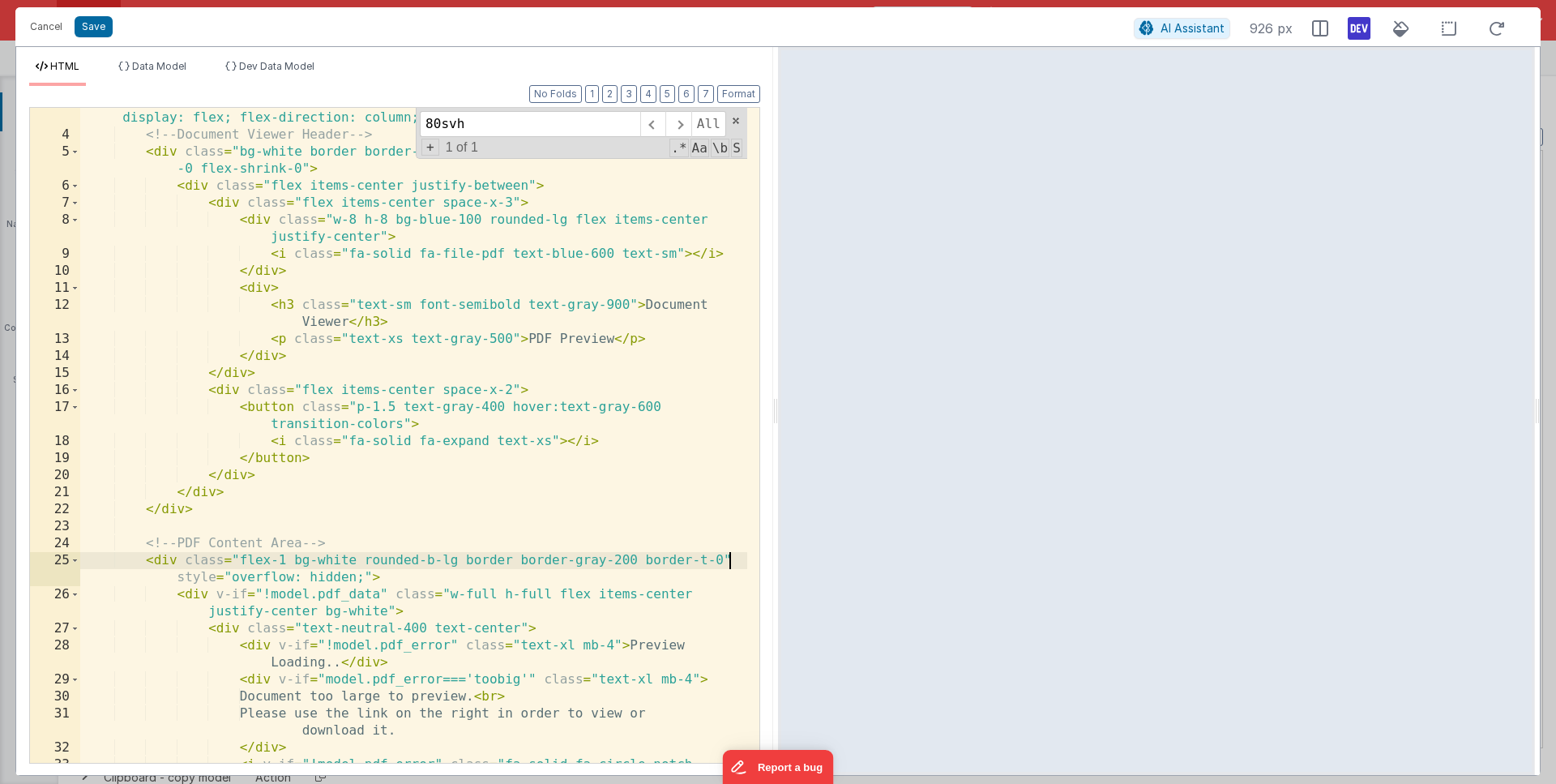
scroll to position [0, 0]
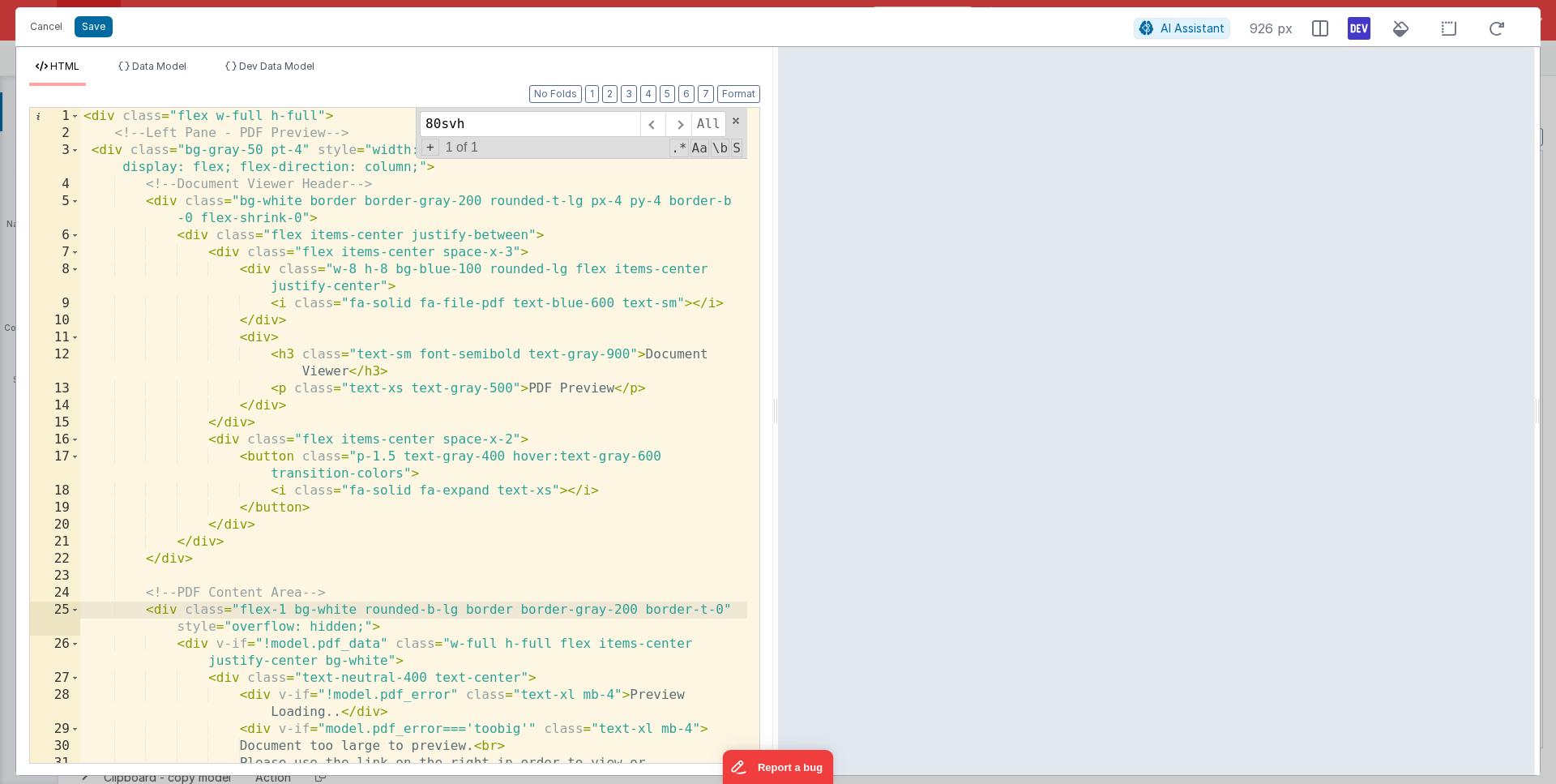
click at [165, 199] on div "< div class = "flex w-full h-full" > <!-- Left Pane - PDF Preview --> < div cla…" at bounding box center [414, 461] width 667 height 706
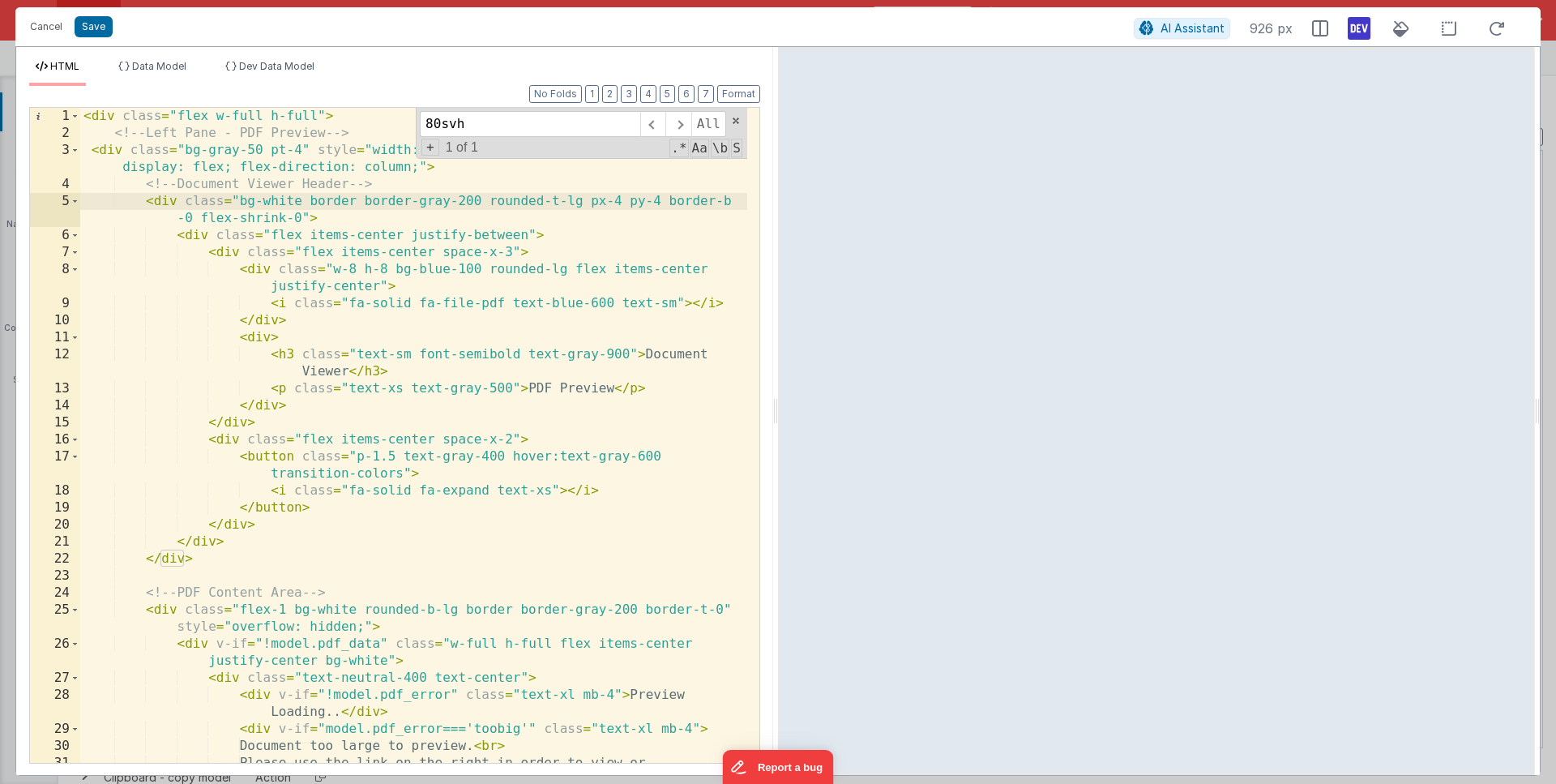
click at [112, 151] on div "< div class = "flex w-full h-full" > <!-- Left Pane - PDF Preview --> < div cla…" at bounding box center [414, 461] width 667 height 706
click at [740, 123] on span at bounding box center [736, 120] width 11 height 11
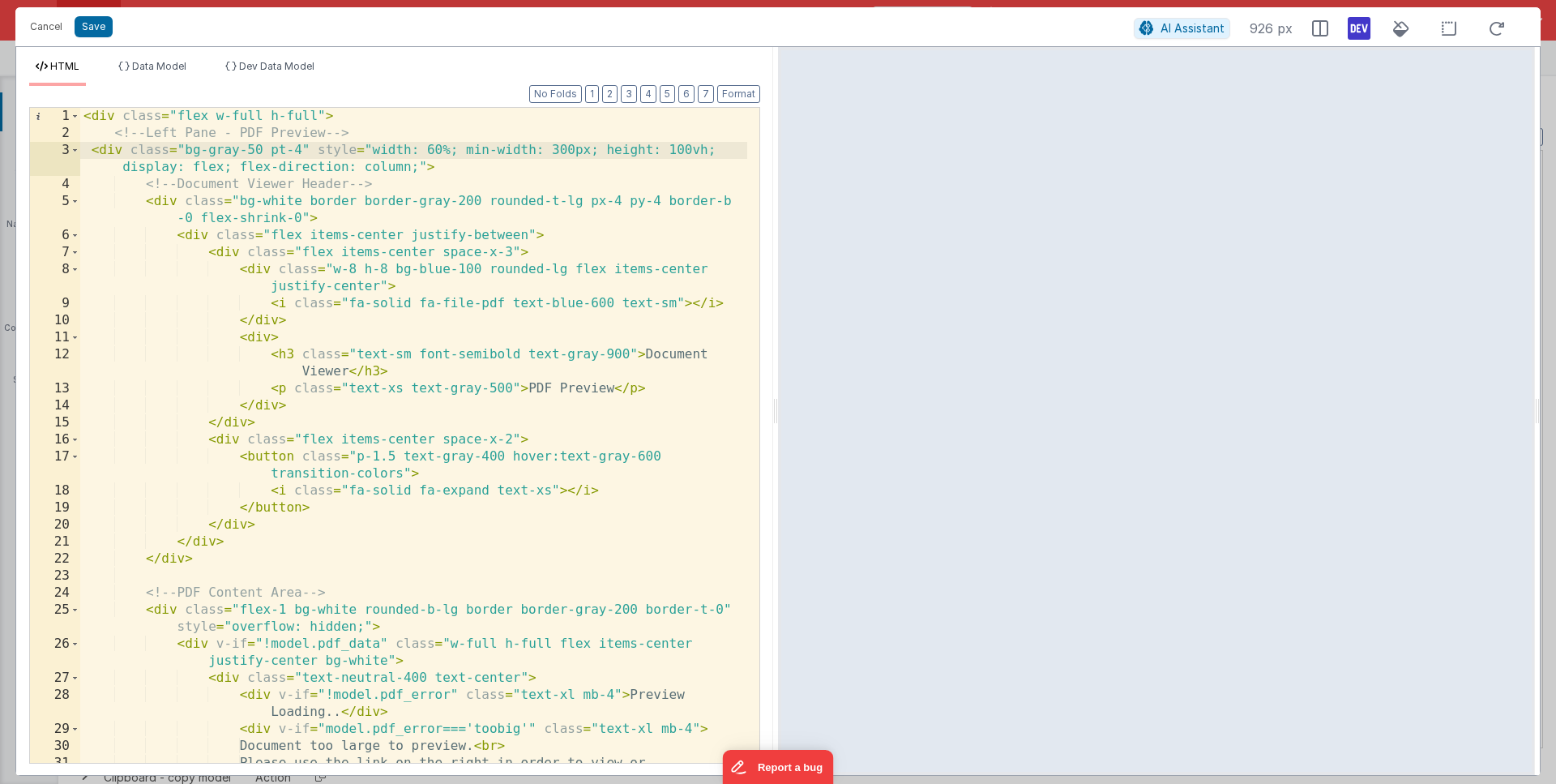
click at [677, 150] on div "< div class = "flex w-full h-full" > <!-- Left Pane - PDF Preview --> < div cla…" at bounding box center [414, 461] width 667 height 706
drag, startPoint x: 667, startPoint y: 152, endPoint x: 686, endPoint y: 151, distance: 19.0
click at [686, 151] on div "< div class = "flex w-full h-full" > <!-- Left Pane - PDF Preview --> < div cla…" at bounding box center [414, 461] width 667 height 706
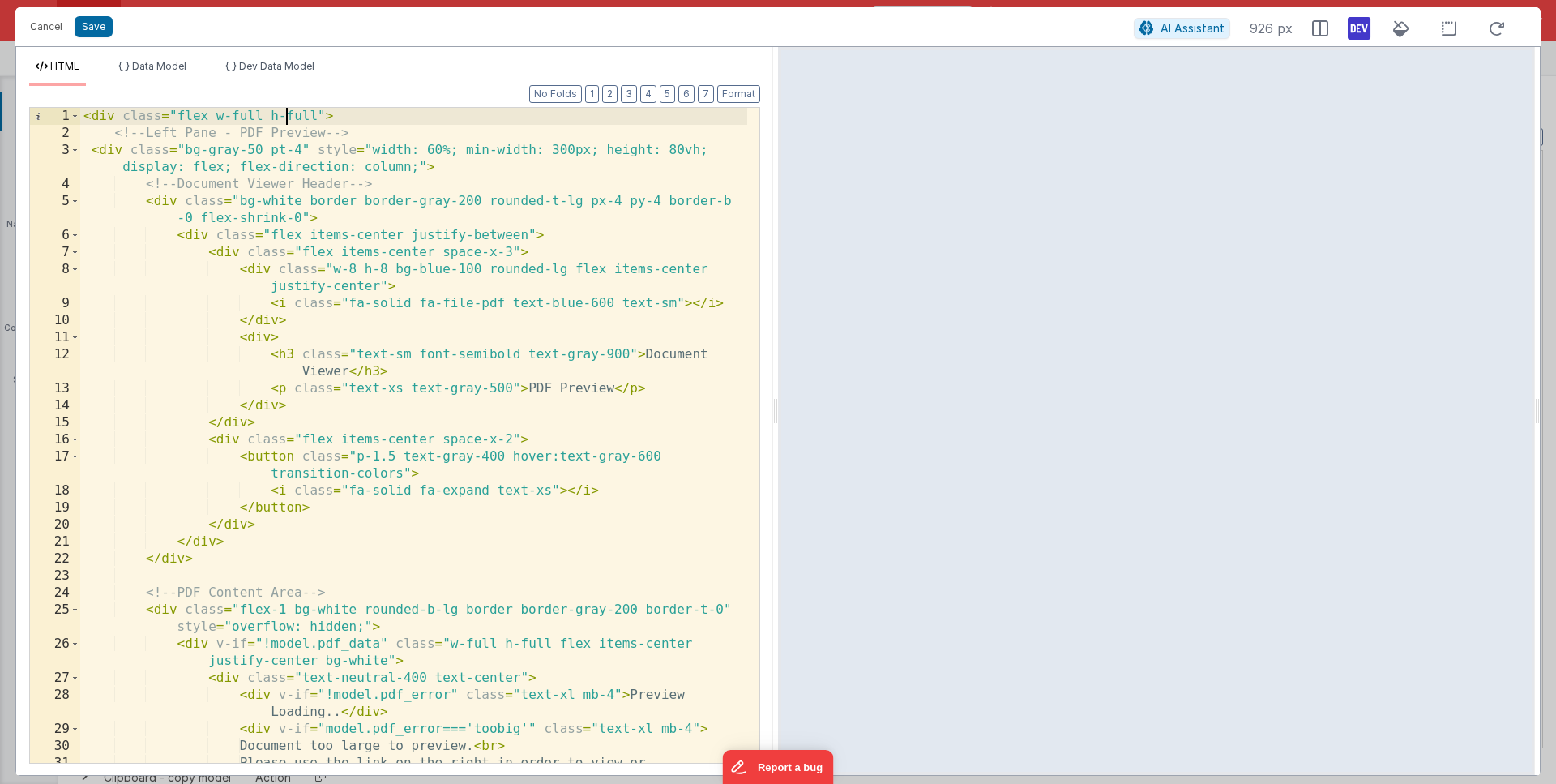
click at [287, 115] on div "< div class = "flex w-full h-full" > <!-- Left Pane - PDF Preview --> < div cla…" at bounding box center [414, 461] width 667 height 706
drag, startPoint x: 284, startPoint y: 114, endPoint x: 319, endPoint y: 117, distance: 35.1
click at [319, 117] on div "< div class = "flex w-full h-full" > <!-- Left Pane - PDF Preview --> < div cla…" at bounding box center [414, 461] width 667 height 706
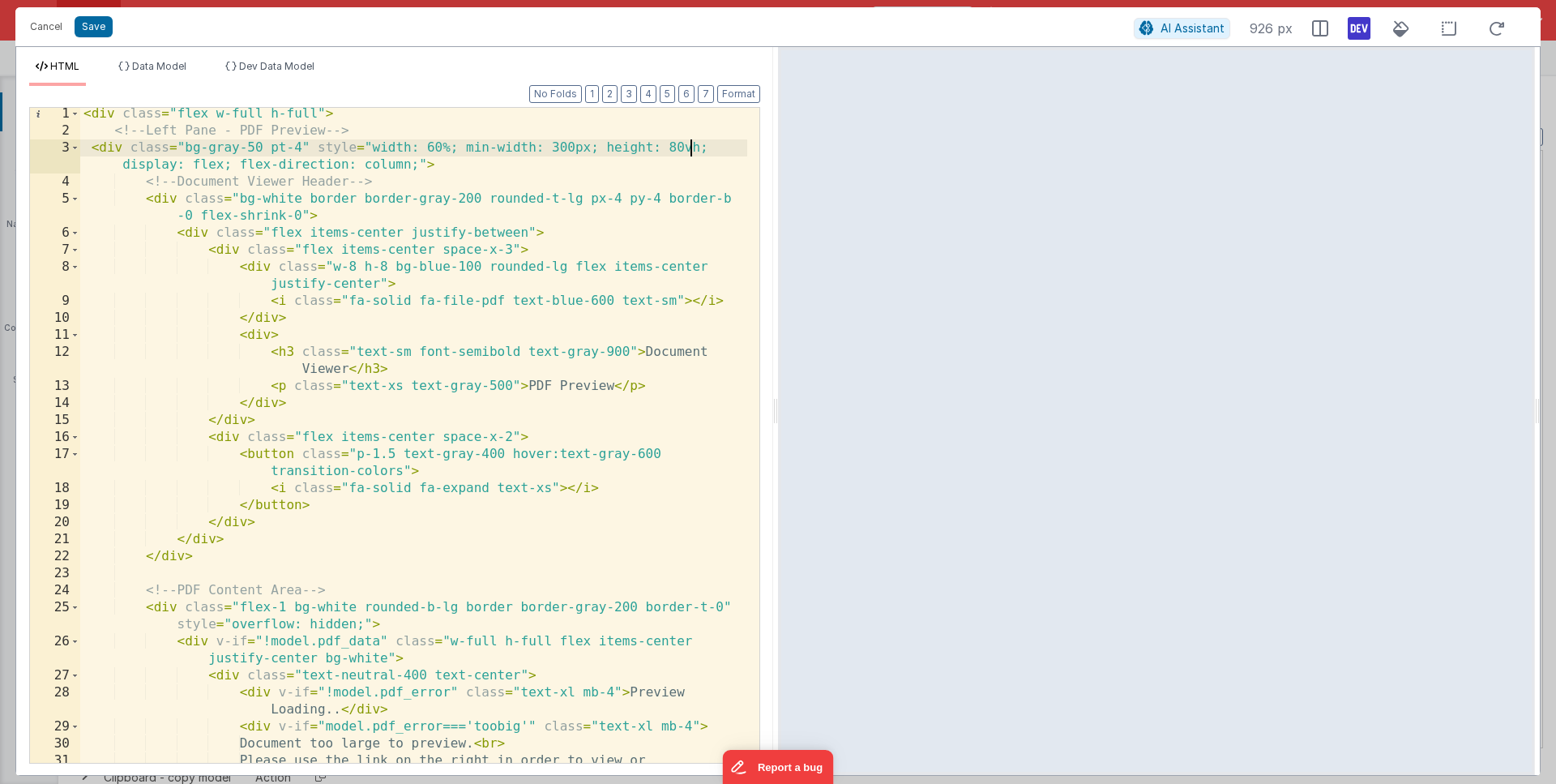
click at [689, 154] on div "< div class = "flex w-full h-full" > <!-- Left Pane - PDF Preview --> < div cla…" at bounding box center [414, 458] width 667 height 706
click at [684, 142] on div "< div class = "flex w-full h-full" > <!-- Left Pane - PDF Preview --> < div cla…" at bounding box center [414, 455] width 667 height 706
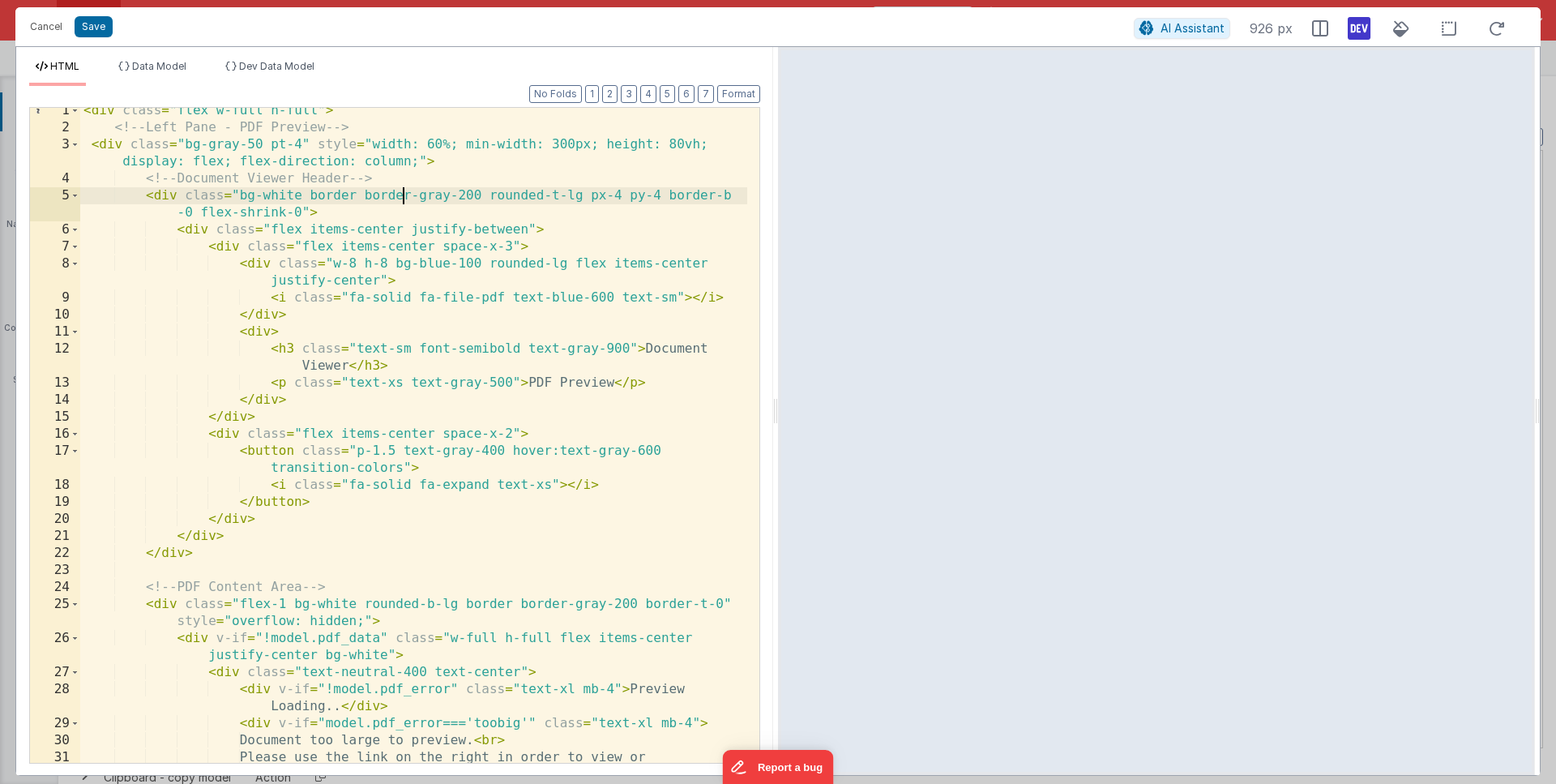
click at [401, 194] on div "< div class = "flex w-full h-full" > <!-- Left Pane - PDF Preview --> < div cla…" at bounding box center [414, 455] width 667 height 706
click at [288, 194] on div "< div class = "flex w-full h-full" > <!-- Left Pane - PDF Preview --> < div cla…" at bounding box center [414, 455] width 667 height 706
click at [199, 220] on div "< div class = "flex w-full h-full" > <!-- Left Pane - PDF Preview --> < div cla…" at bounding box center [414, 455] width 667 height 706
click at [196, 227] on div "< div class = "flex w-full h-full" > <!-- Left Pane - PDF Preview --> < div cla…" at bounding box center [414, 455] width 667 height 706
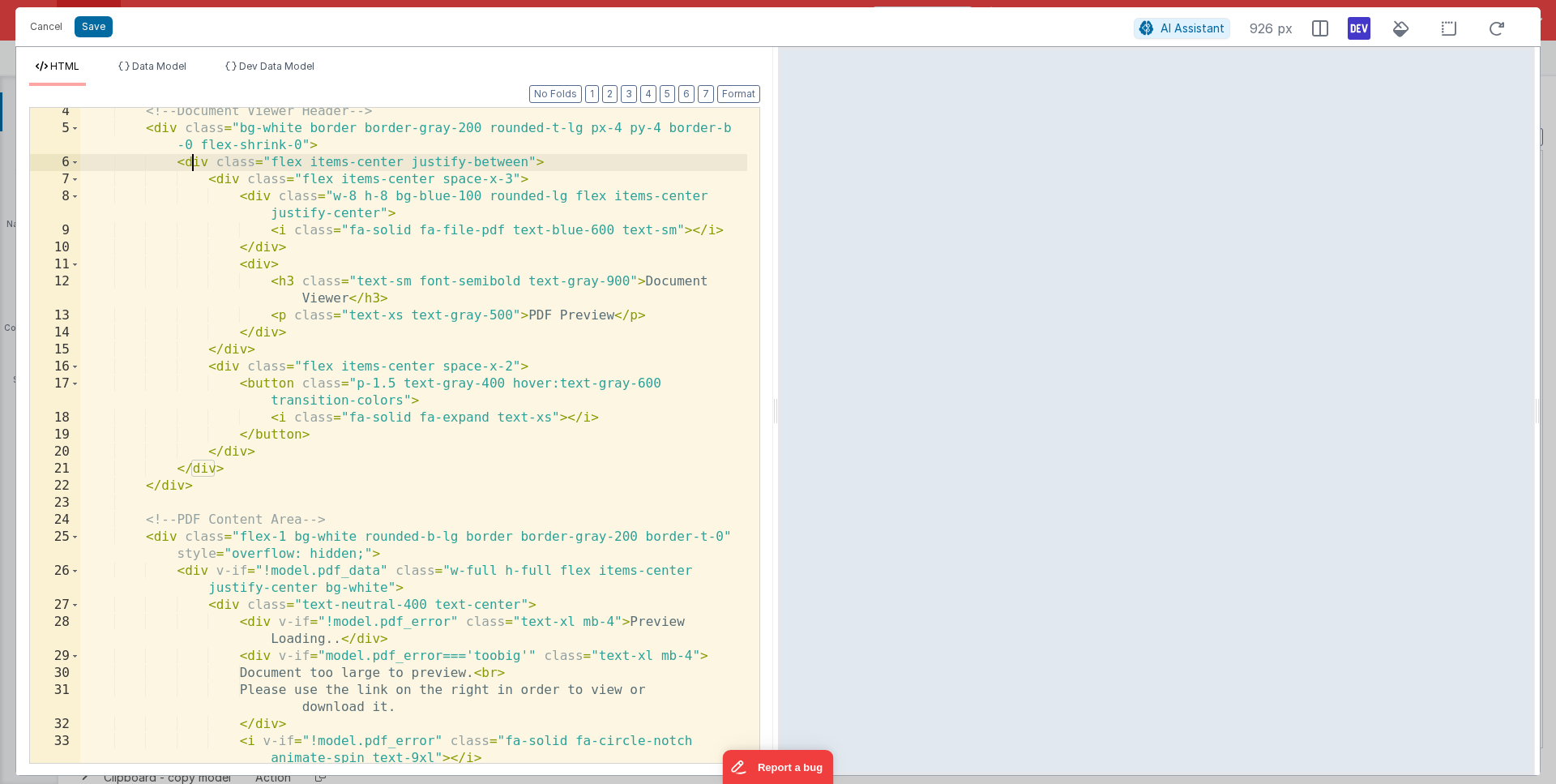
scroll to position [74, 0]
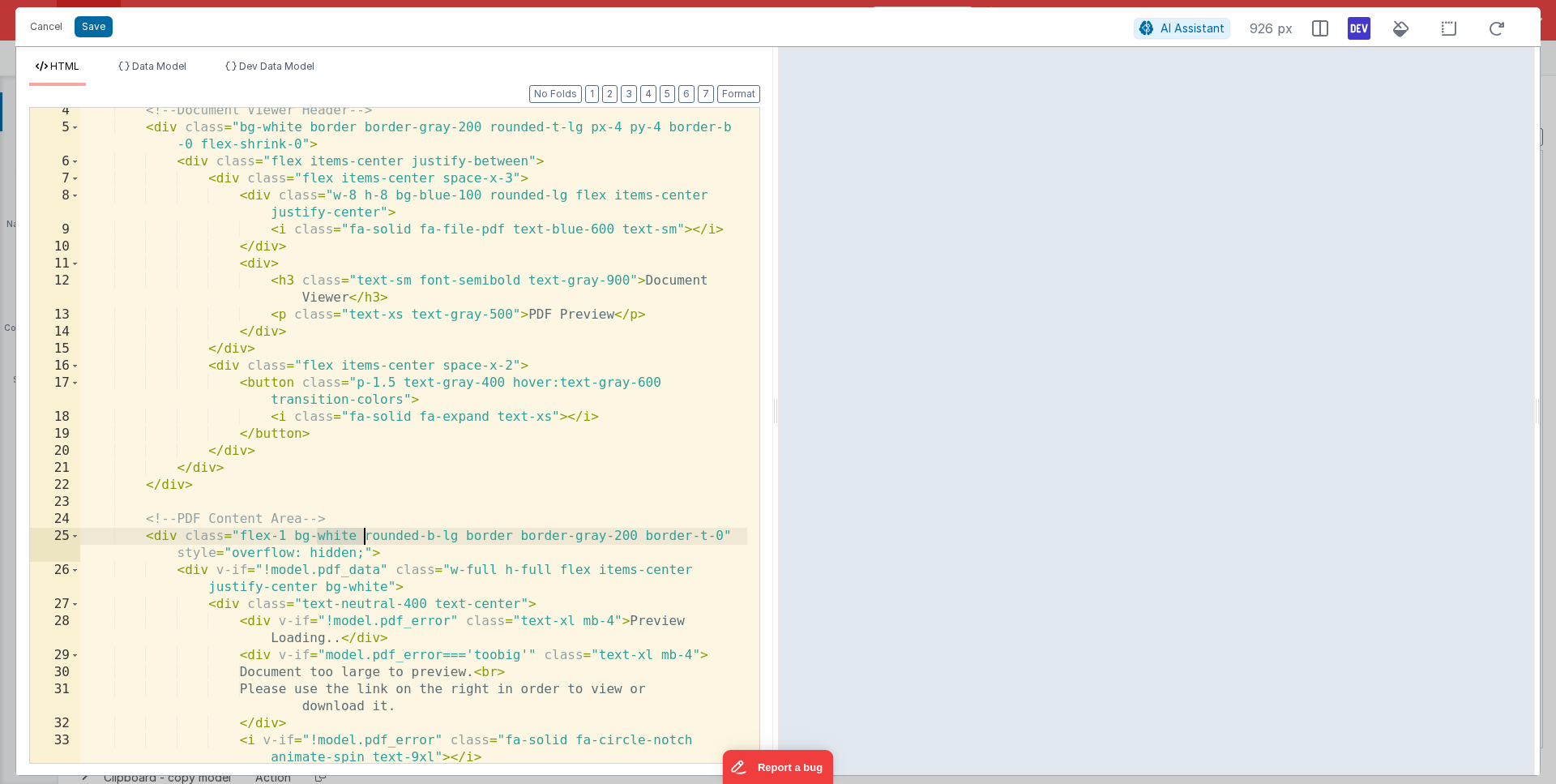
drag, startPoint x: 319, startPoint y: 532, endPoint x: 360, endPoint y: 535, distance: 41.1
click at [360, 535] on div "<!-- Document Viewer Header --> < div class = "bg-white border border-gray-200 …" at bounding box center [414, 455] width 667 height 706
drag, startPoint x: 395, startPoint y: 532, endPoint x: 293, endPoint y: 528, distance: 102.1
click at [293, 528] on div "<!-- Document Viewer Header --> < div class = "bg-white border border-gray-200 …" at bounding box center [414, 455] width 667 height 706
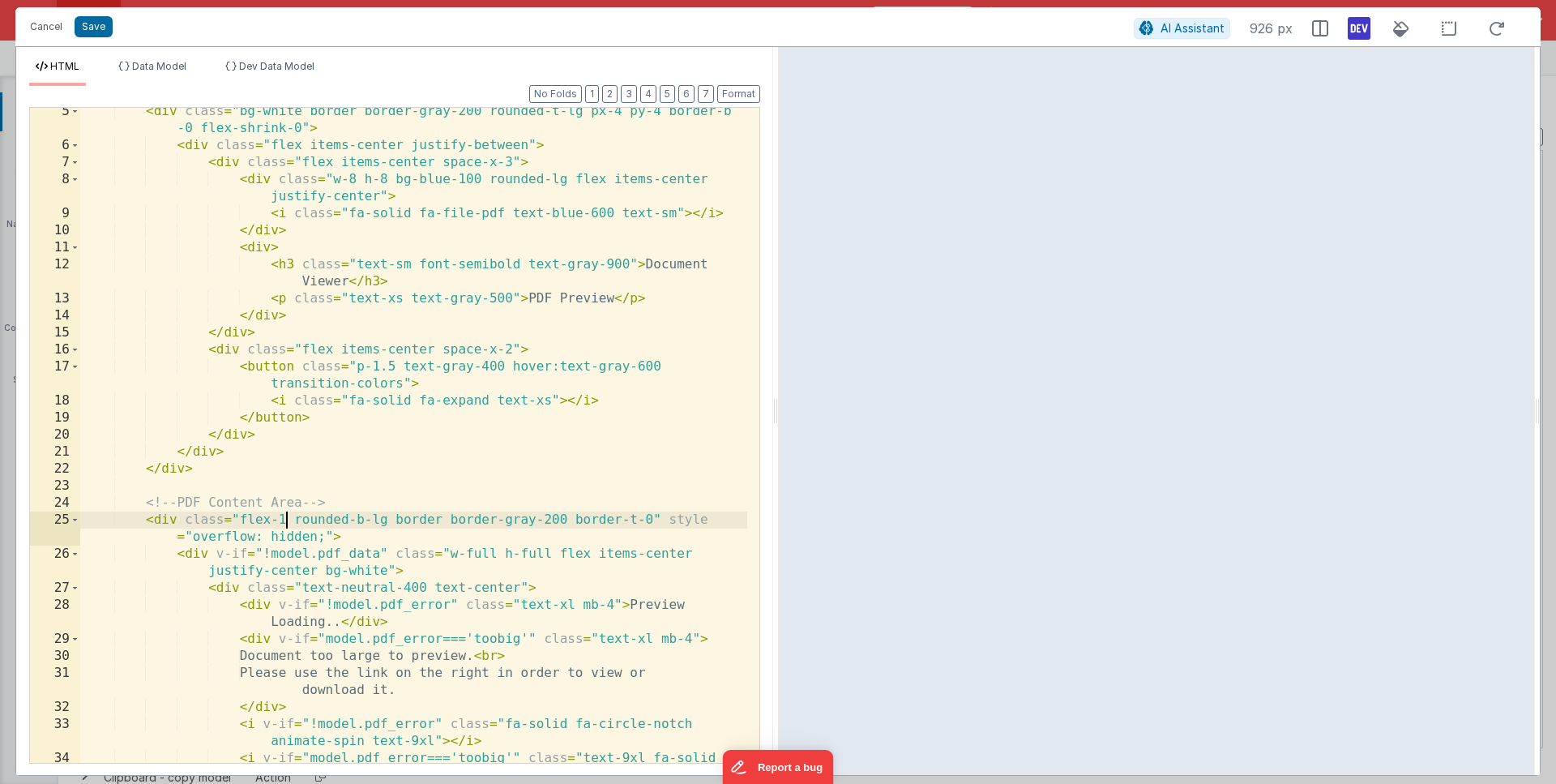
scroll to position [92, 0]
click at [199, 549] on div "< div class = "bg-white border border-gray-200 rounded-t-lg px-4 py-4 border-b …" at bounding box center [414, 462] width 667 height 723
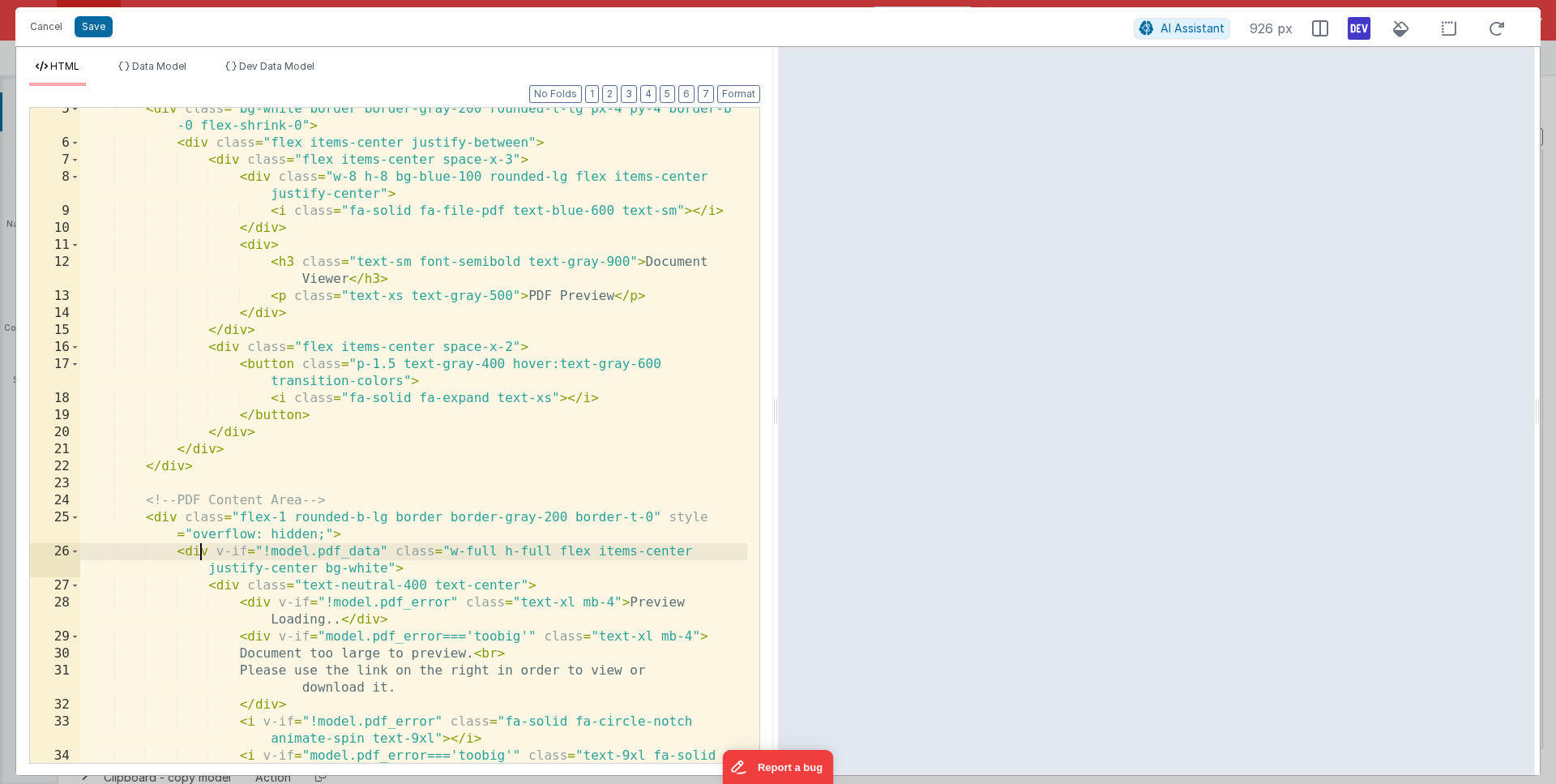
click at [506, 548] on div "< div class = "bg-white border border-gray-200 rounded-t-lg px-4 py-4 border-b …" at bounding box center [414, 462] width 667 height 723
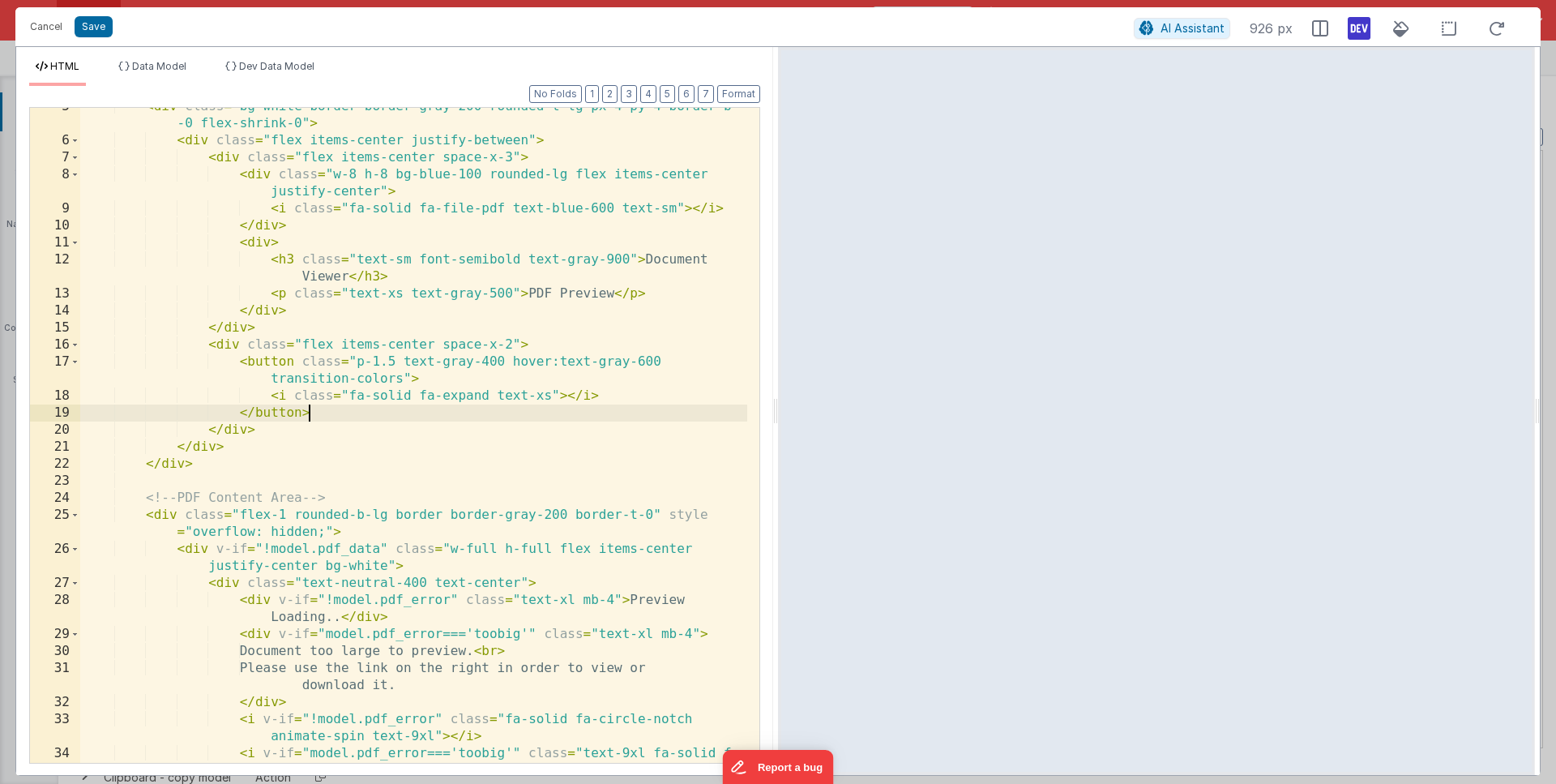
click at [513, 415] on div "< div class = "bg-white border border-gray-200 rounded-t-lg px-4 py-4 border-b …" at bounding box center [414, 459] width 667 height 723
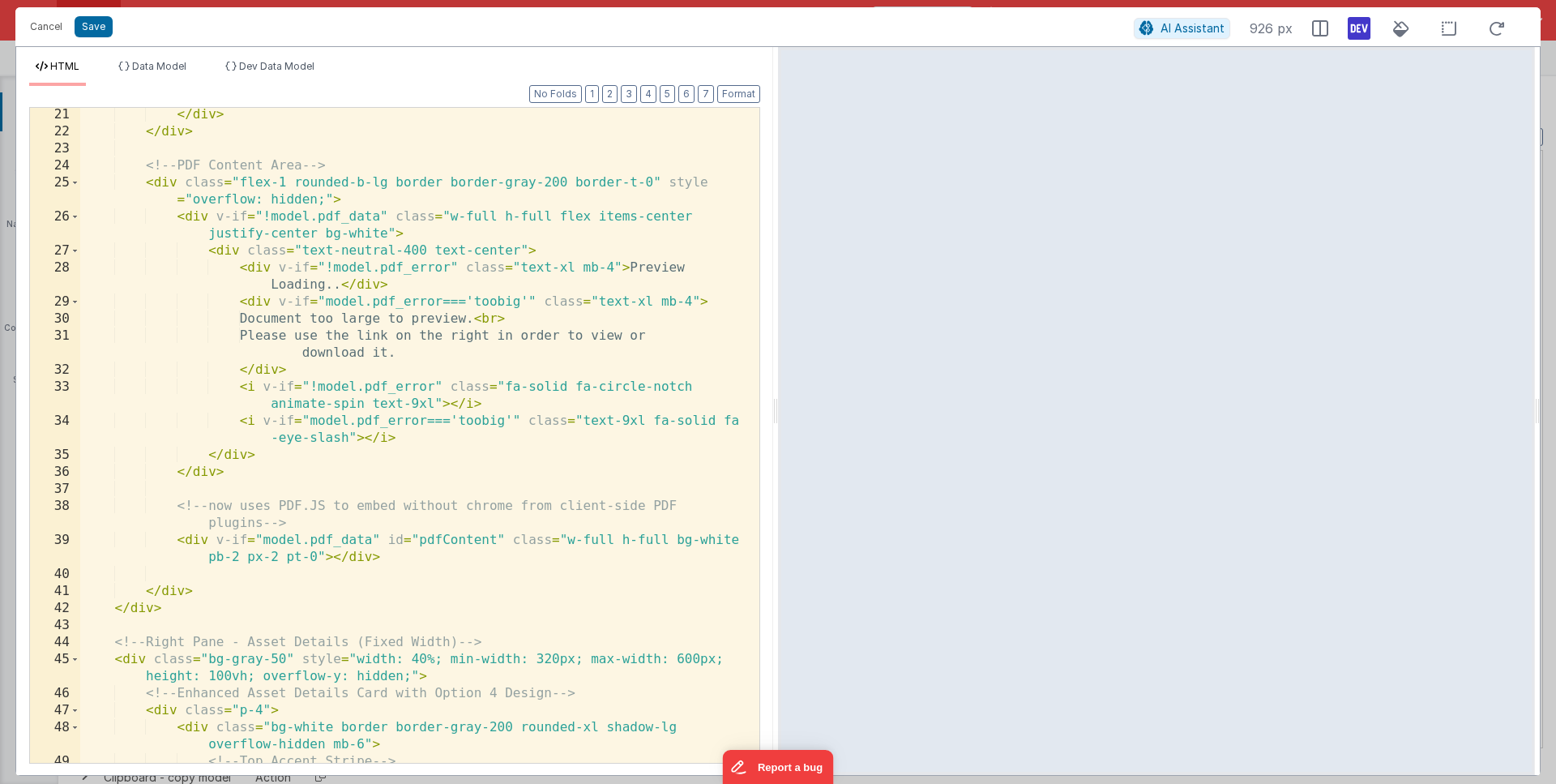
scroll to position [429, 0]
click at [293, 538] on div "</ div > </ div > <!-- PDF Content Area --> < div class = "flex-1 rounded-b-lg …" at bounding box center [414, 457] width 667 height 706
click at [571, 537] on div "</ div > </ div > <!-- PDF Content Area --> < div class = "flex-1 rounded-b-lg …" at bounding box center [414, 457] width 667 height 706
click at [716, 537] on div "</ div > </ div > <!-- PDF Content Area --> < div class = "flex-1 rounded-b-lg …" at bounding box center [414, 457] width 667 height 706
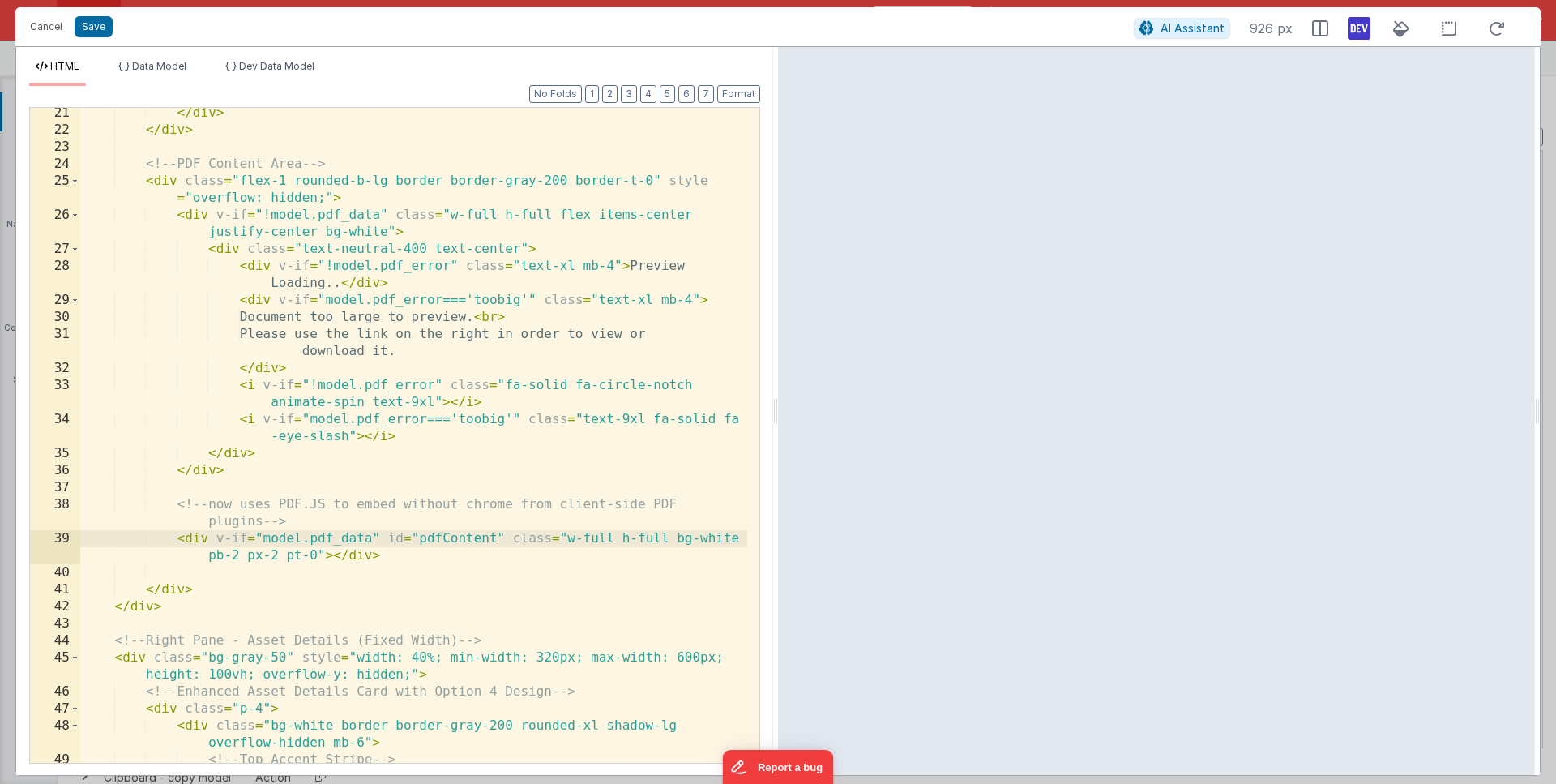
click at [240, 596] on div "</ div > </ div > <!-- PDF Content Area --> < div class = "flex-1 rounded-b-lg …" at bounding box center [414, 457] width 667 height 706
click at [177, 586] on div "</ div > </ div > <!-- PDF Content Area --> < div class = "flex-1 rounded-b-lg …" at bounding box center [414, 457] width 667 height 706
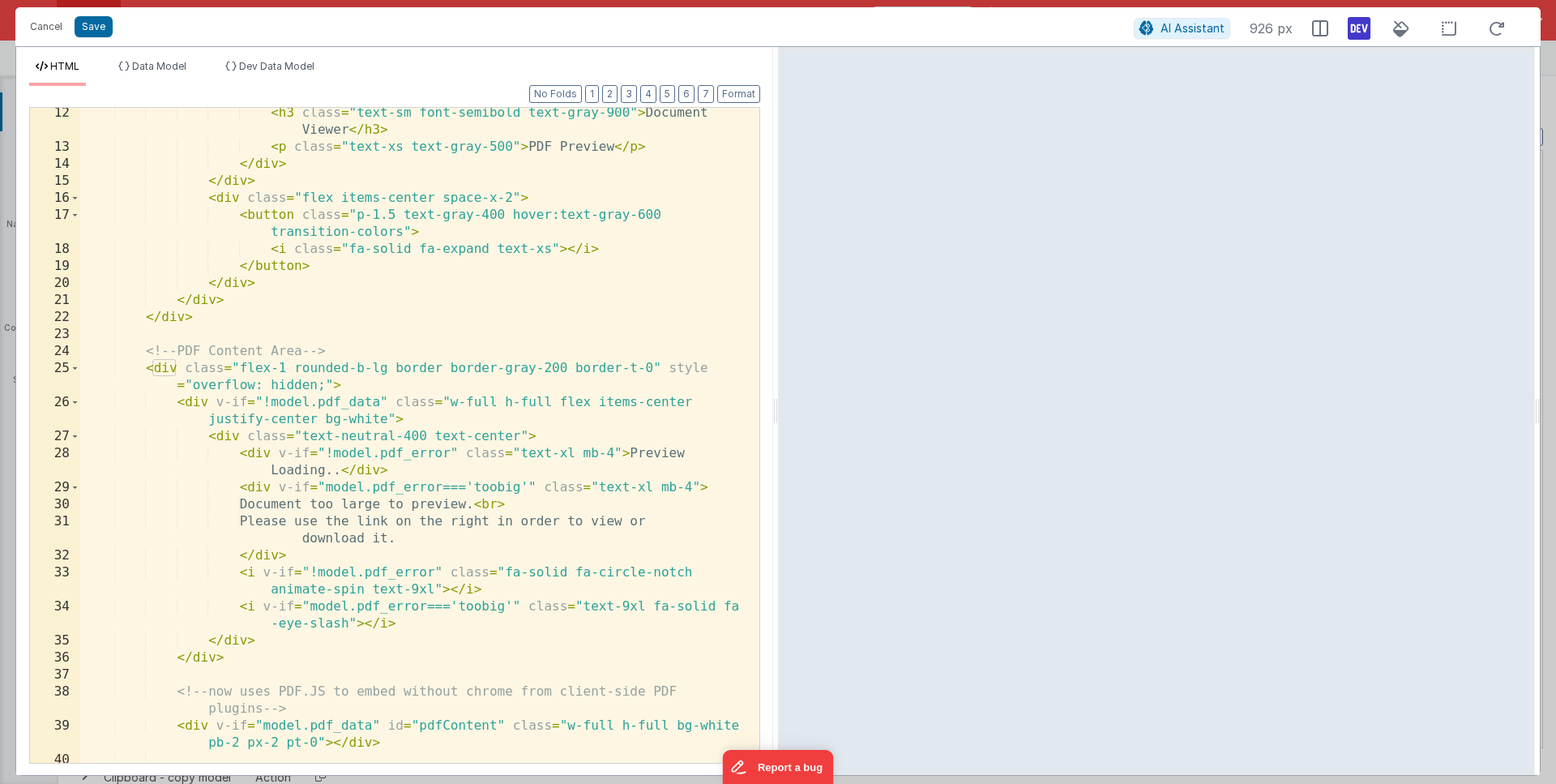
scroll to position [0, 0]
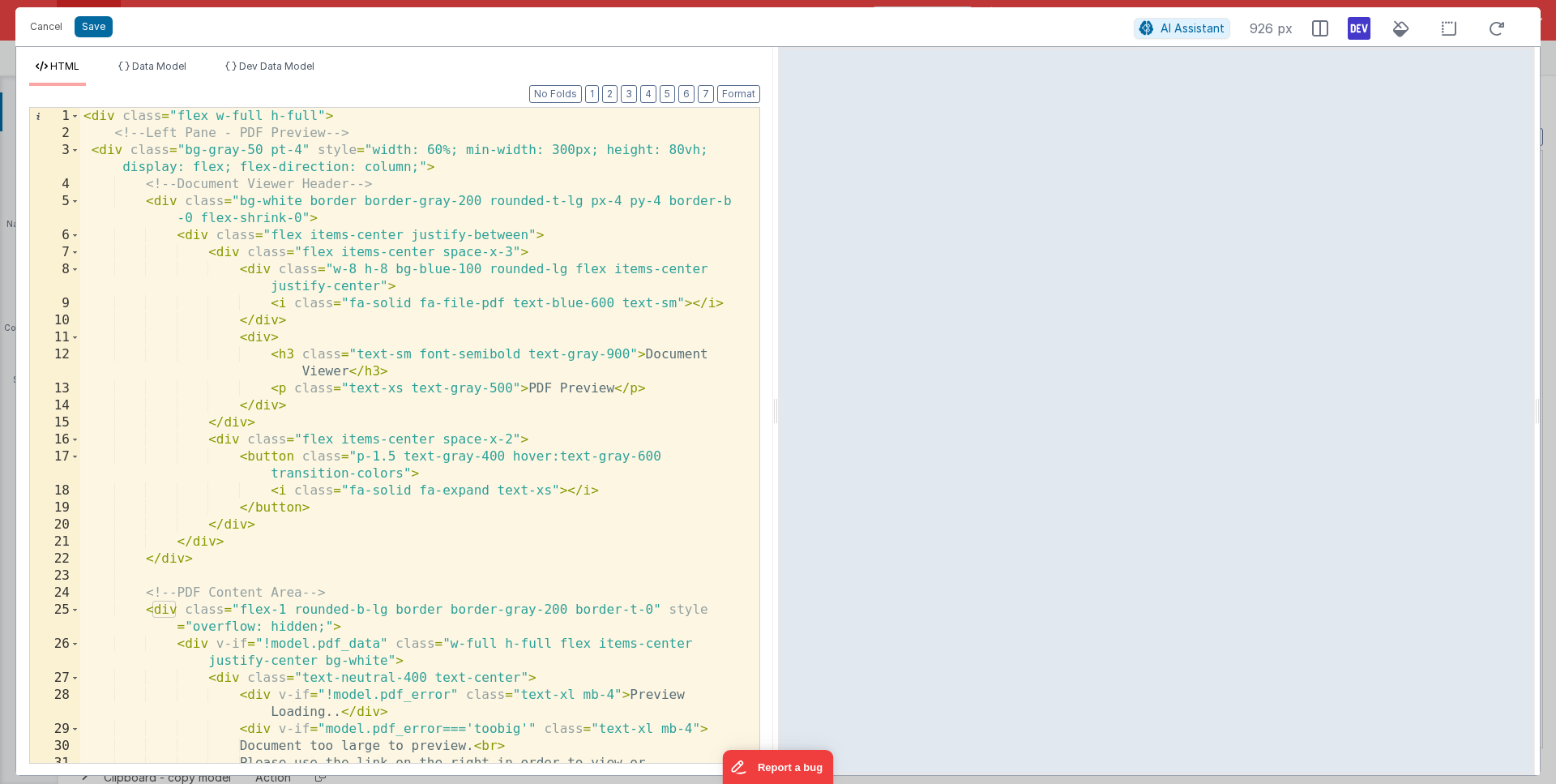
click at [311, 116] on div "< div class = "flex w-full h-full" > <!-- Left Pane - PDF Preview --> < div cla…" at bounding box center [414, 461] width 667 height 706
drag, startPoint x: 386, startPoint y: 119, endPoint x: 288, endPoint y: 118, distance: 98.0
click at [288, 118] on div "< div class = "flex w-full h-full bg-black" > <!-- Left Pane - PDF Preview --> …" at bounding box center [414, 461] width 667 height 706
drag, startPoint x: 401, startPoint y: 118, endPoint x: 337, endPoint y: 112, distance: 64.3
click at [337, 112] on div "< div class = "flex w-full h-[80vh] bg-black" > <!-- Left Pane - PDF Preview --…" at bounding box center [414, 461] width 667 height 706
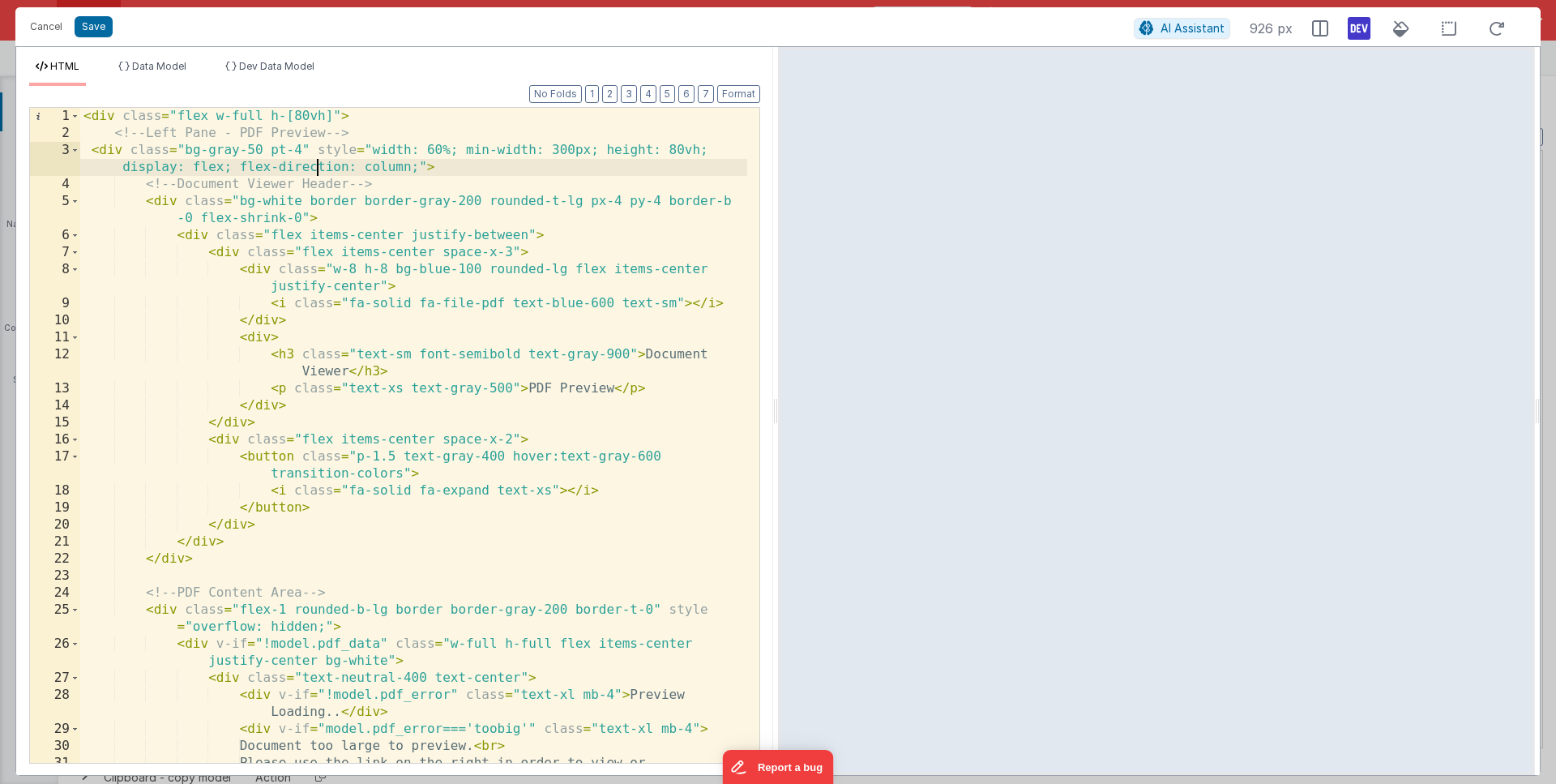
click at [314, 174] on div "< div class = "flex w-full h-[80vh]" > <!-- Left Pane - PDF Preview --> < div c…" at bounding box center [414, 461] width 667 height 706
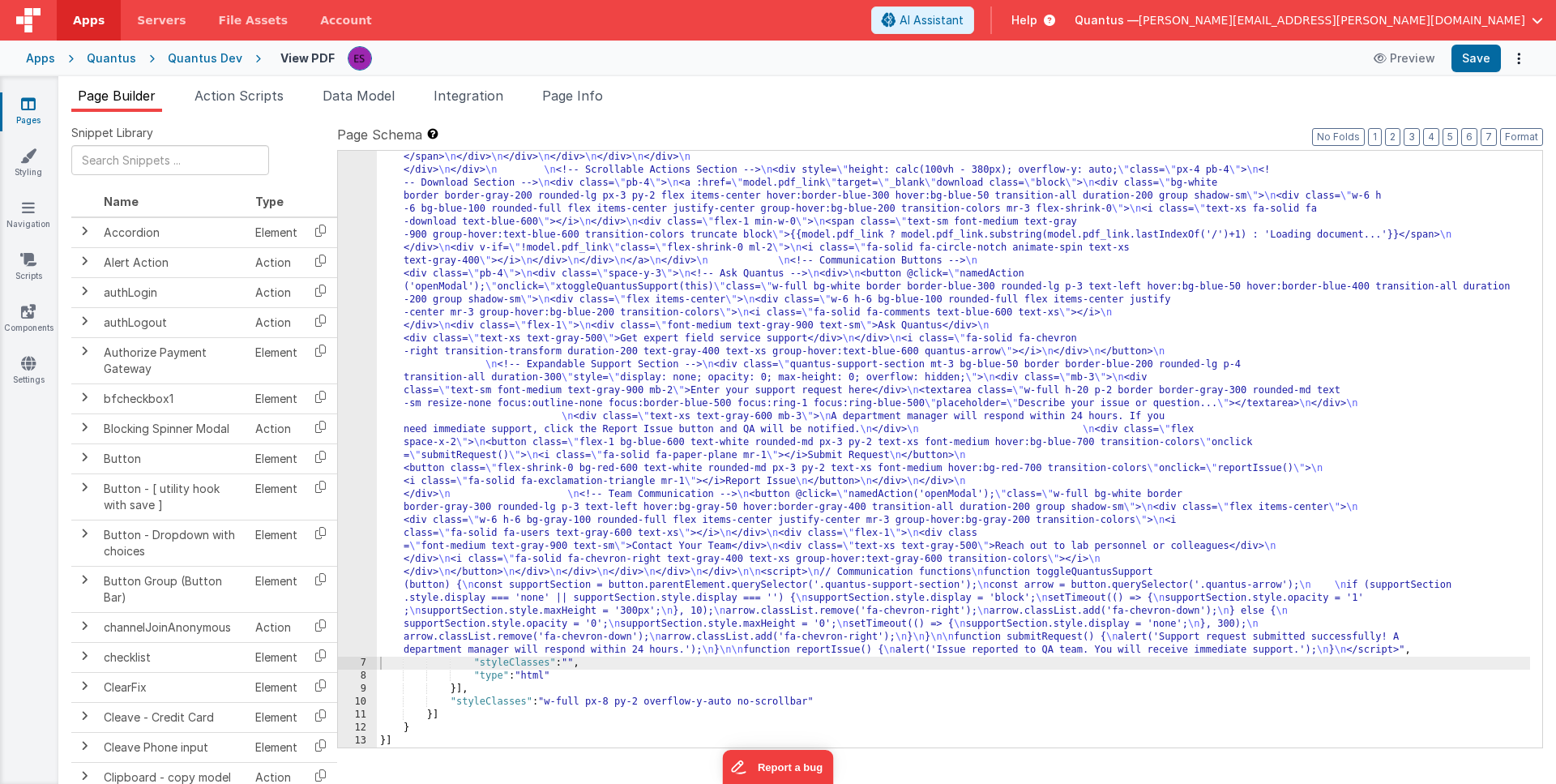
click at [483, 342] on div ""html" : "<div class= \" flex w-full h-[80vh] \" > \n <!-- Left Pane - PDF Prev…" at bounding box center [953, 475] width 1153 height 1582
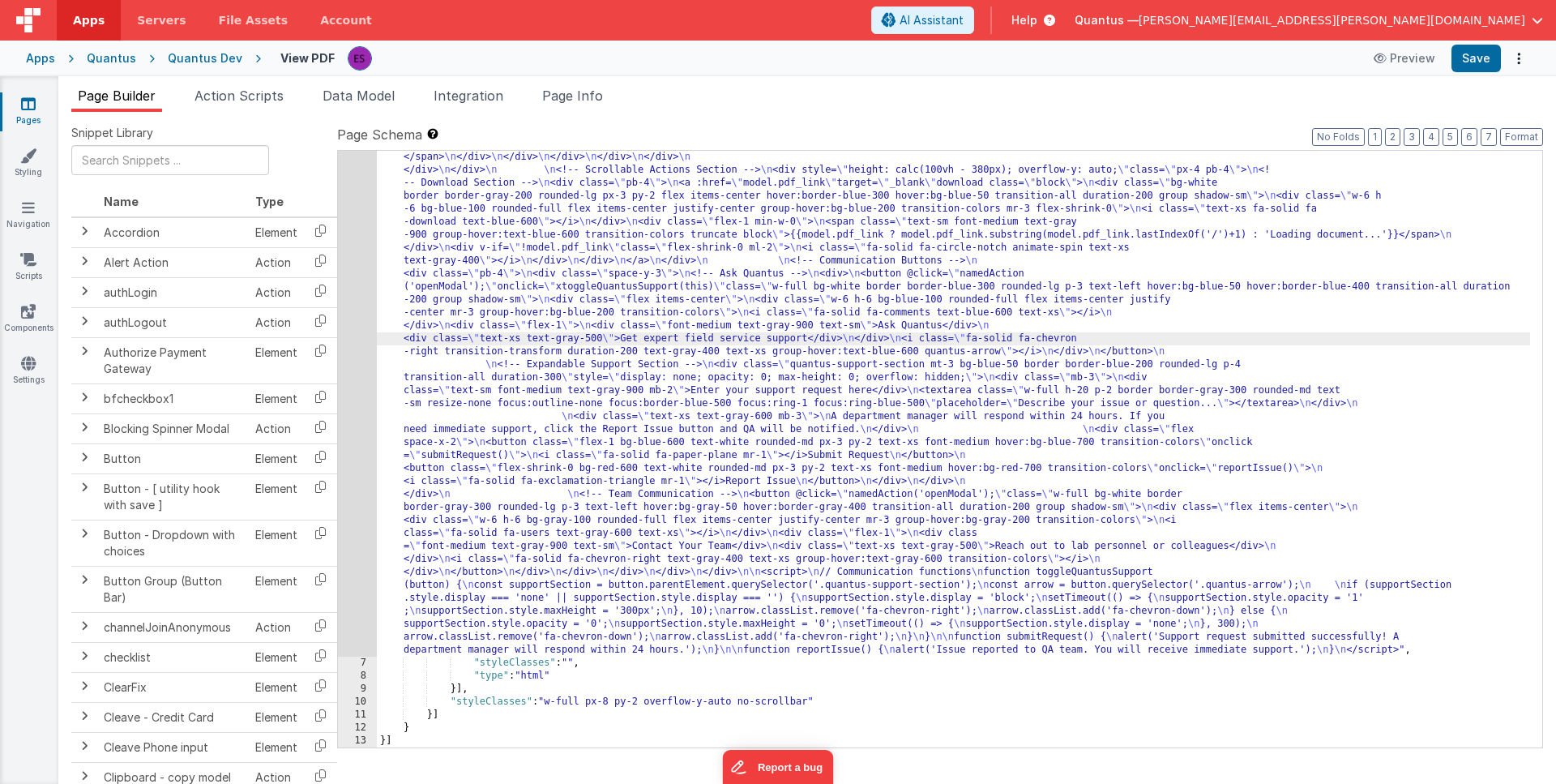
click at [357, 372] on div "6" at bounding box center [357, 169] width 39 height 972
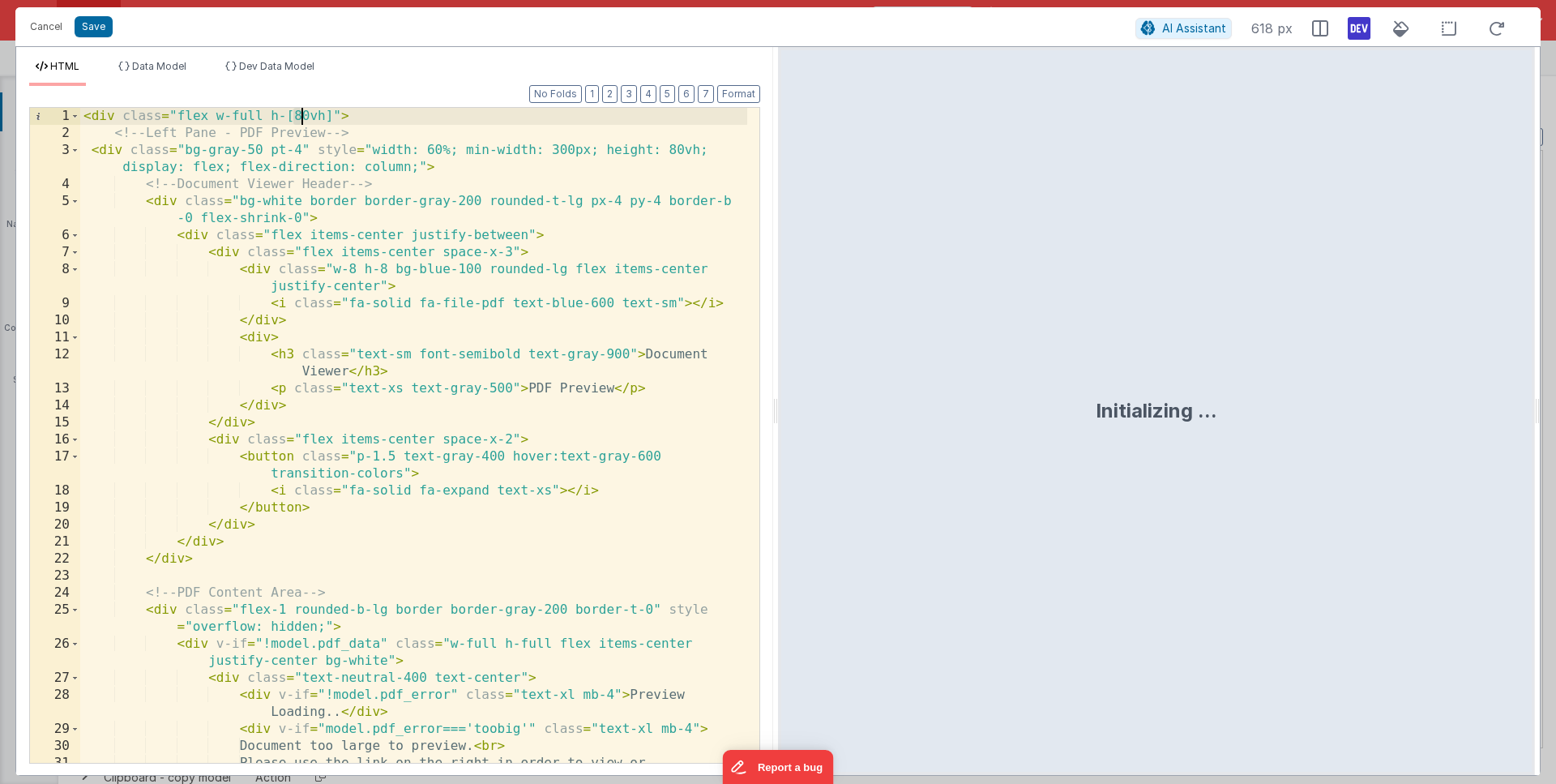
click at [300, 116] on div "< div class = "flex w-full h-[80vh]" > <!-- Left Pane - PDF Preview --> < div c…" at bounding box center [414, 461] width 667 height 706
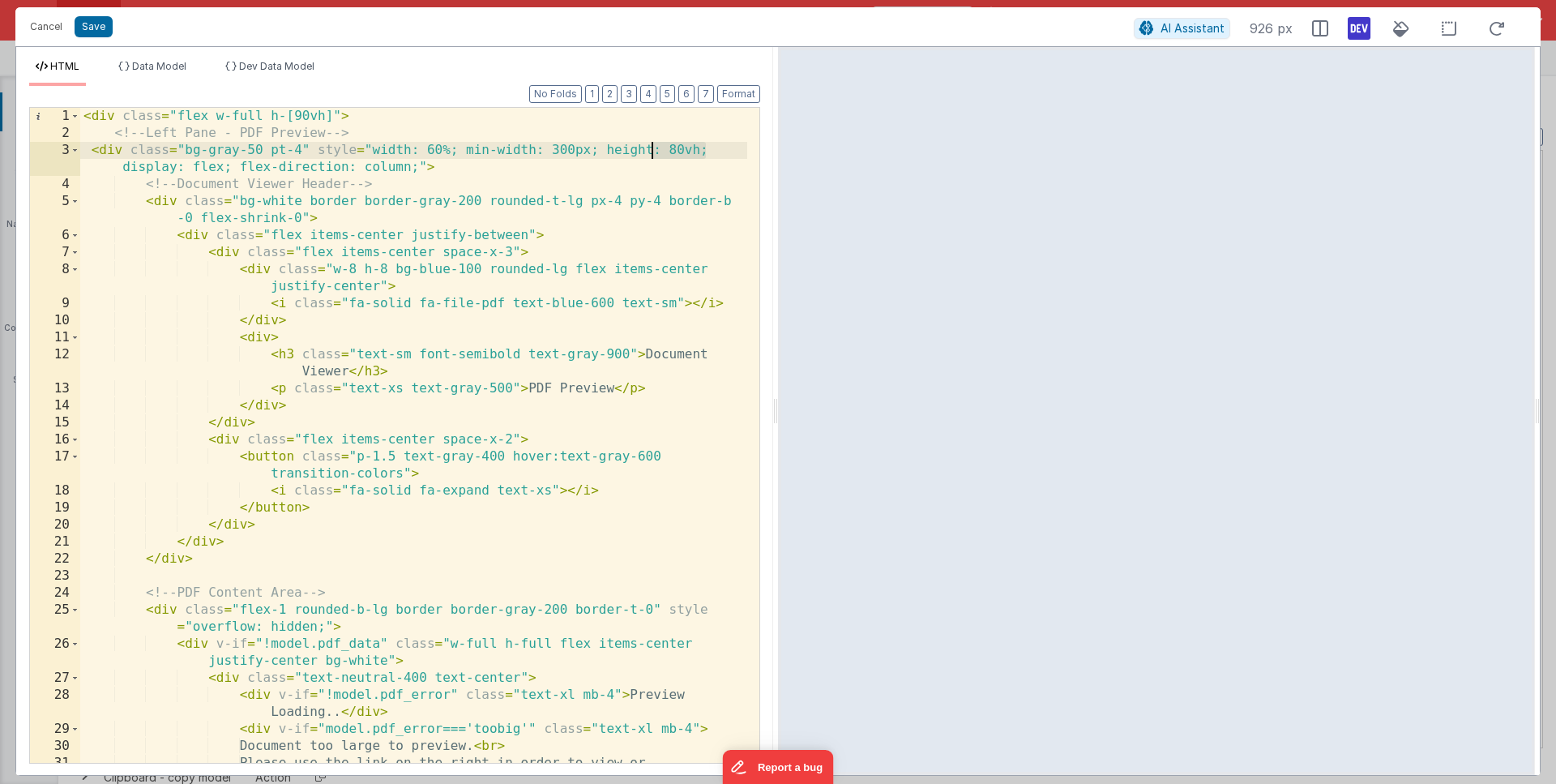
drag, startPoint x: 705, startPoint y: 152, endPoint x: 650, endPoint y: 150, distance: 55.0
click at [650, 150] on div "< div class = "flex w-full h-[90vh]" > <!-- Left Pane - PDF Preview --> < div c…" at bounding box center [414, 461] width 667 height 706
click at [678, 156] on div "< div class = "flex w-full h-[90vh]" > <!-- Left Pane - PDF Preview --> < div c…" at bounding box center [414, 461] width 667 height 706
drag, startPoint x: 669, startPoint y: 151, endPoint x: 695, endPoint y: 152, distance: 26.0
click at [695, 152] on div "< div class = "flex w-full h-[90vh]" > <!-- Left Pane - PDF Preview --> < div c…" at bounding box center [414, 461] width 667 height 706
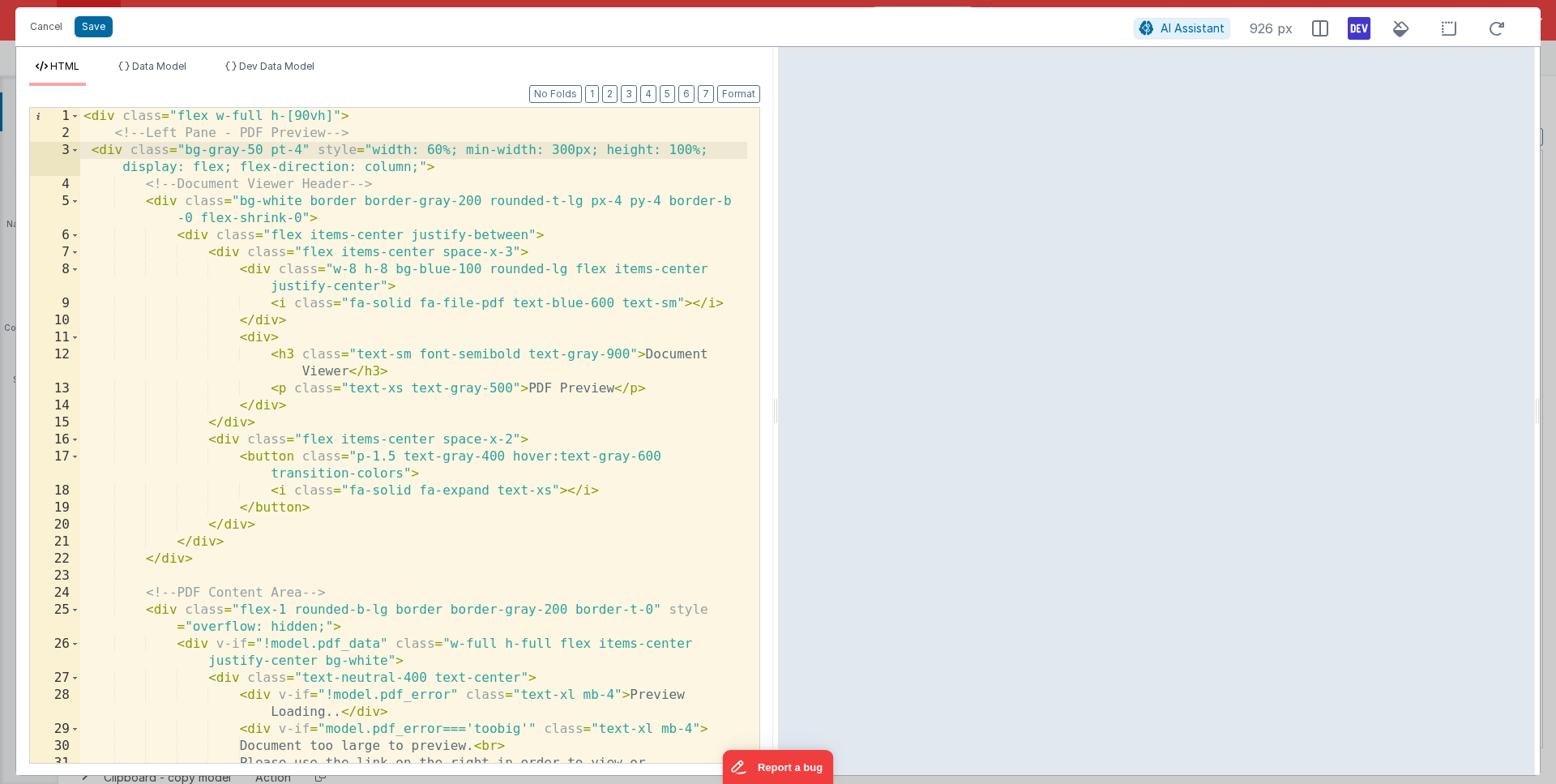
click at [345, 220] on div "< div class = "flex w-full h-[90vh]" > <!-- Left Pane - PDF Preview --> < div c…" at bounding box center [414, 461] width 667 height 706
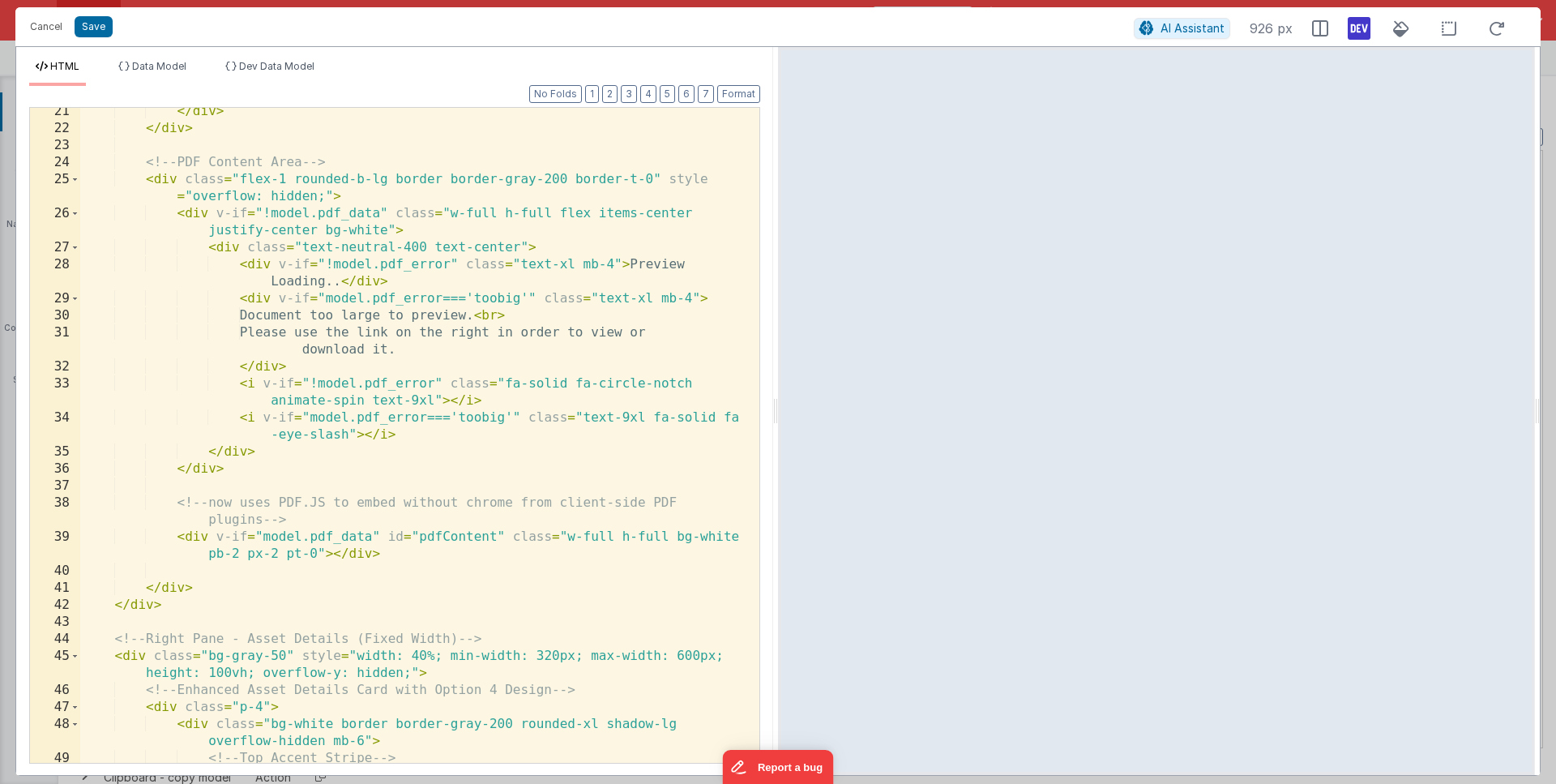
scroll to position [466, 0]
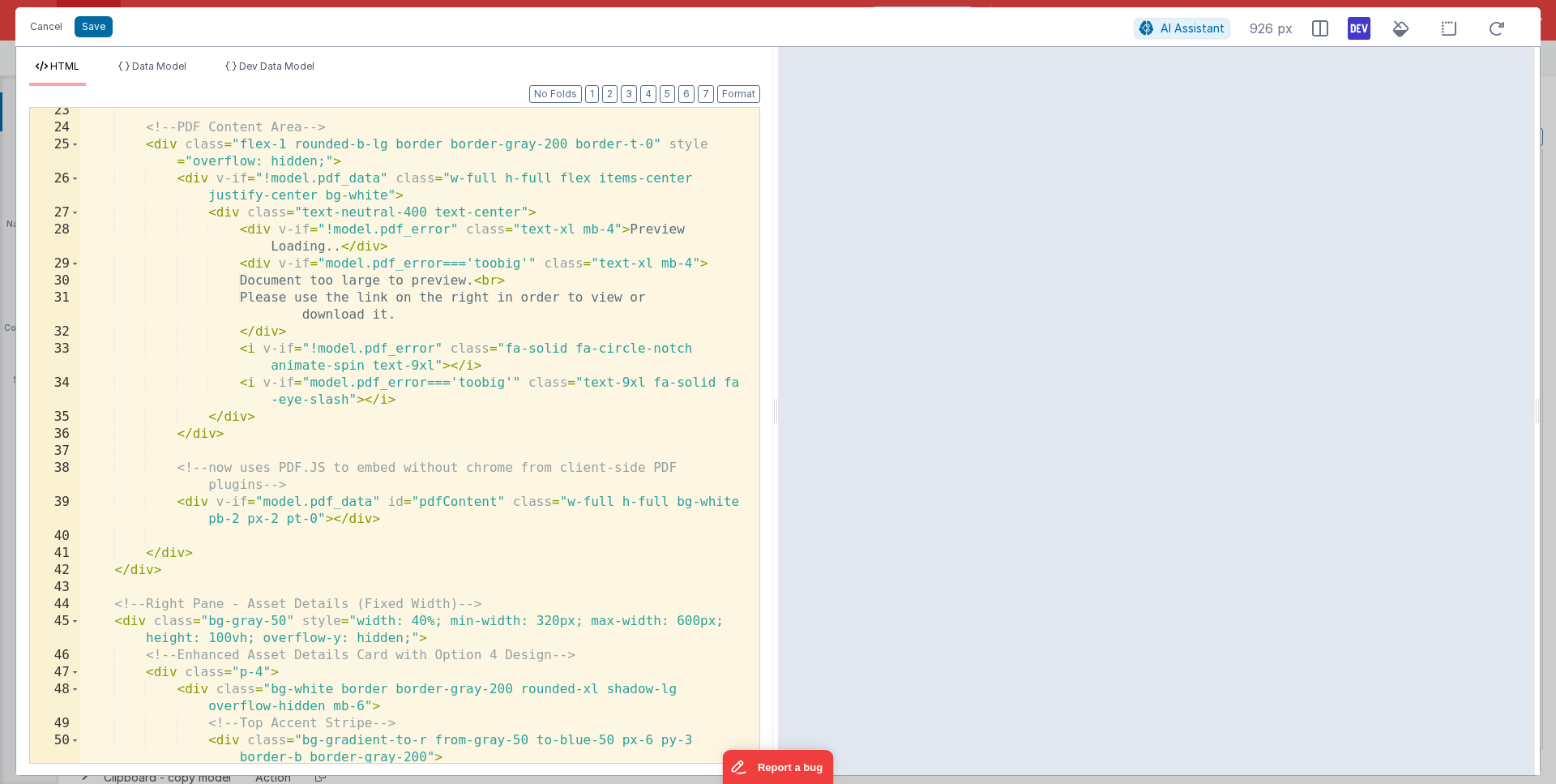
click at [358, 427] on div "<!-- PDF Content Area --> < div class = "flex-1 rounded-b-lg border border-gray…" at bounding box center [414, 446] width 667 height 689
click at [407, 248] on div "<!-- PDF Content Area --> < div class = "flex-1 rounded-b-lg border border-gray…" at bounding box center [414, 449] width 667 height 689
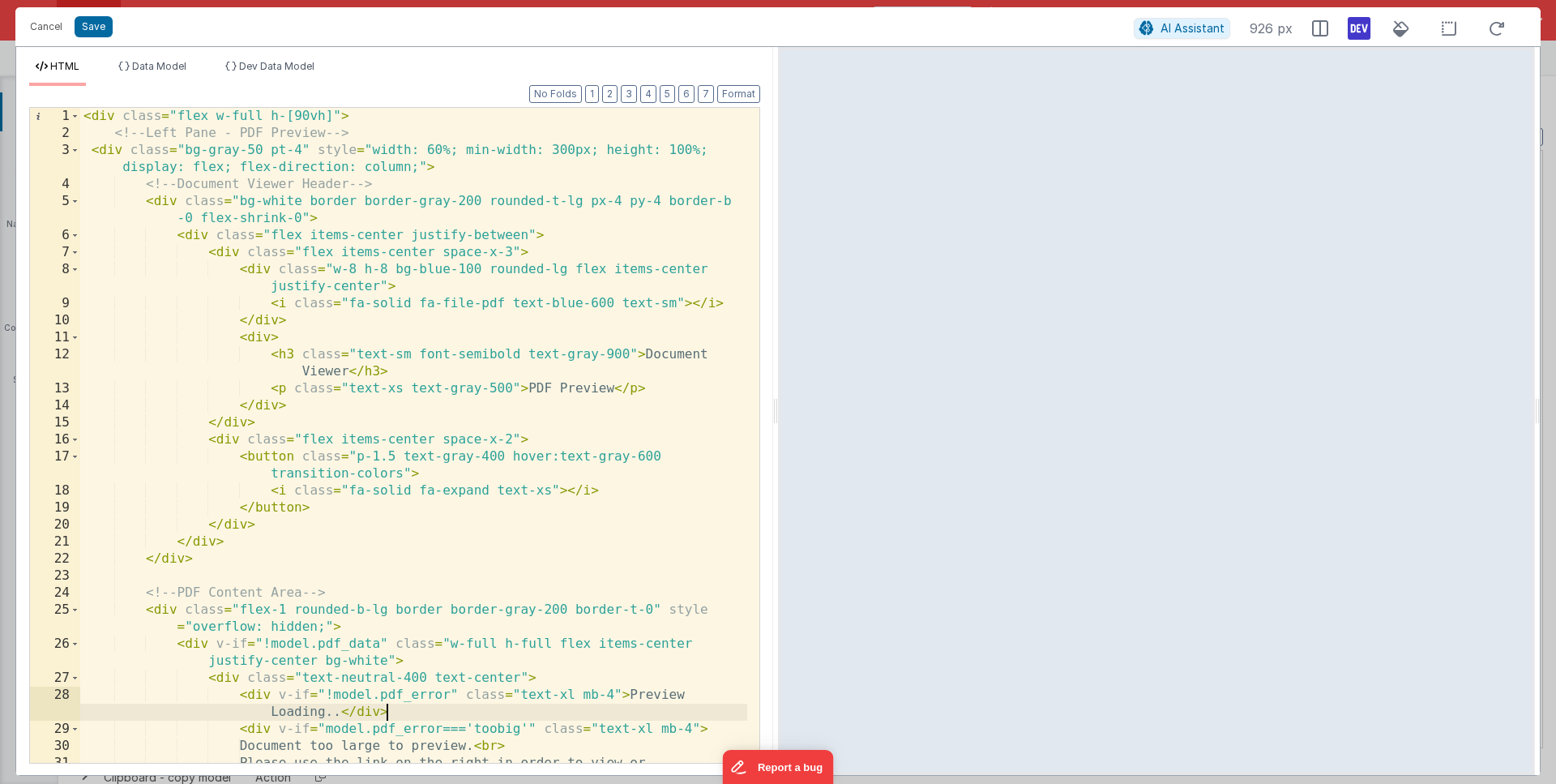
scroll to position [0, 0]
click at [411, 122] on div "< div class = "flex w-full h-[90vh]" > <!-- Left Pane - PDF Preview --> < div c…" at bounding box center [414, 461] width 667 height 706
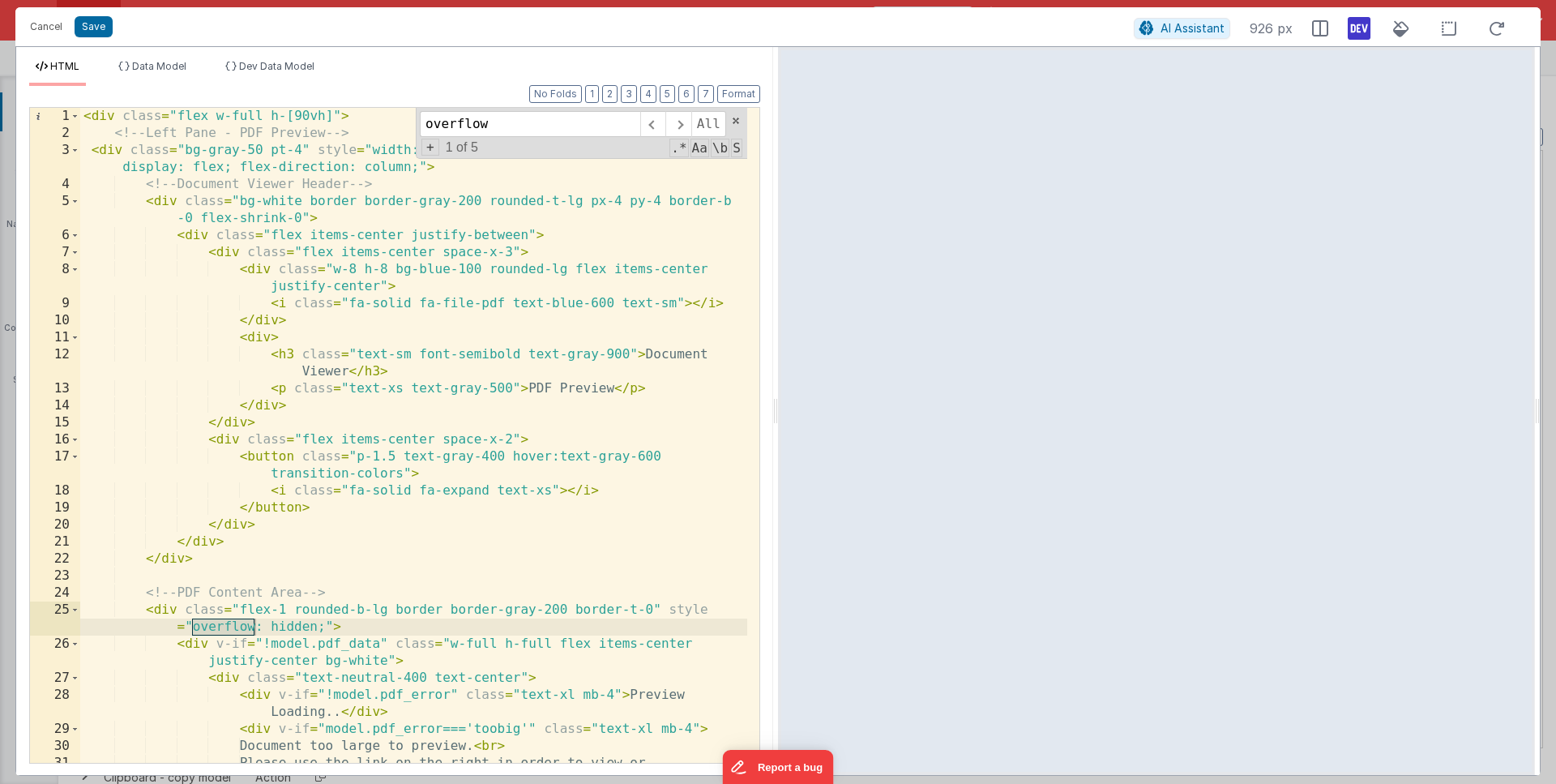
type input "overflow"
click at [281, 609] on div "< div class = "flex w-full h-[90vh]" > <!-- Left Pane - PDF Preview --> < div c…" at bounding box center [414, 461] width 667 height 706
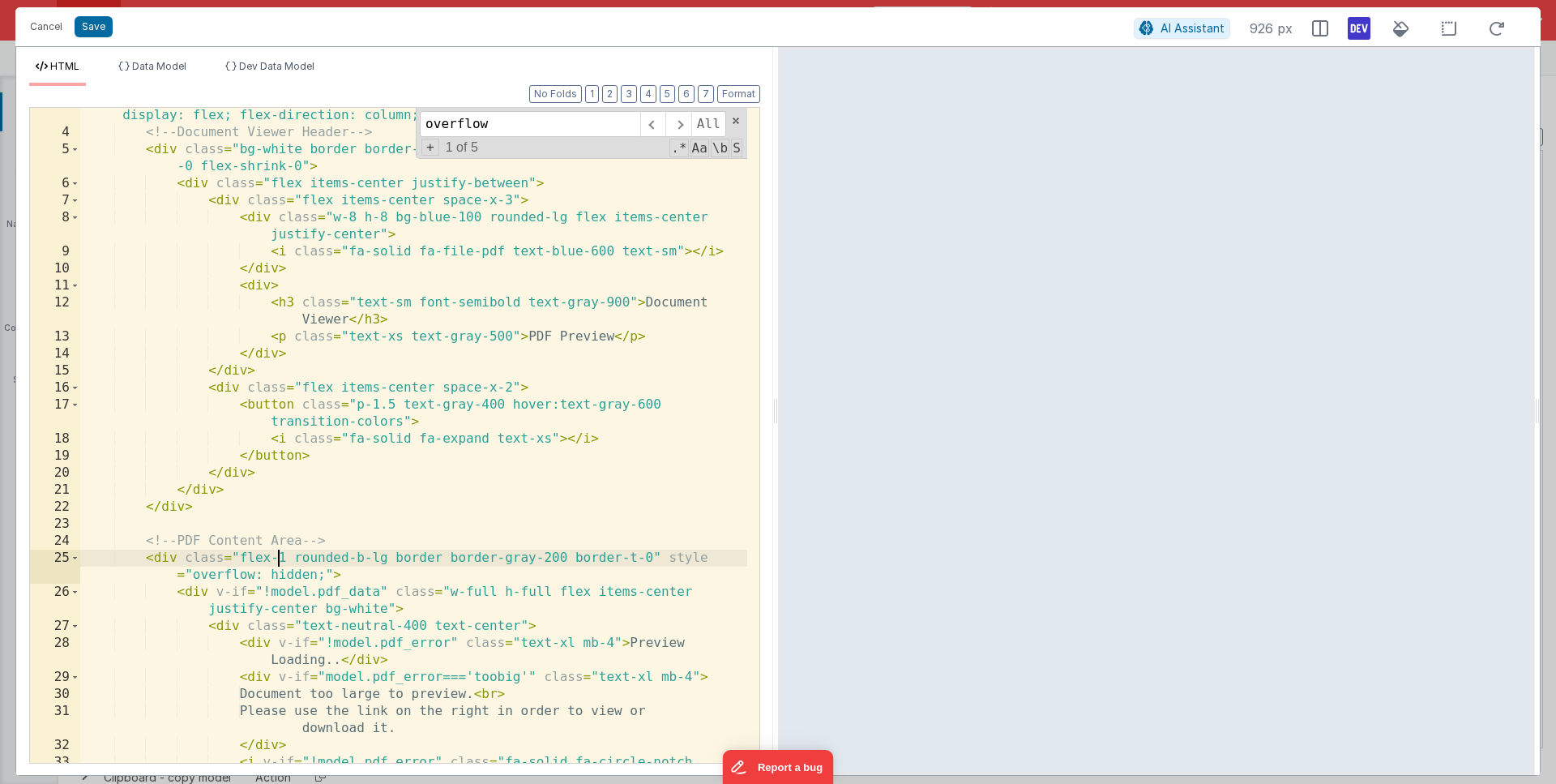
scroll to position [80, 0]
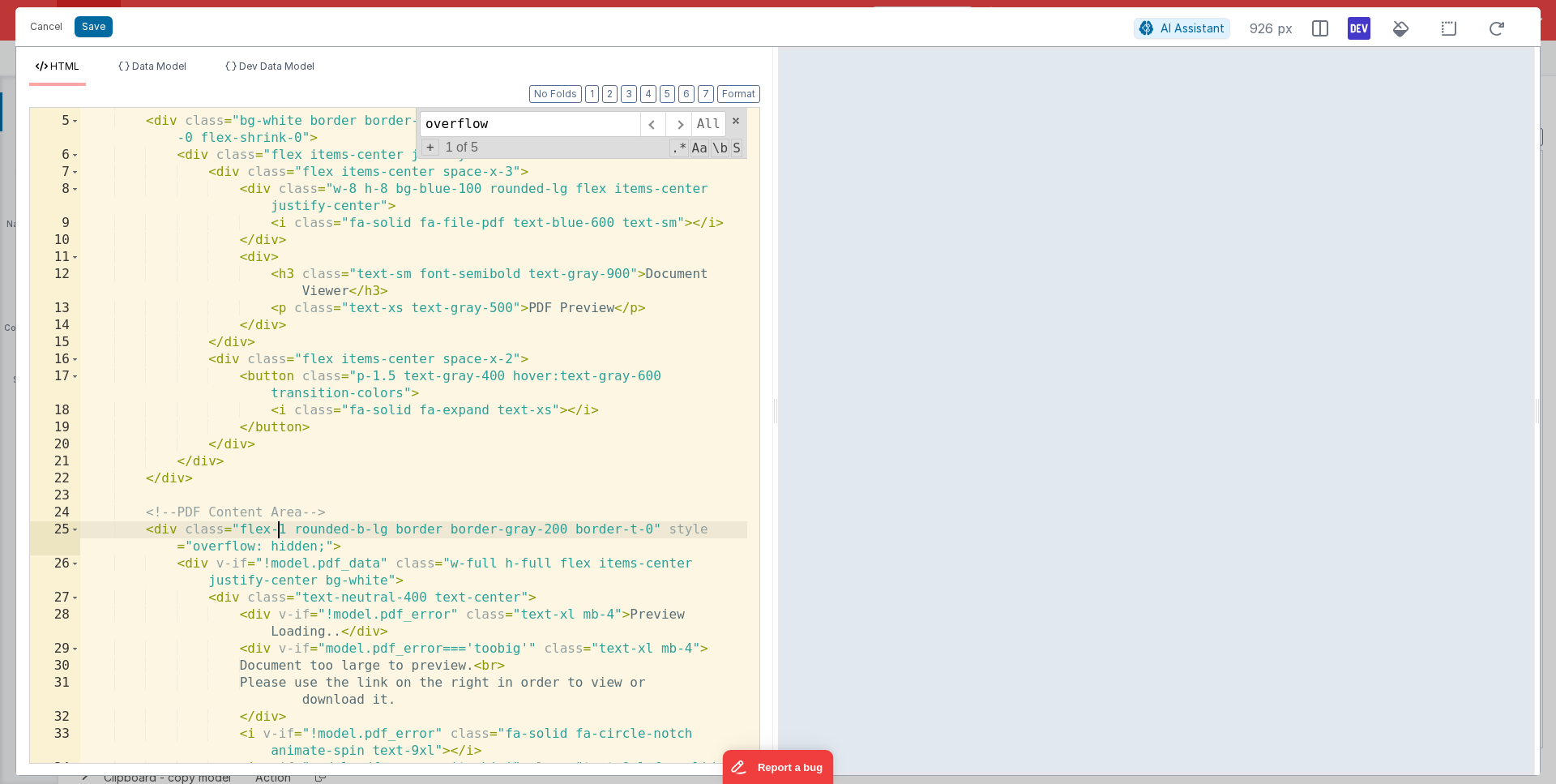
click at [293, 544] on div "<!-- Document Viewer Header --> < div class = "bg-white border border-gray-200 …" at bounding box center [414, 449] width 667 height 706
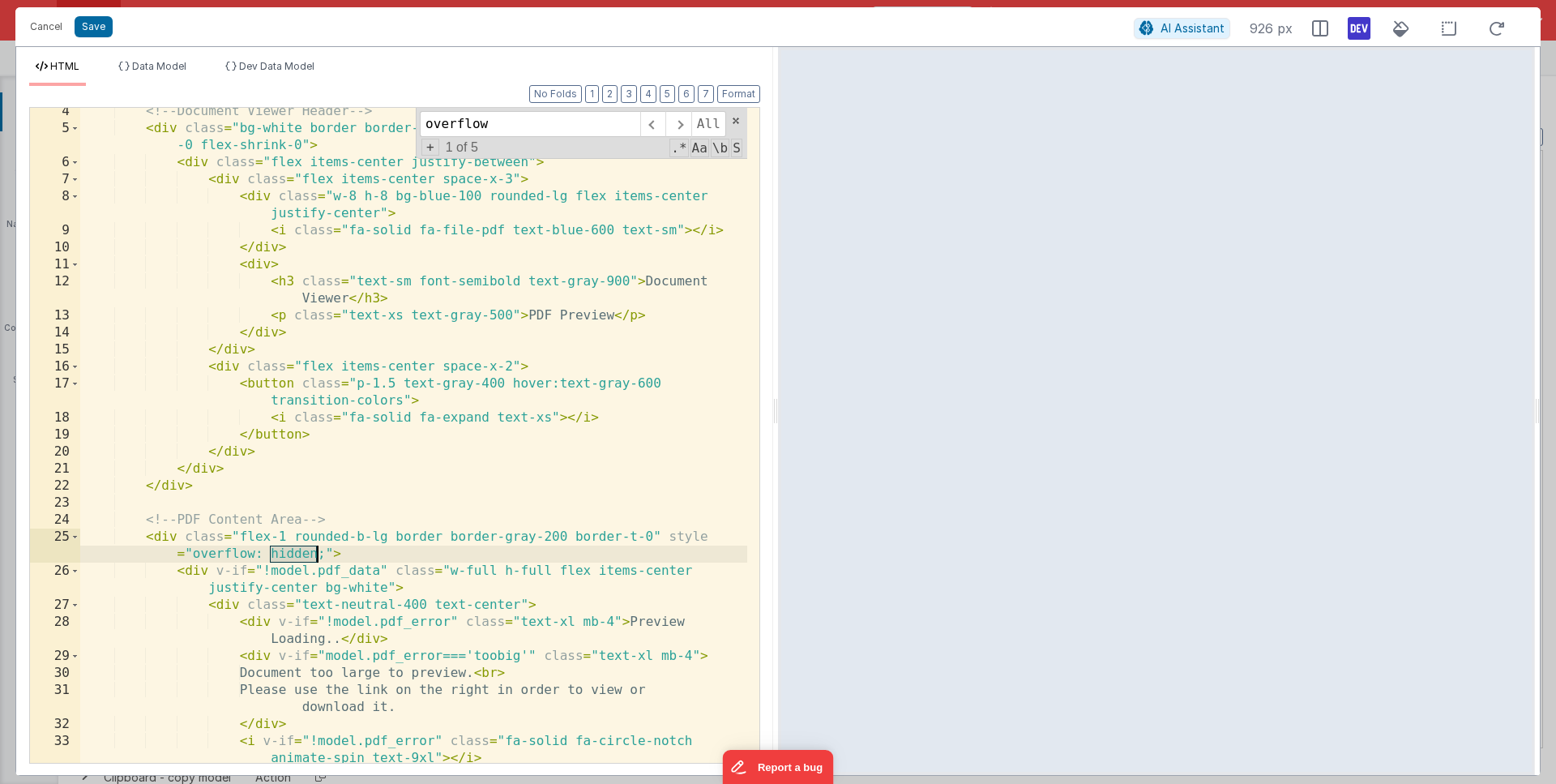
scroll to position [70, 0]
drag, startPoint x: 669, startPoint y: 539, endPoint x: 329, endPoint y: 555, distance: 340.4
click at [329, 555] on div "<!-- Document Viewer Header --> < div class = "bg-white border border-gray-200 …" at bounding box center [414, 460] width 667 height 706
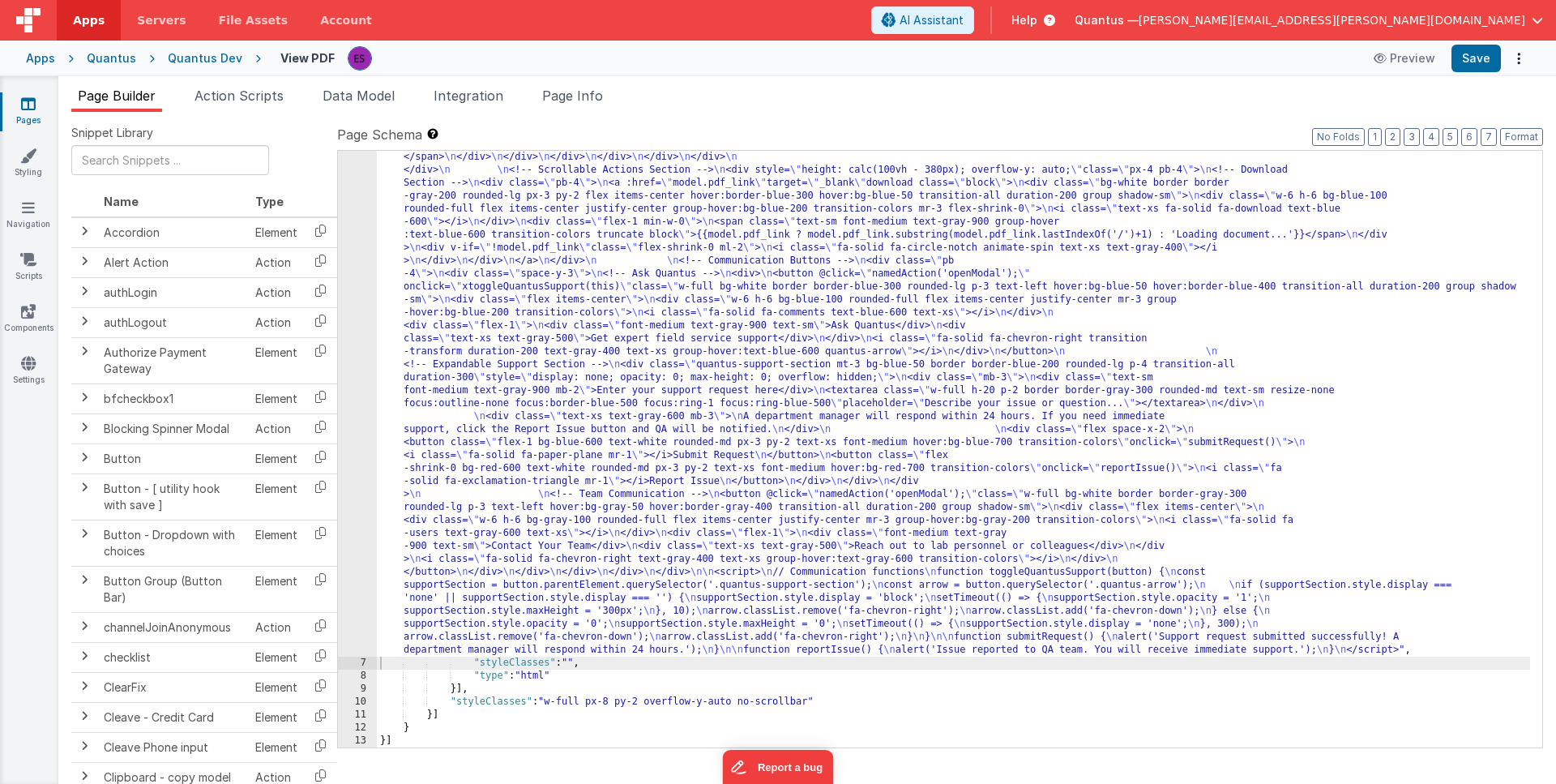
click at [462, 326] on div ""html" : "<div class= \" flex w-full h-[90vh] \" > \n <!-- Left Pane - PDF Prev…" at bounding box center [953, 475] width 1153 height 1582
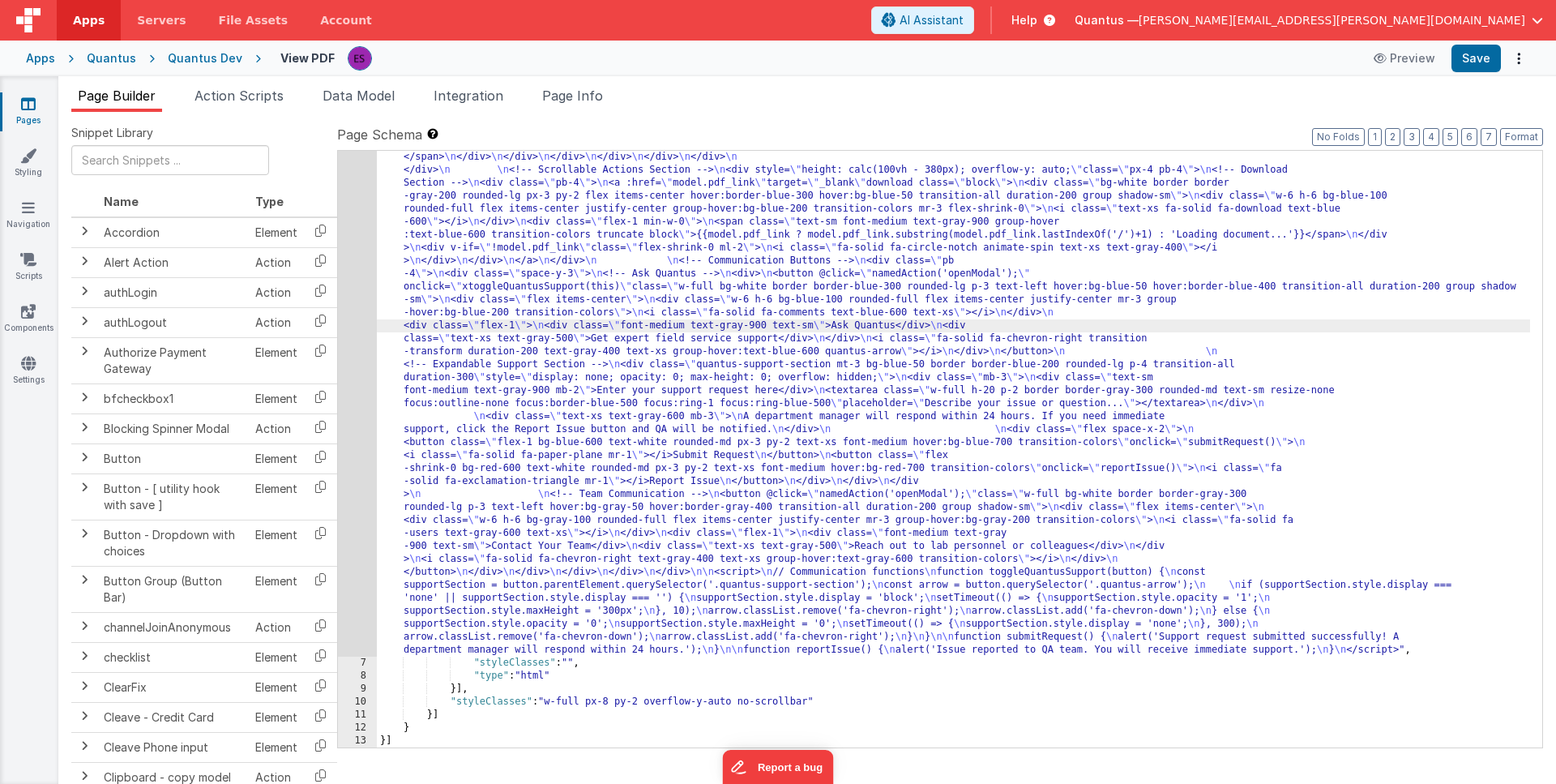
click at [359, 361] on div "6" at bounding box center [357, 169] width 39 height 972
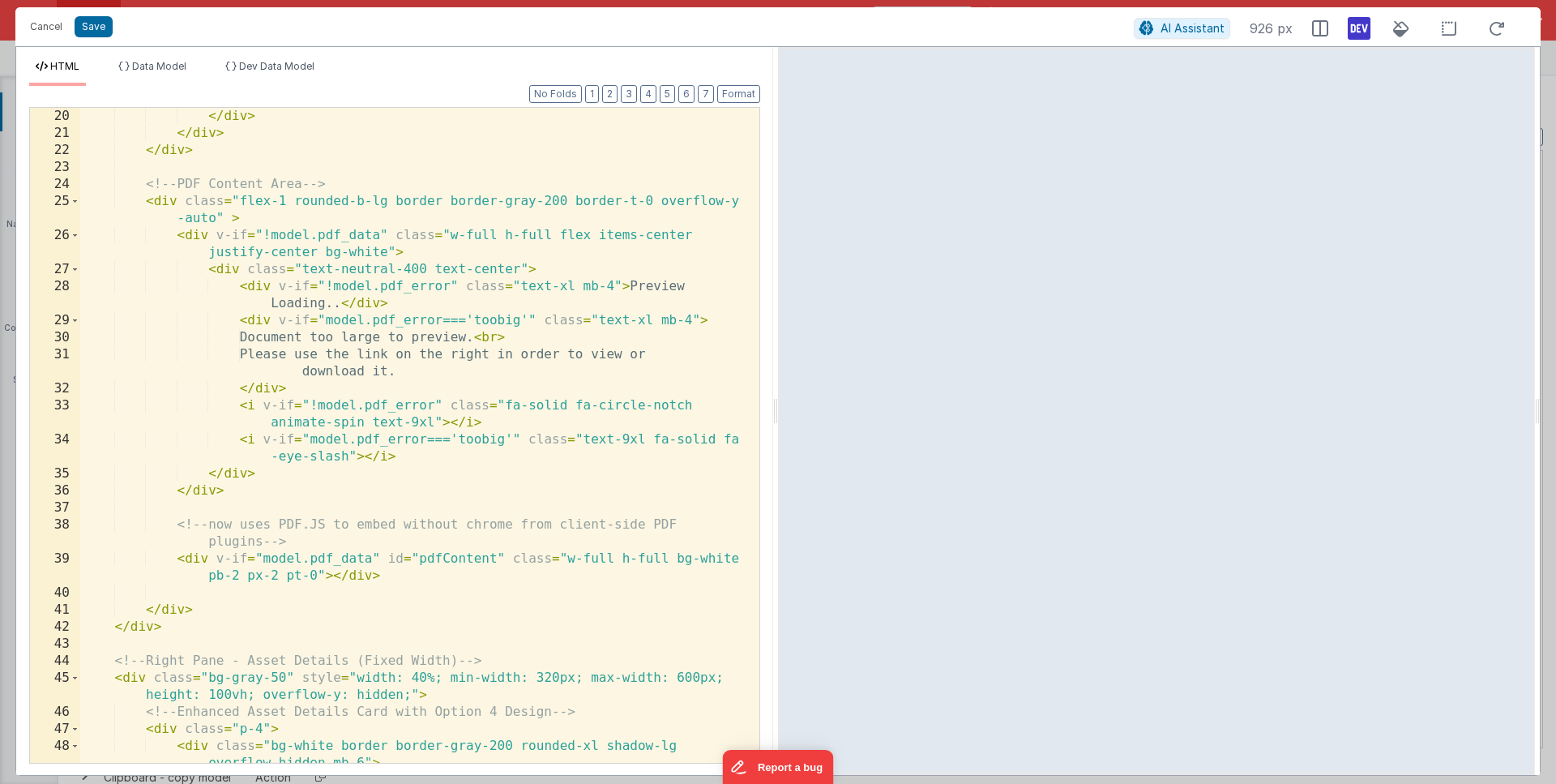
scroll to position [410, 0]
click at [566, 200] on div "</ div > </ div > </ div > <!-- PDF Content Area --> < div class = "flex-1 roun…" at bounding box center [414, 452] width 667 height 689
